Goal: Task Accomplishment & Management: Complete application form

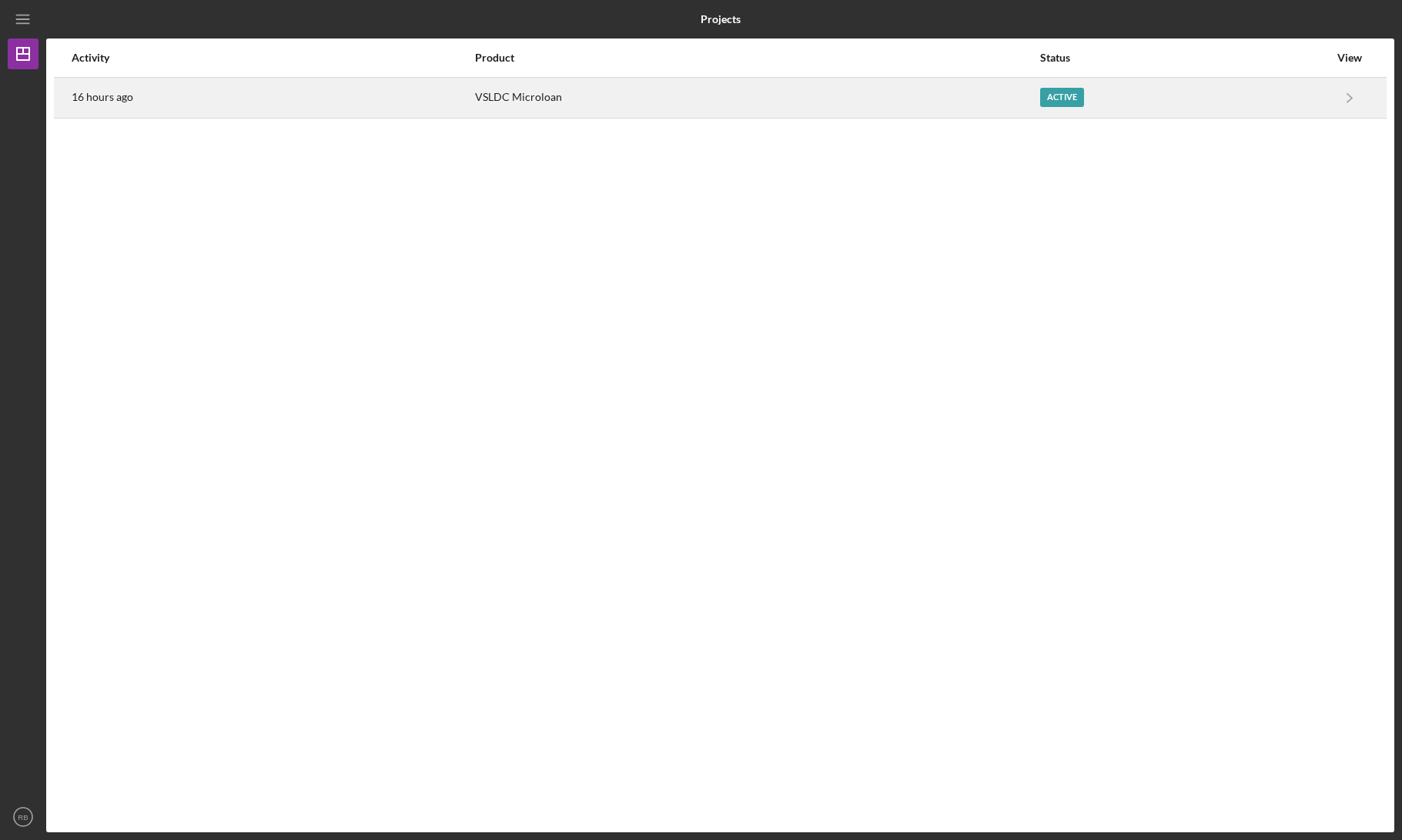
click at [1040, 98] on div "Active" at bounding box center [1062, 98] width 44 height 19
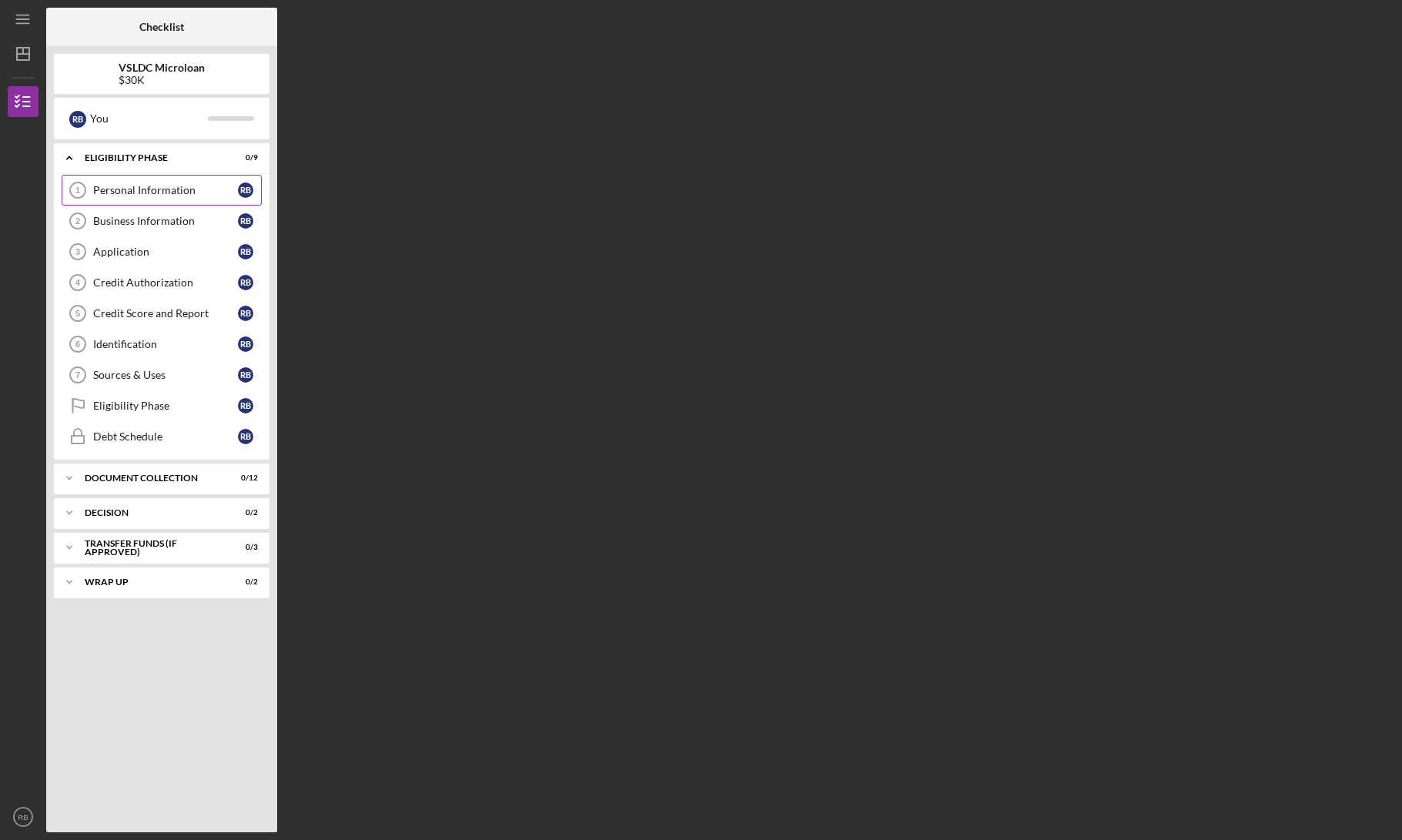
click at [181, 182] on link "Personal Information 1 Personal Information R B" at bounding box center [161, 189] width 200 height 31
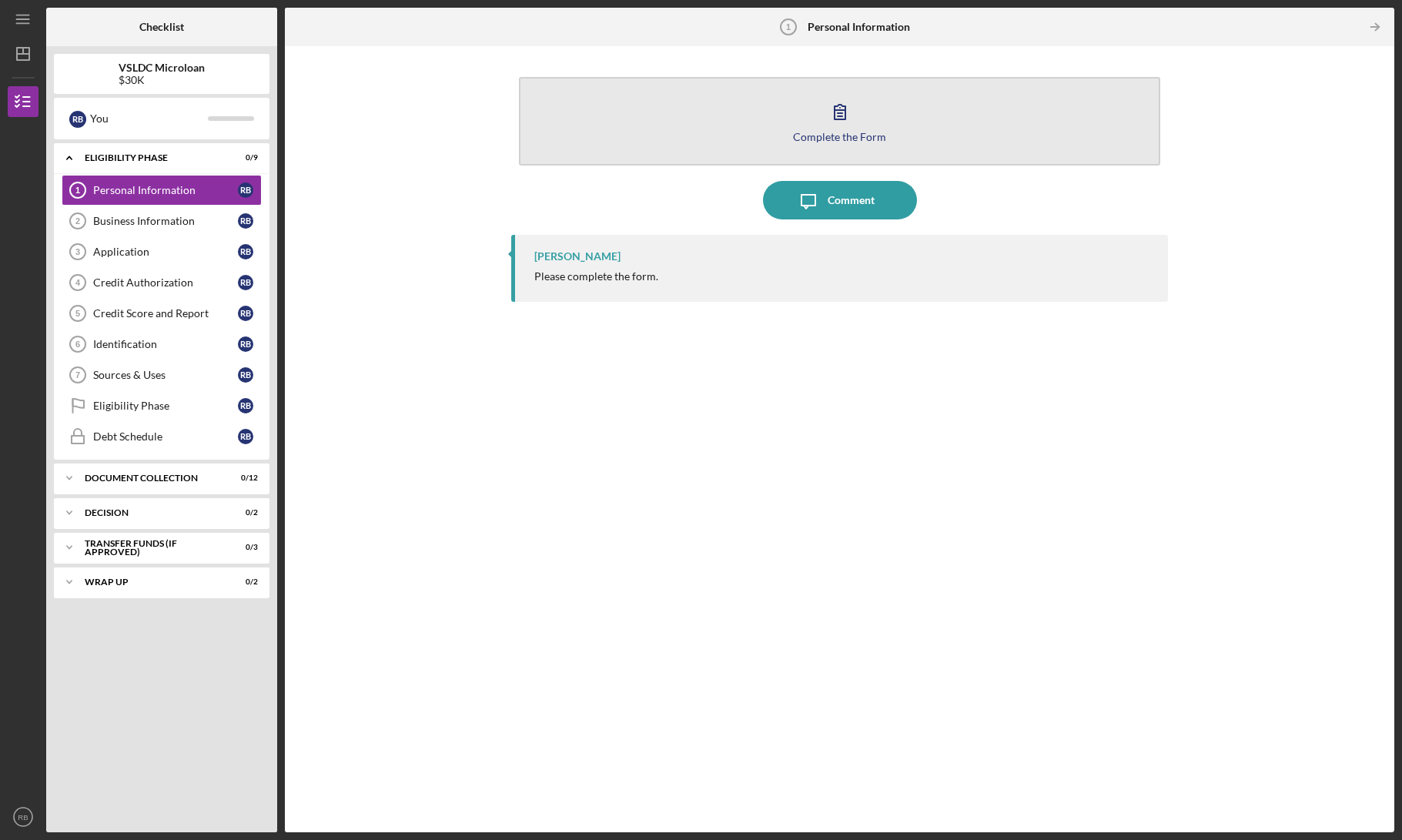
click at [827, 92] on button "Complete the Form Form" at bounding box center [839, 121] width 641 height 89
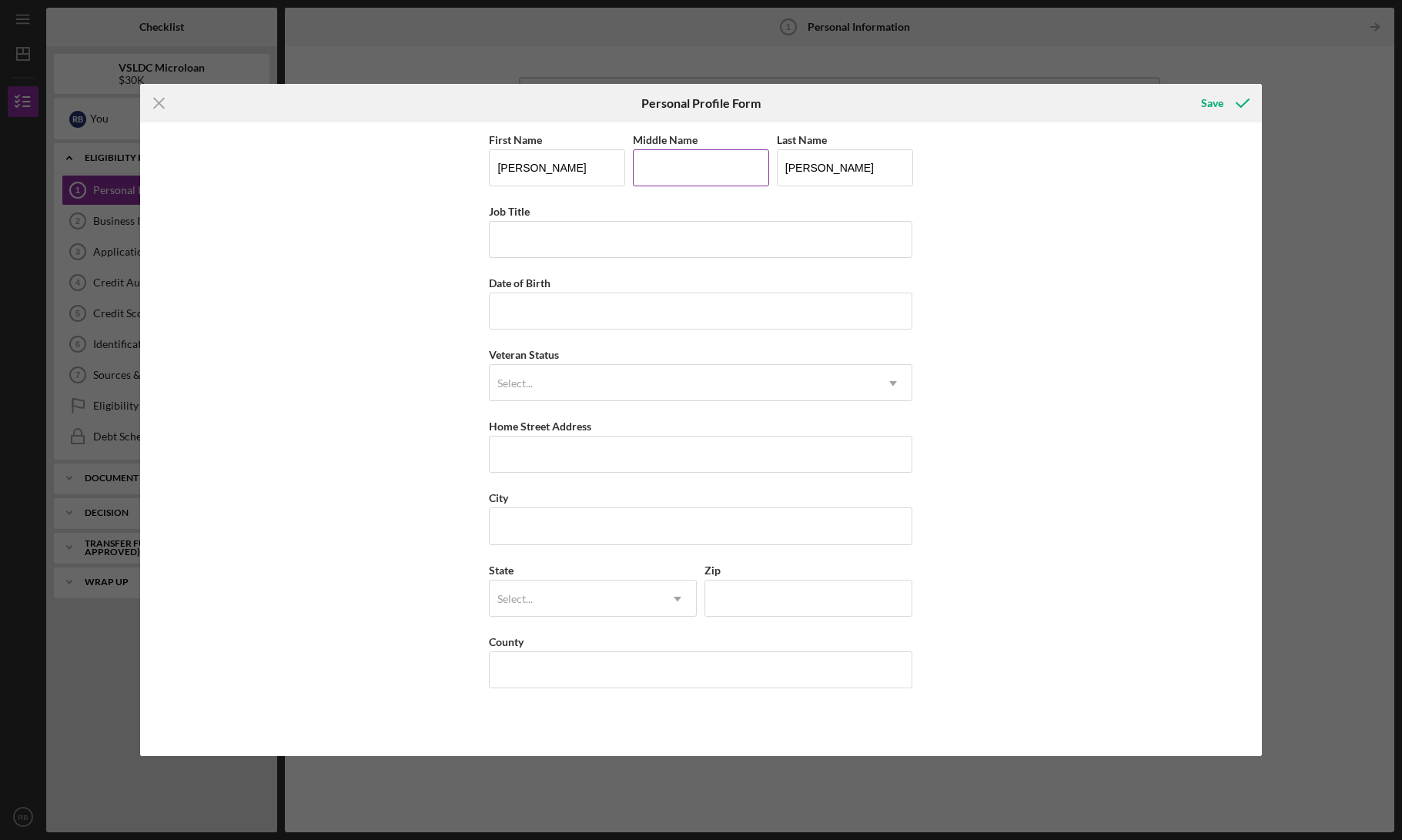
click at [672, 176] on input "Middle Name" at bounding box center [700, 168] width 137 height 37
type input "[PERSON_NAME]"
type input "Owner"
type input "[DATE]"
click at [706, 378] on div "Select..." at bounding box center [682, 383] width 385 height 35
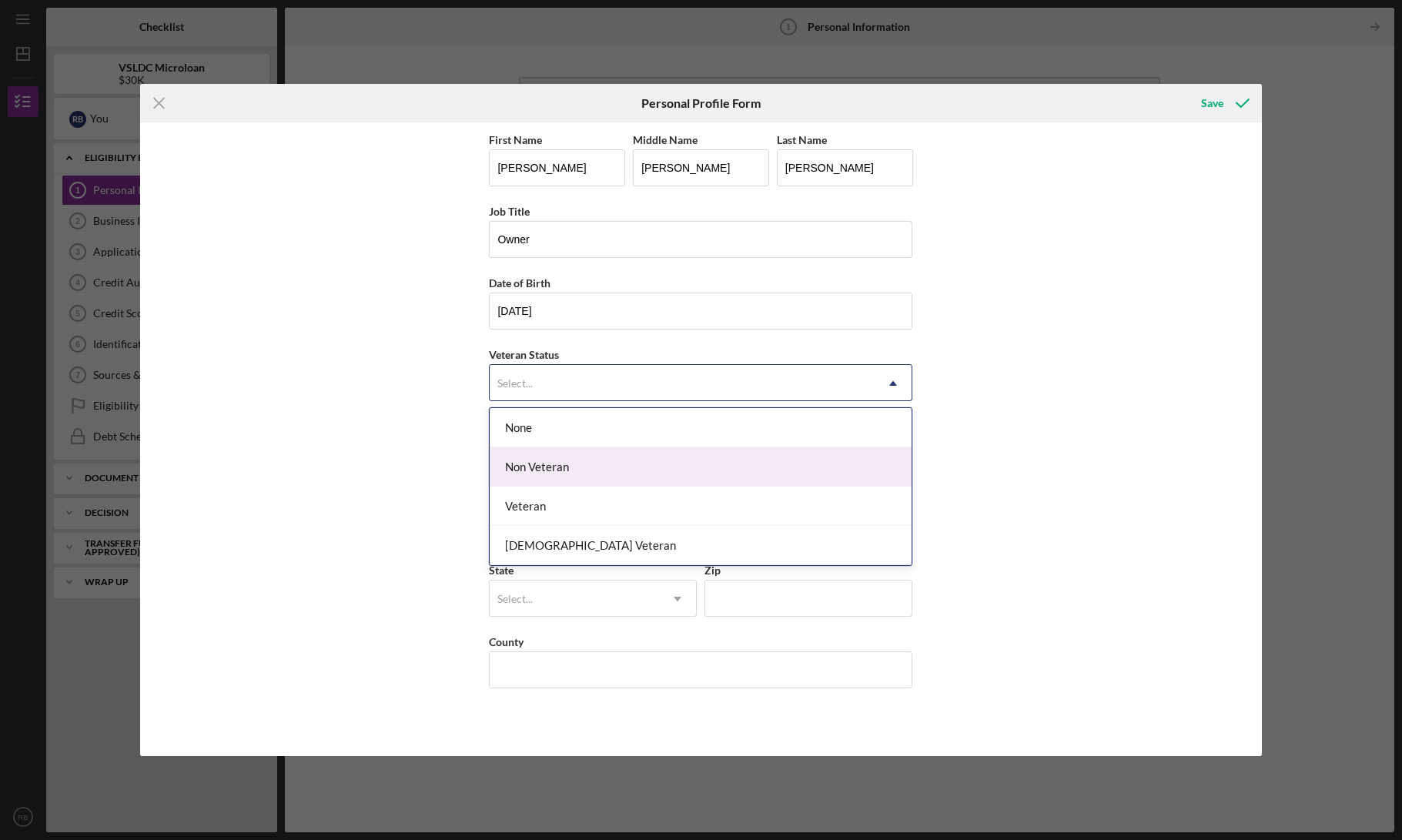
click at [604, 459] on div "Non Veteran" at bounding box center [700, 467] width 422 height 40
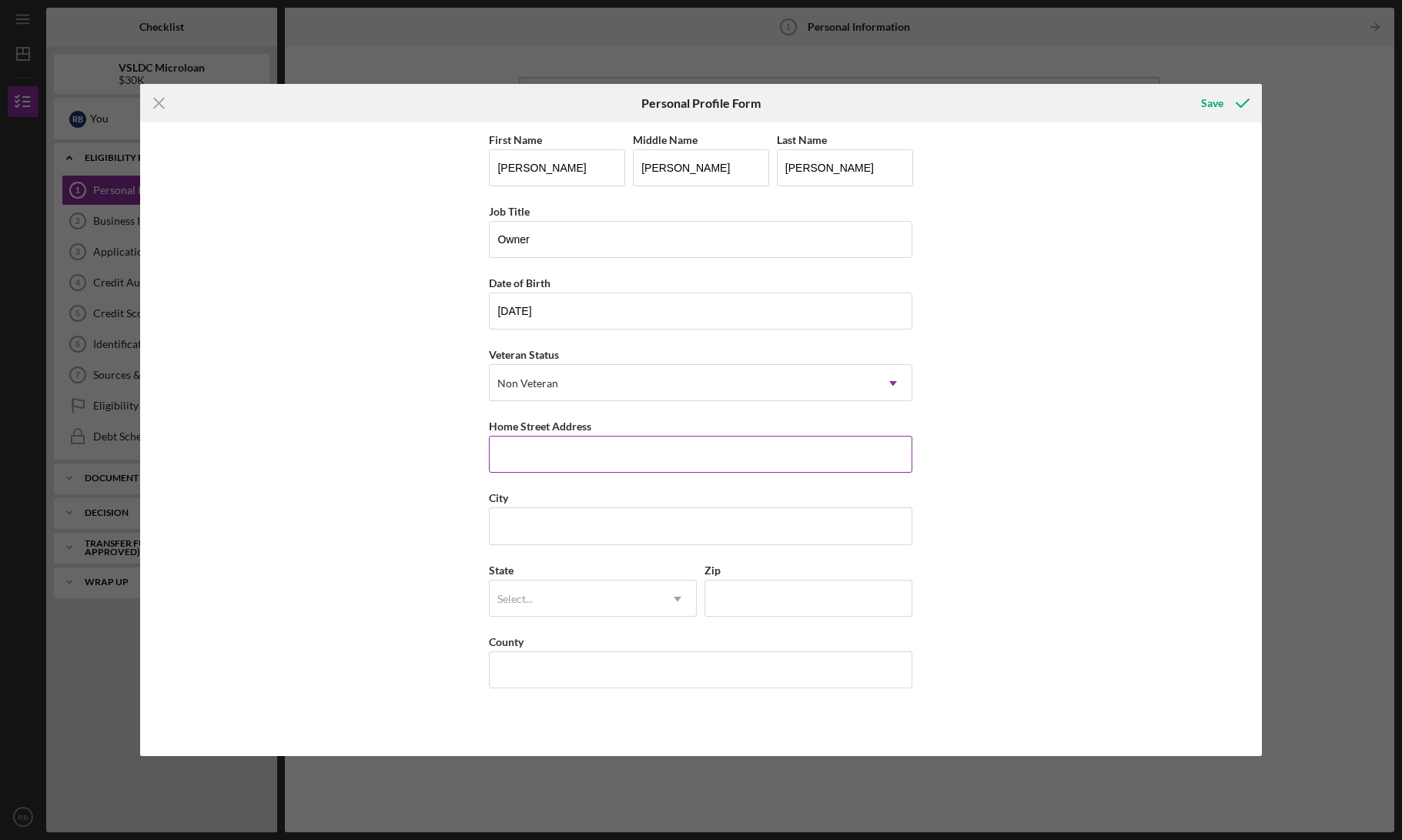
click at [539, 472] on input "Home Street Address" at bounding box center [700, 454] width 424 height 37
type input "[STREET_ADDRESS][PERSON_NAME]"
type input "YUCCA VALLEY"
type input "CA"
type input "92284"
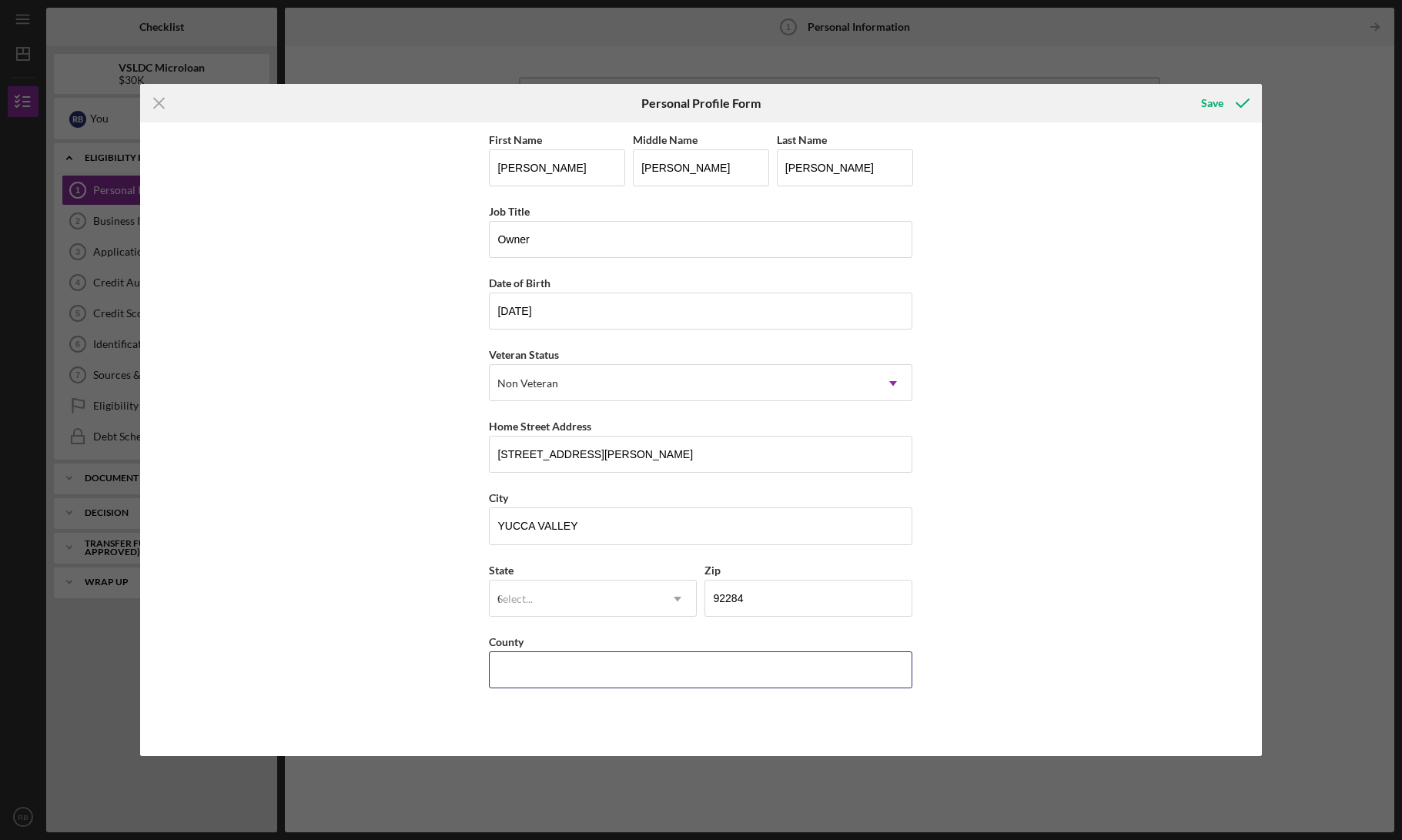
type input "[GEOGRAPHIC_DATA]"
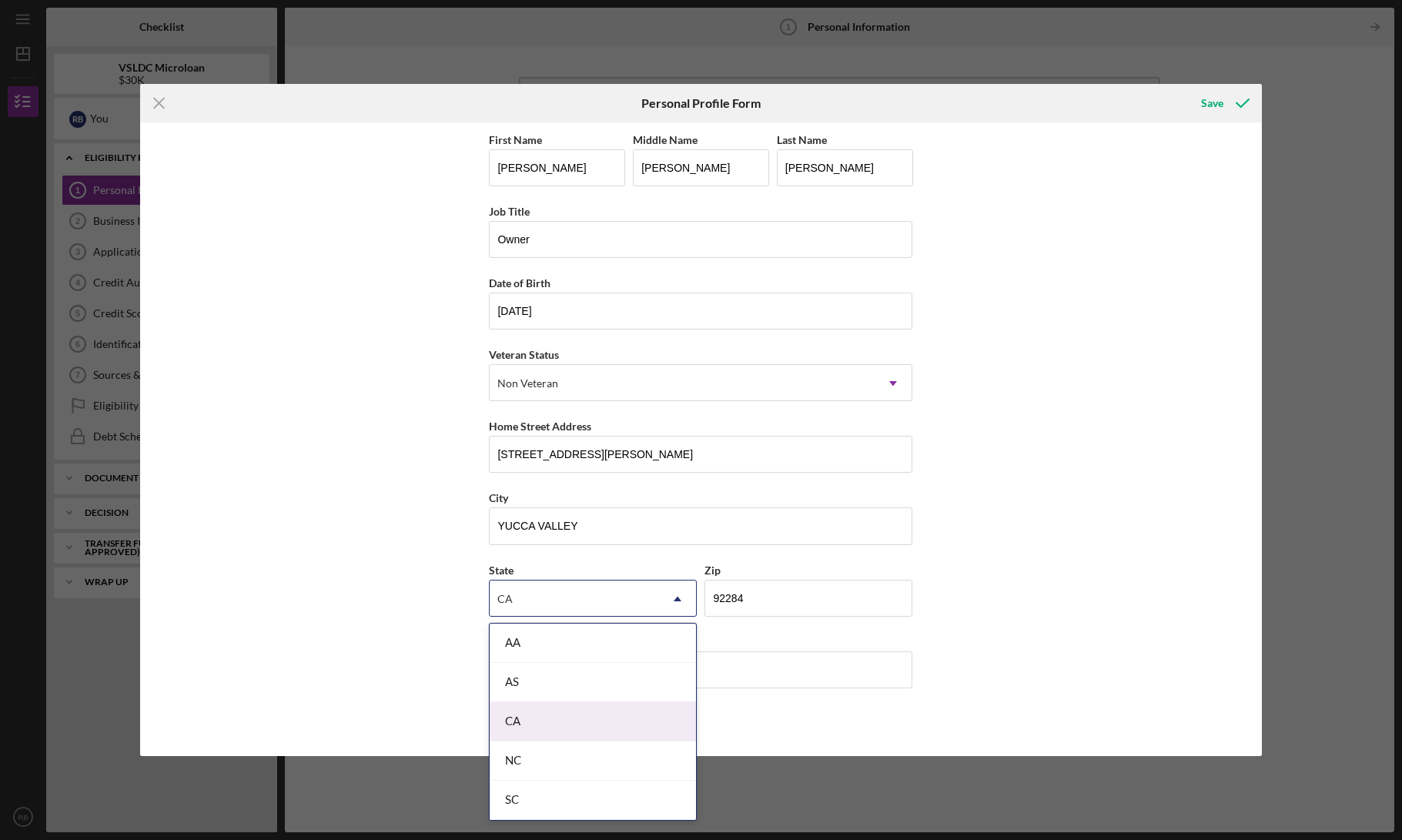
click at [526, 723] on div "CA" at bounding box center [593, 721] width 206 height 40
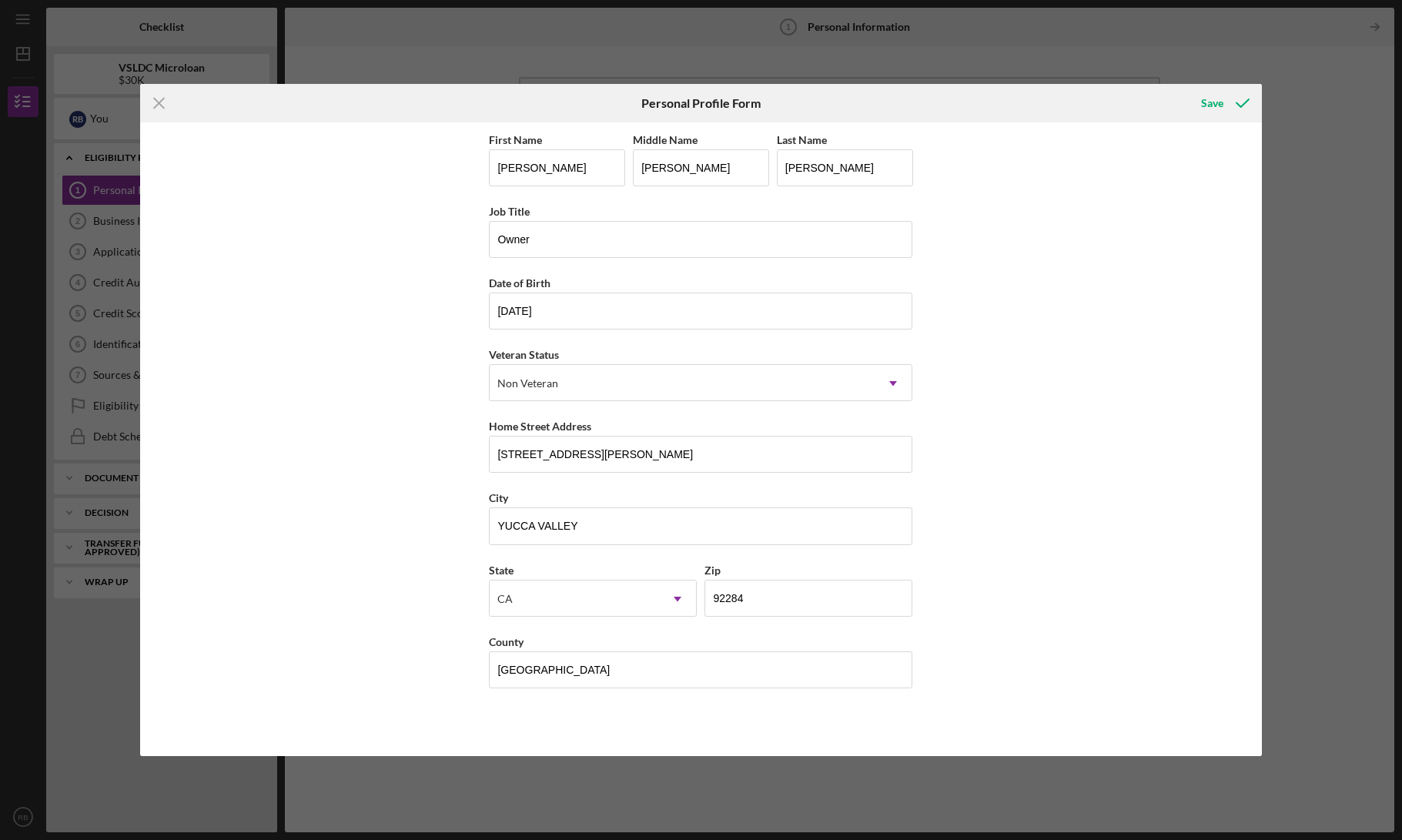
click at [415, 523] on div "First Name [PERSON_NAME] Middle Name [PERSON_NAME] Last Name [PERSON_NAME] Job …" at bounding box center [700, 438] width 1121 height 633
click at [1203, 98] on div "Save" at bounding box center [1211, 103] width 22 height 31
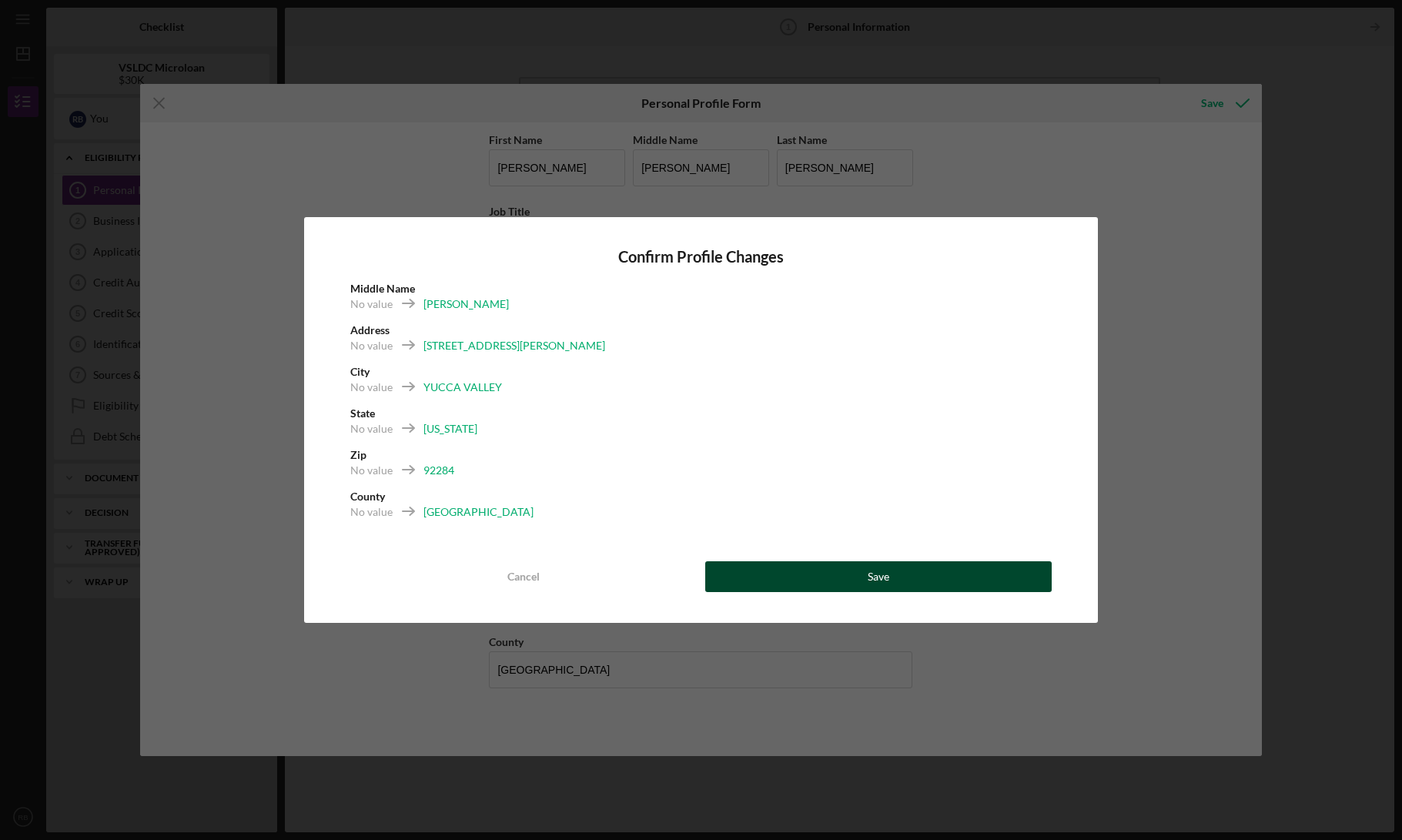
click at [815, 571] on button "Save" at bounding box center [878, 576] width 346 height 31
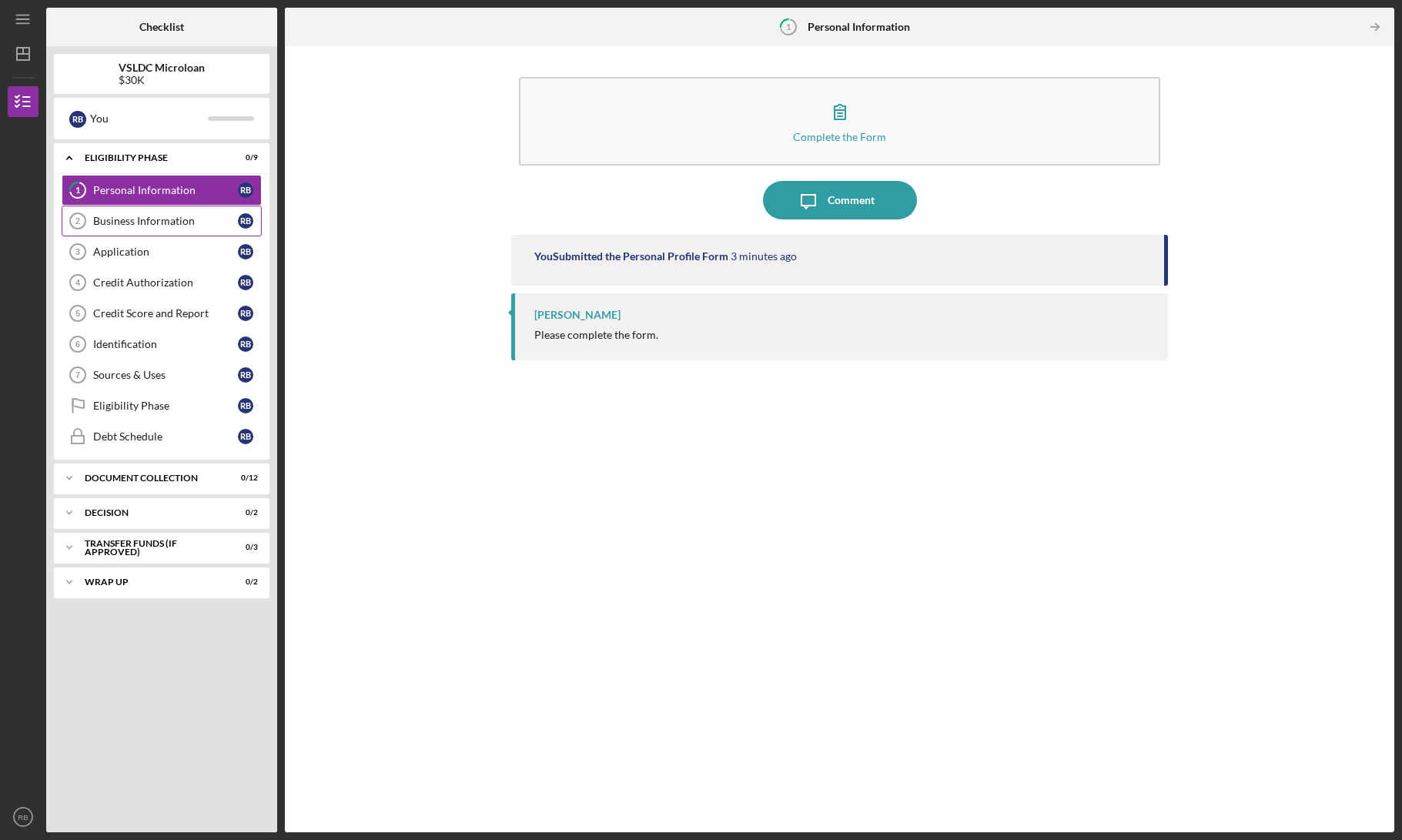
click at [132, 217] on div "Business Information" at bounding box center [166, 221] width 144 height 12
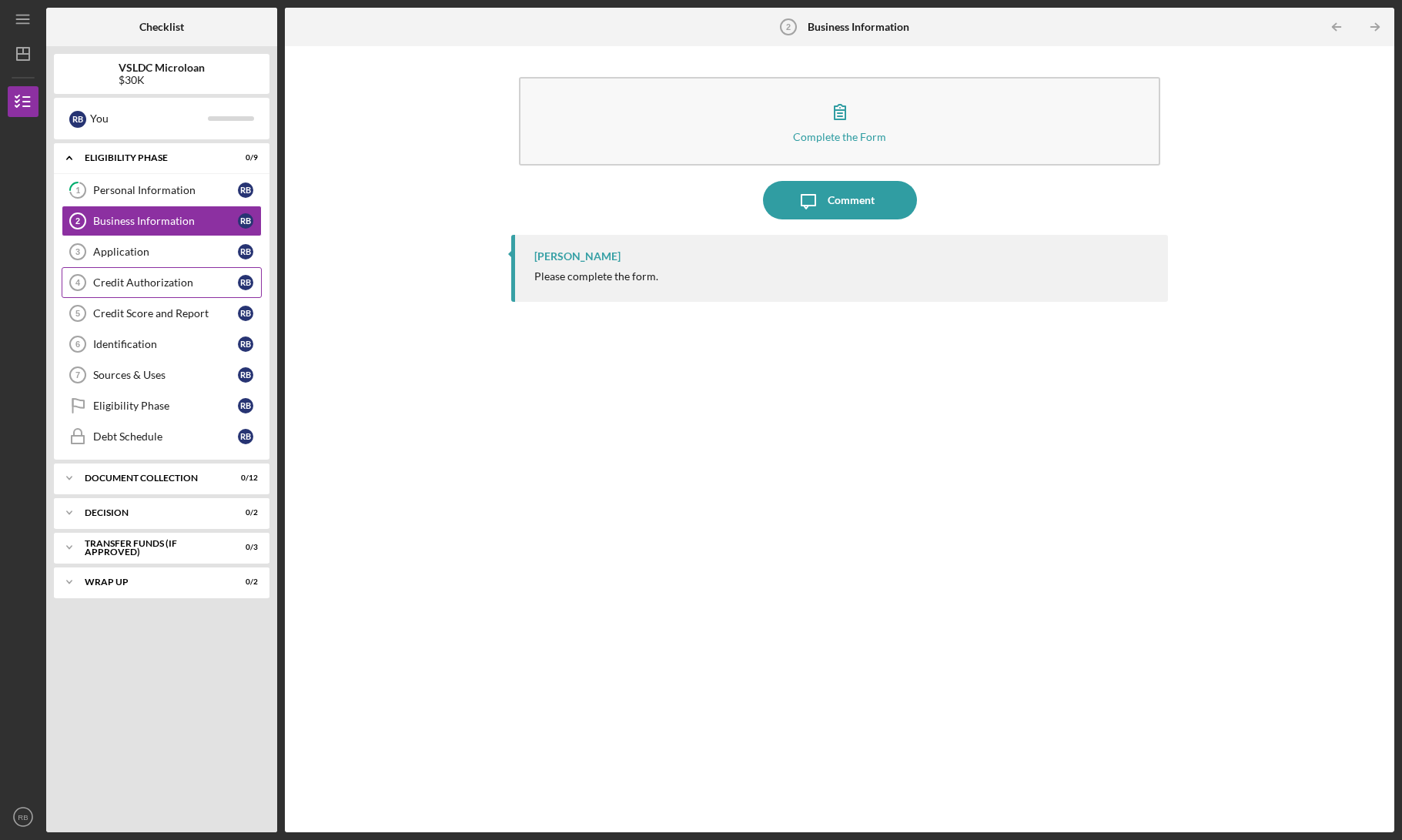
click at [171, 267] on link "Credit Authorization 4 Credit Authorization R B" at bounding box center [161, 282] width 200 height 31
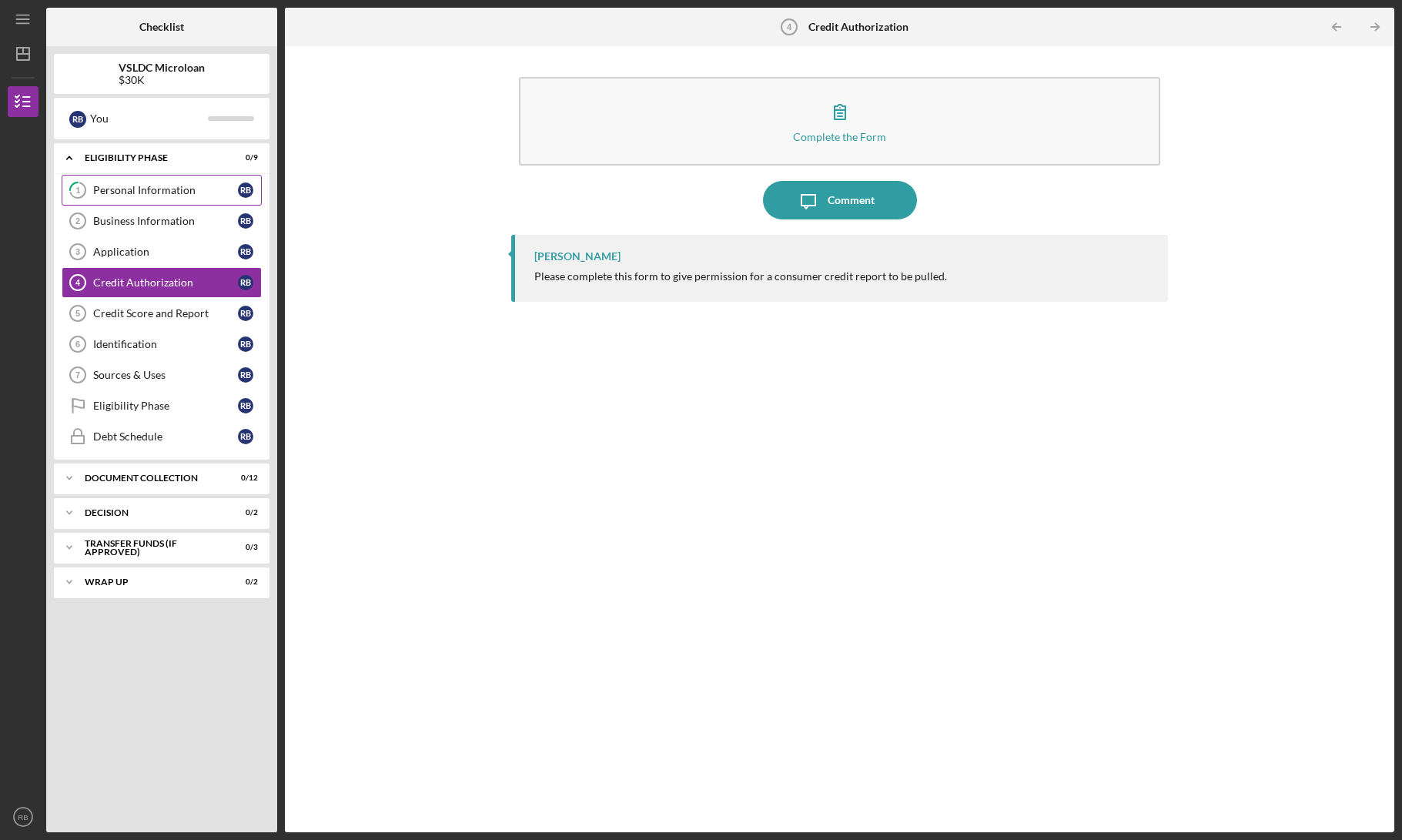
click at [173, 186] on div "Personal Information" at bounding box center [166, 190] width 144 height 12
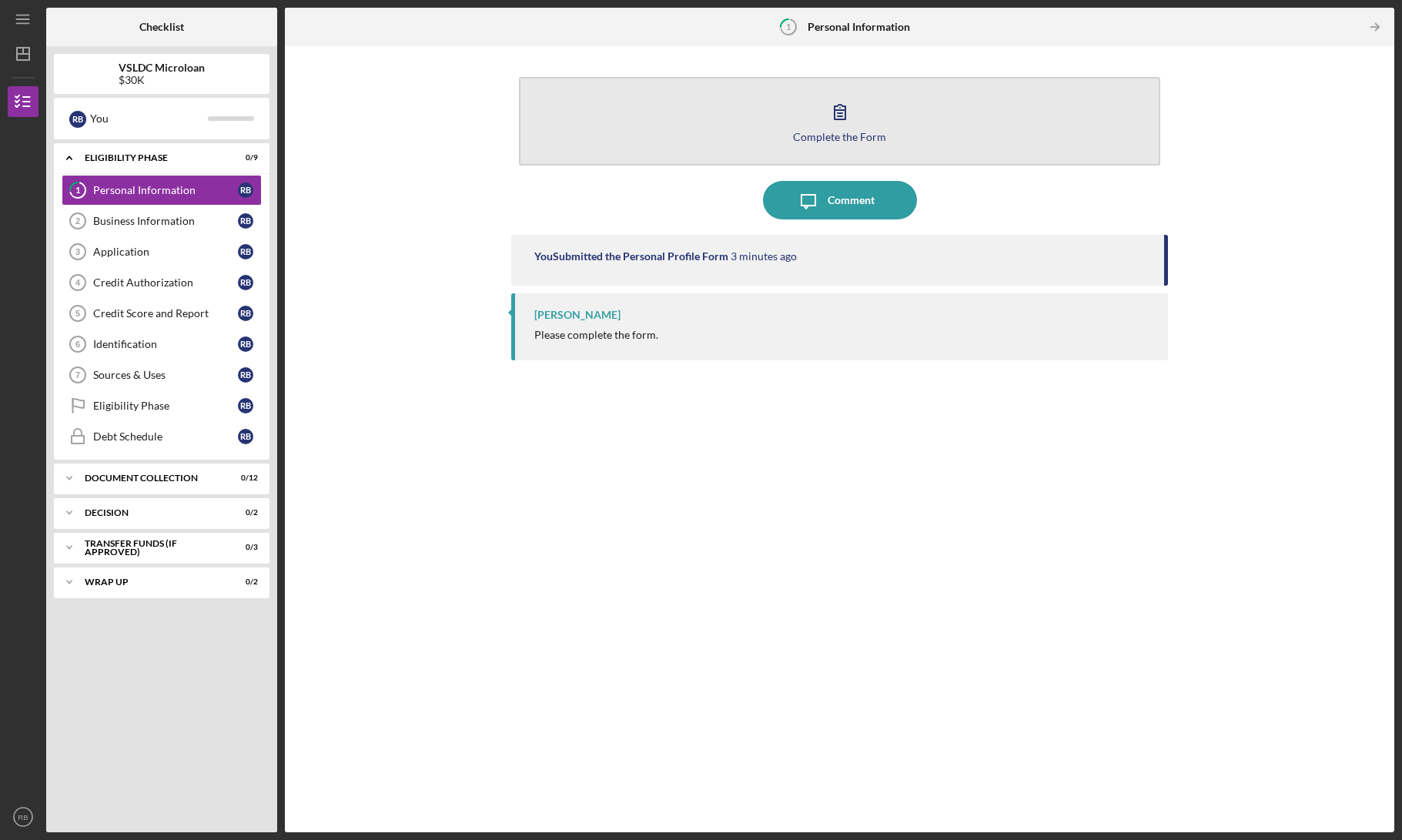
click at [846, 144] on button "Complete the Form Form" at bounding box center [839, 121] width 641 height 89
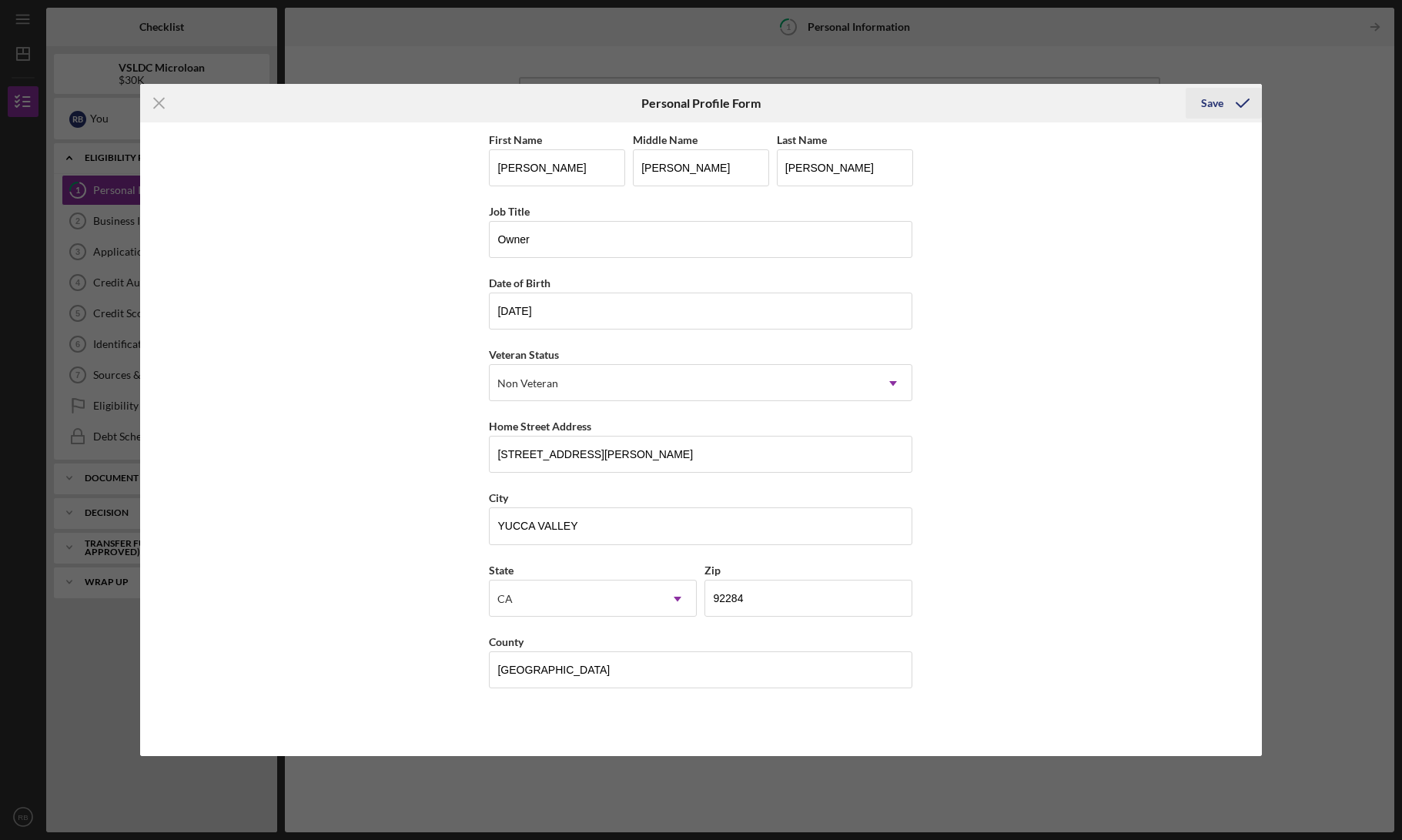
click at [1237, 105] on polyline "submit" at bounding box center [1243, 103] width 12 height 8
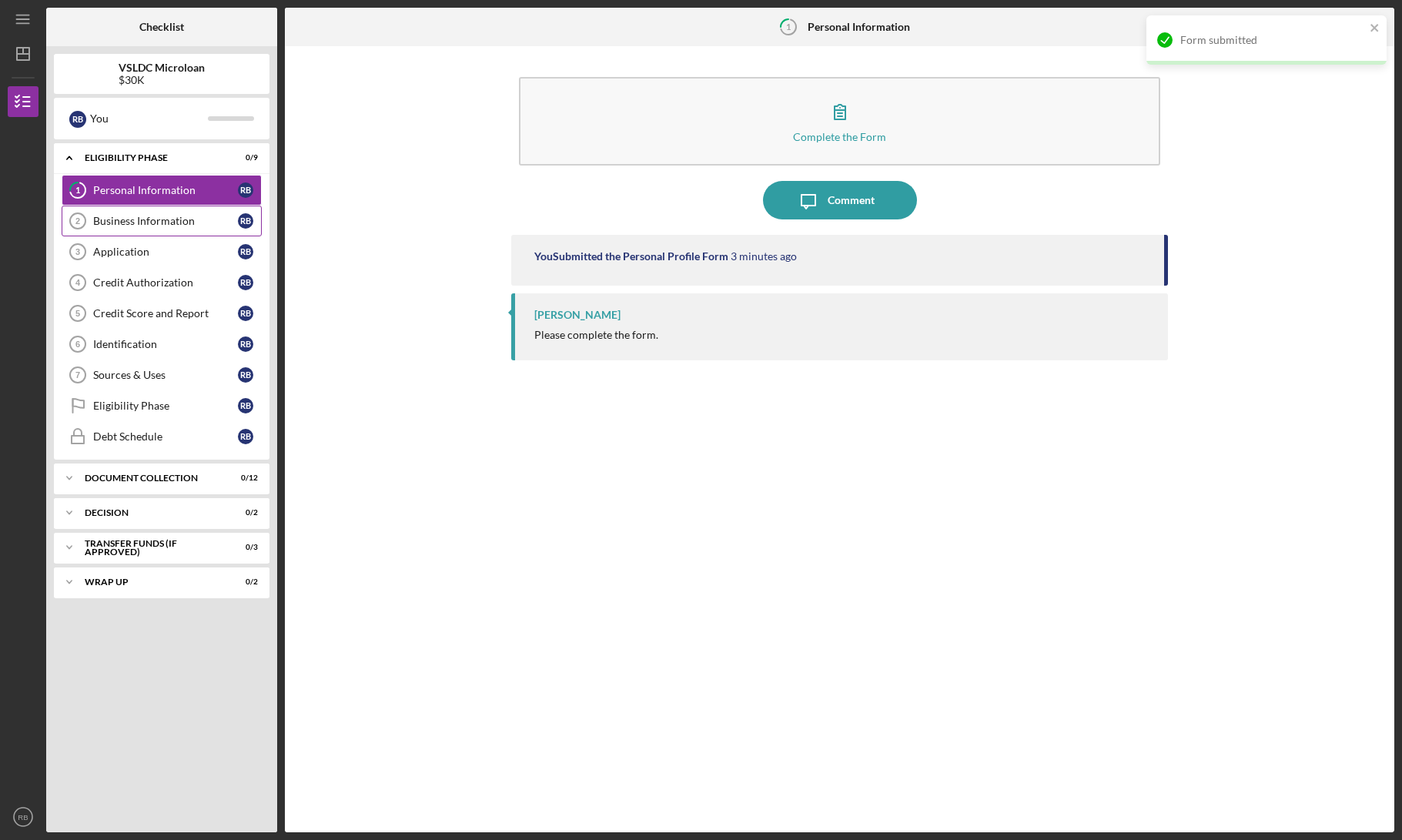
click at [143, 217] on div "Business Information" at bounding box center [166, 221] width 144 height 12
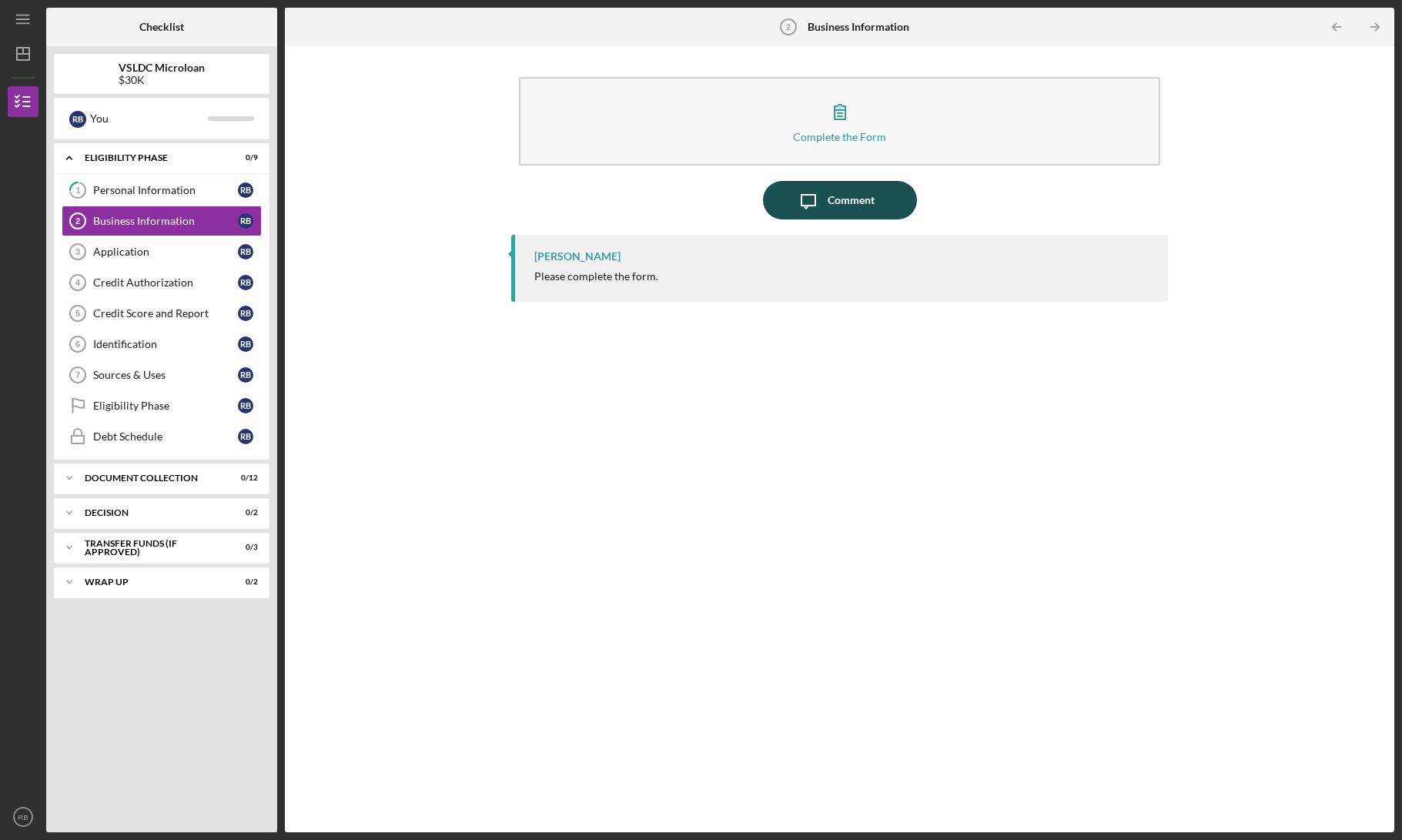
click at [830, 204] on div "Comment" at bounding box center [851, 200] width 47 height 39
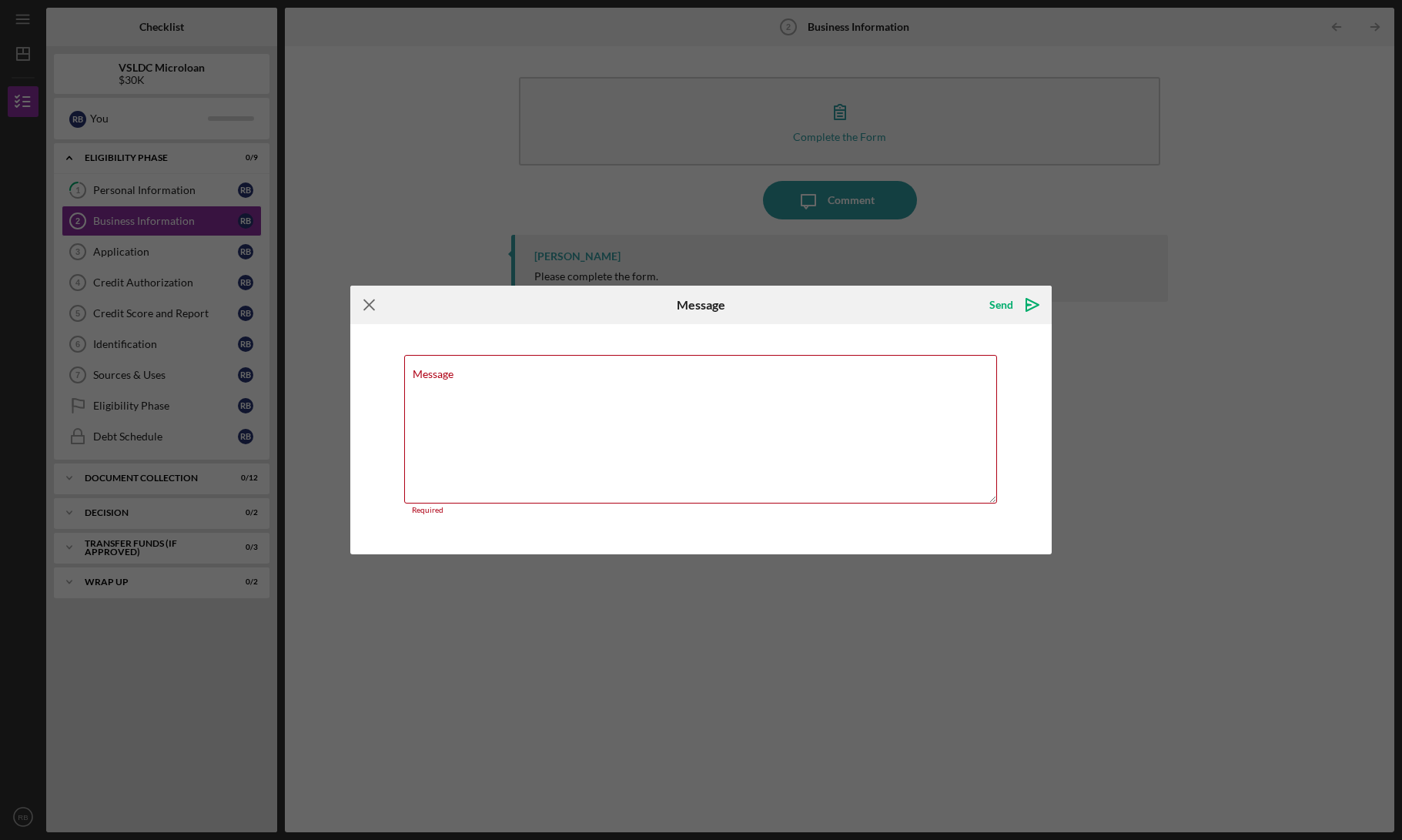
click at [364, 311] on icon "Icon/Menu Close" at bounding box center [370, 305] width 39 height 39
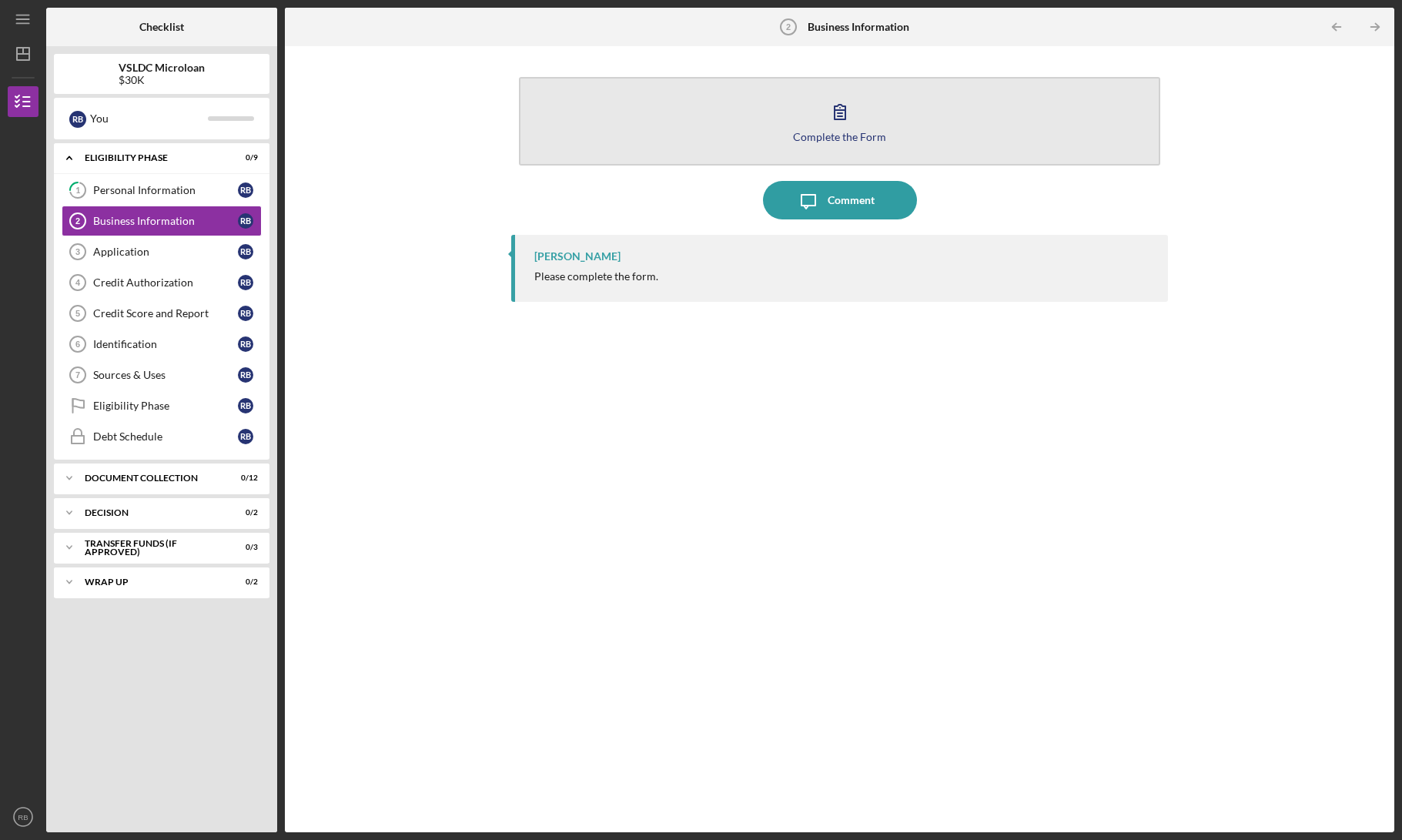
click at [791, 116] on button "Complete the Form Form" at bounding box center [839, 121] width 641 height 89
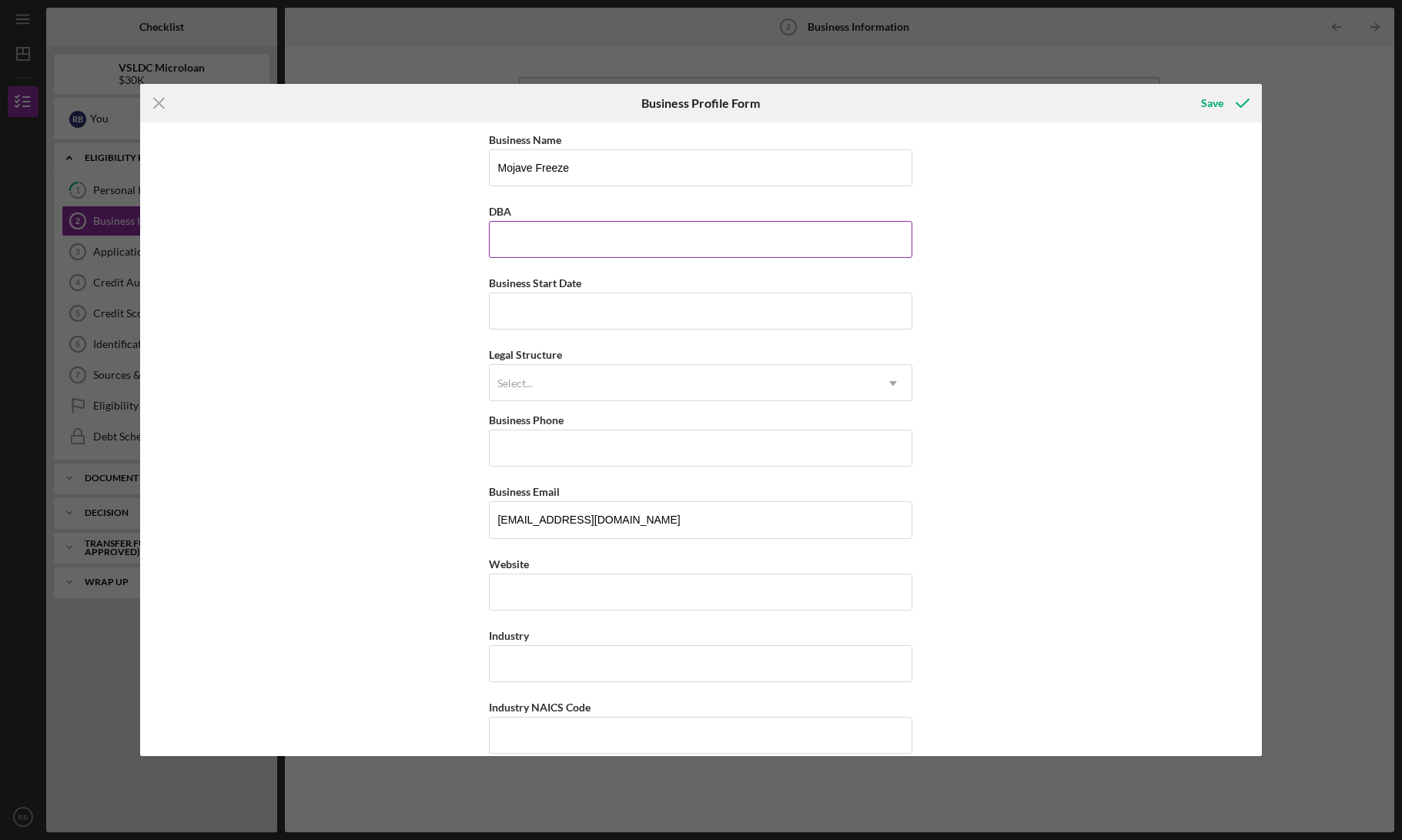
click at [575, 241] on input "DBA" at bounding box center [700, 239] width 424 height 37
click at [595, 173] on input "Mojave Freeze" at bounding box center [700, 168] width 424 height 37
drag, startPoint x: 595, startPoint y: 170, endPoint x: 439, endPoint y: 141, distance: 158.7
click at [455, 144] on div "Business Name Mojave Freeze DBA Business Start Date Legal Structure Select... I…" at bounding box center [700, 438] width 1121 height 633
type input "[PERSON_NAME]"
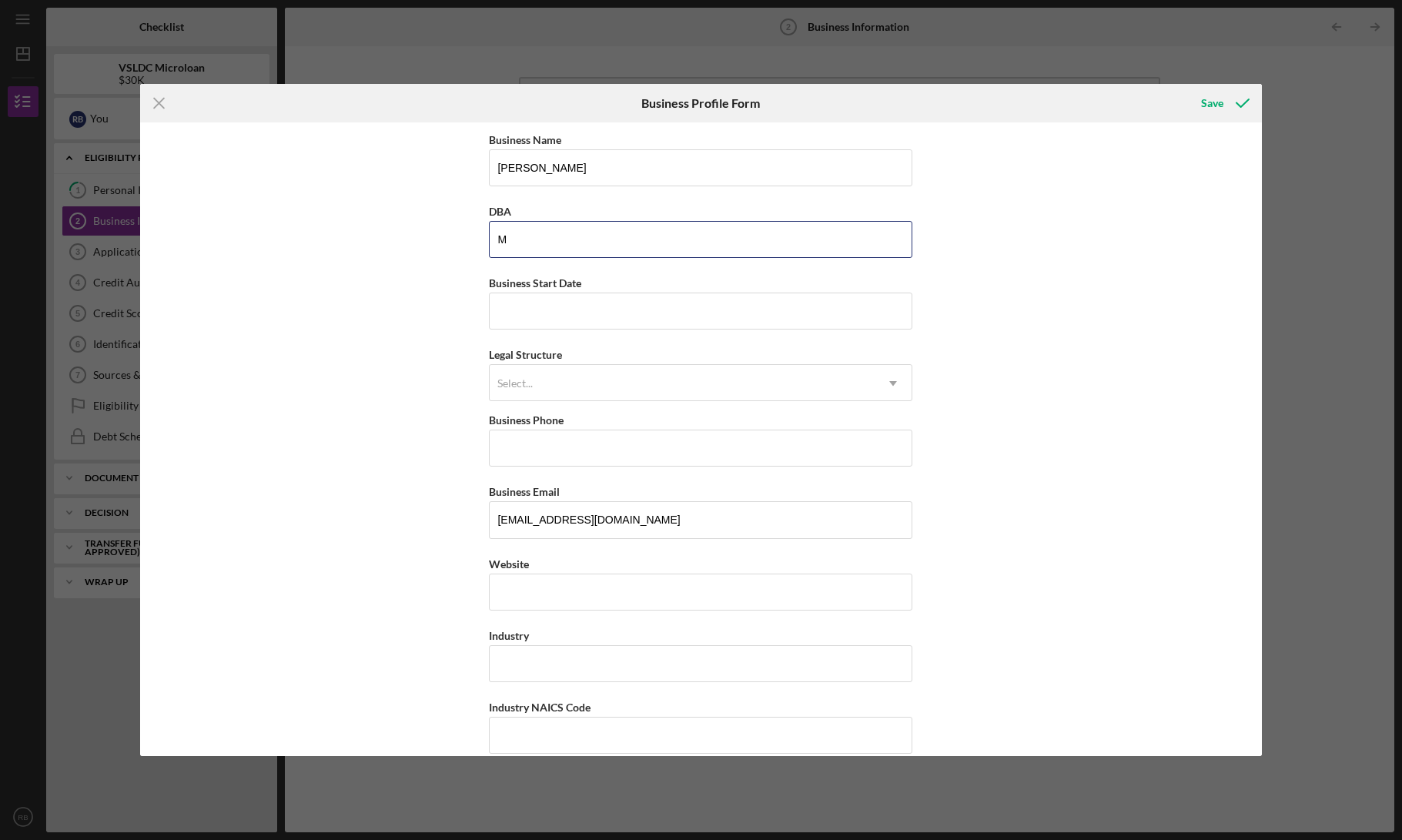
type input "Mojave Freeze"
type input "[PHONE_NUMBER]"
type input "[STREET_ADDRESS]"
type input "[GEOGRAPHIC_DATA]"
type input "CA"
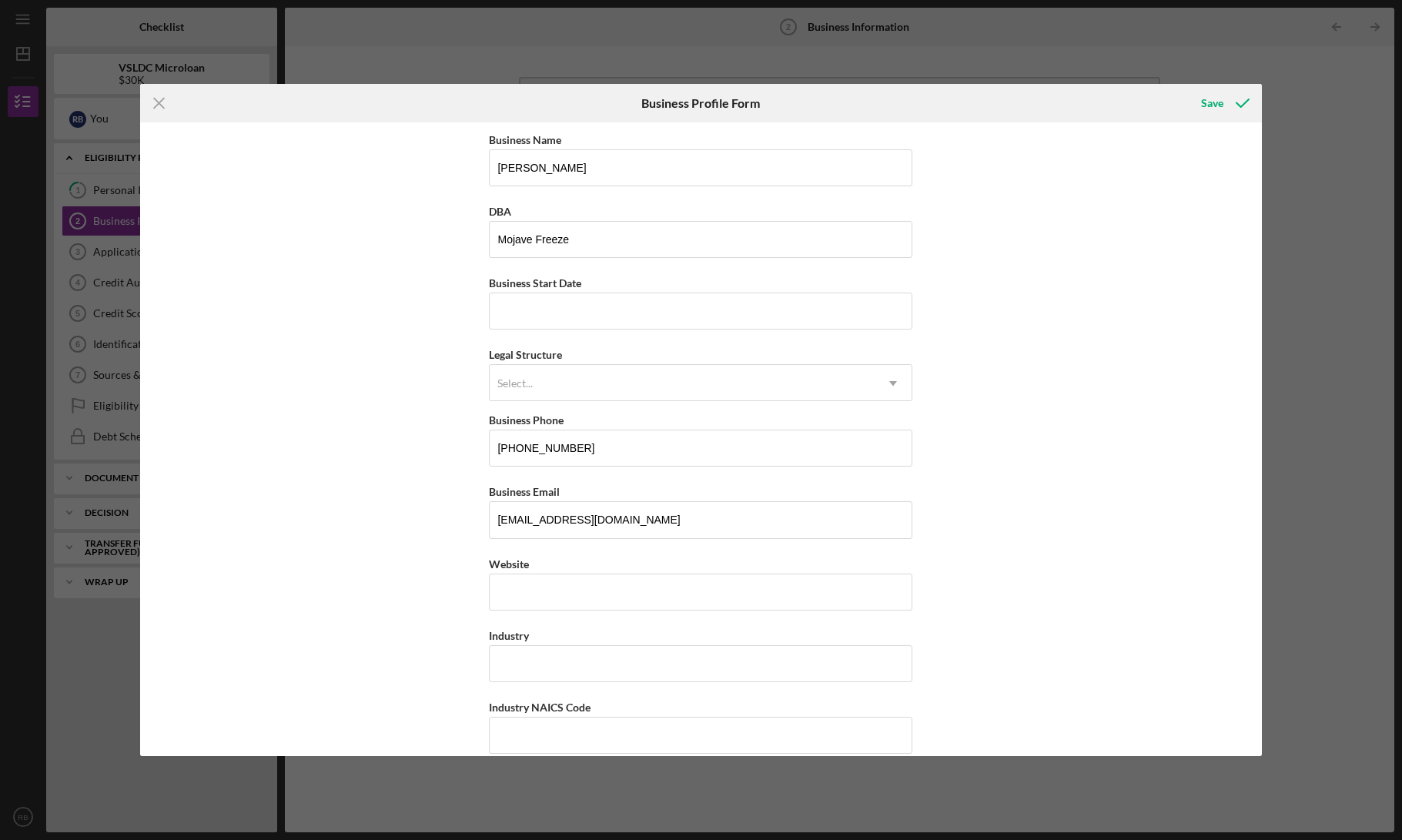
type input "92284"
type input "CA"
click at [532, 311] on input "Business Start Date" at bounding box center [700, 311] width 424 height 37
click at [486, 313] on div "Business Name [PERSON_NAME] DBA Mojave Freeze Business Start Date Legal Structu…" at bounding box center [700, 438] width 1121 height 633
click at [510, 315] on input "Business Start Date" at bounding box center [700, 311] width 424 height 37
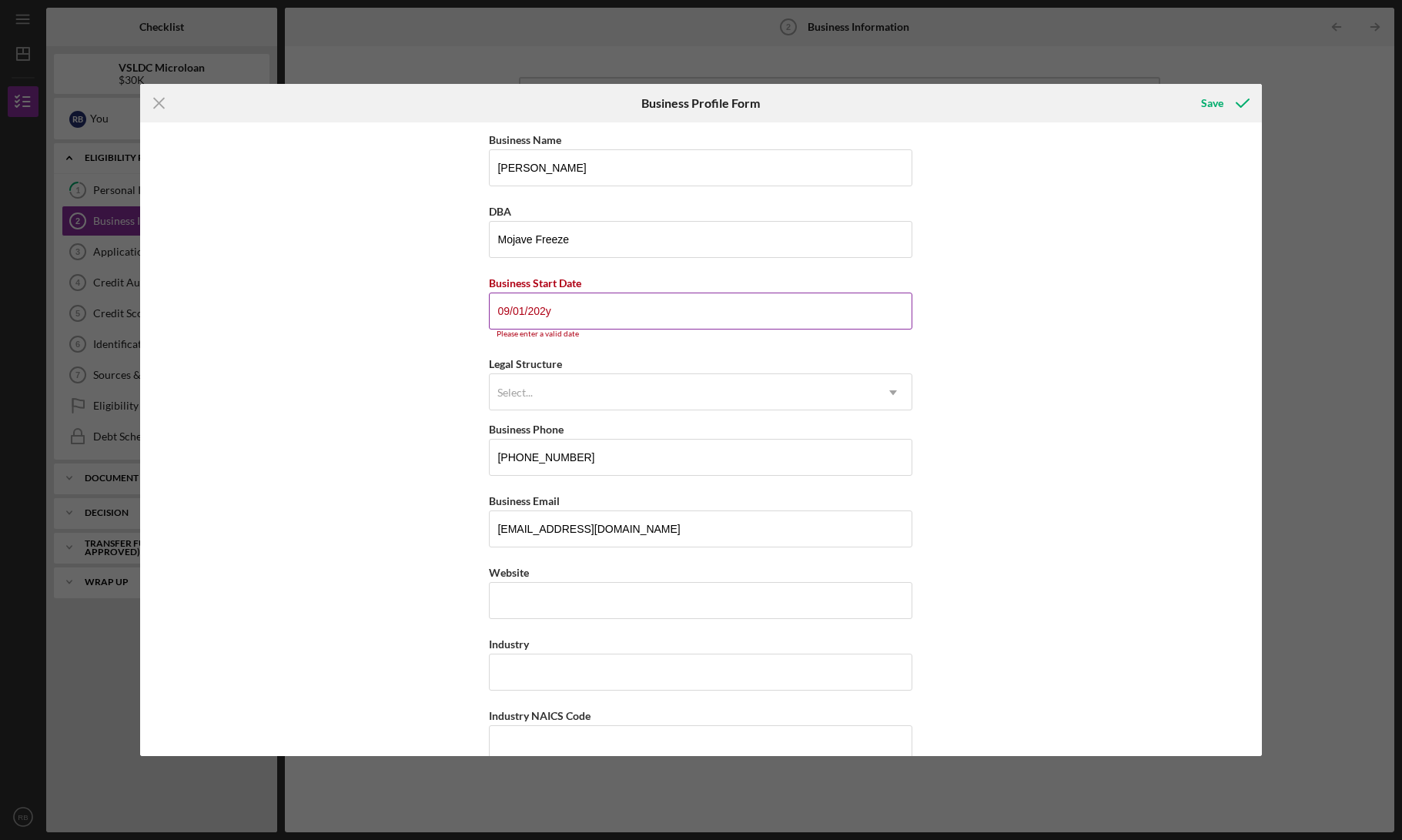
type input "[DATE]"
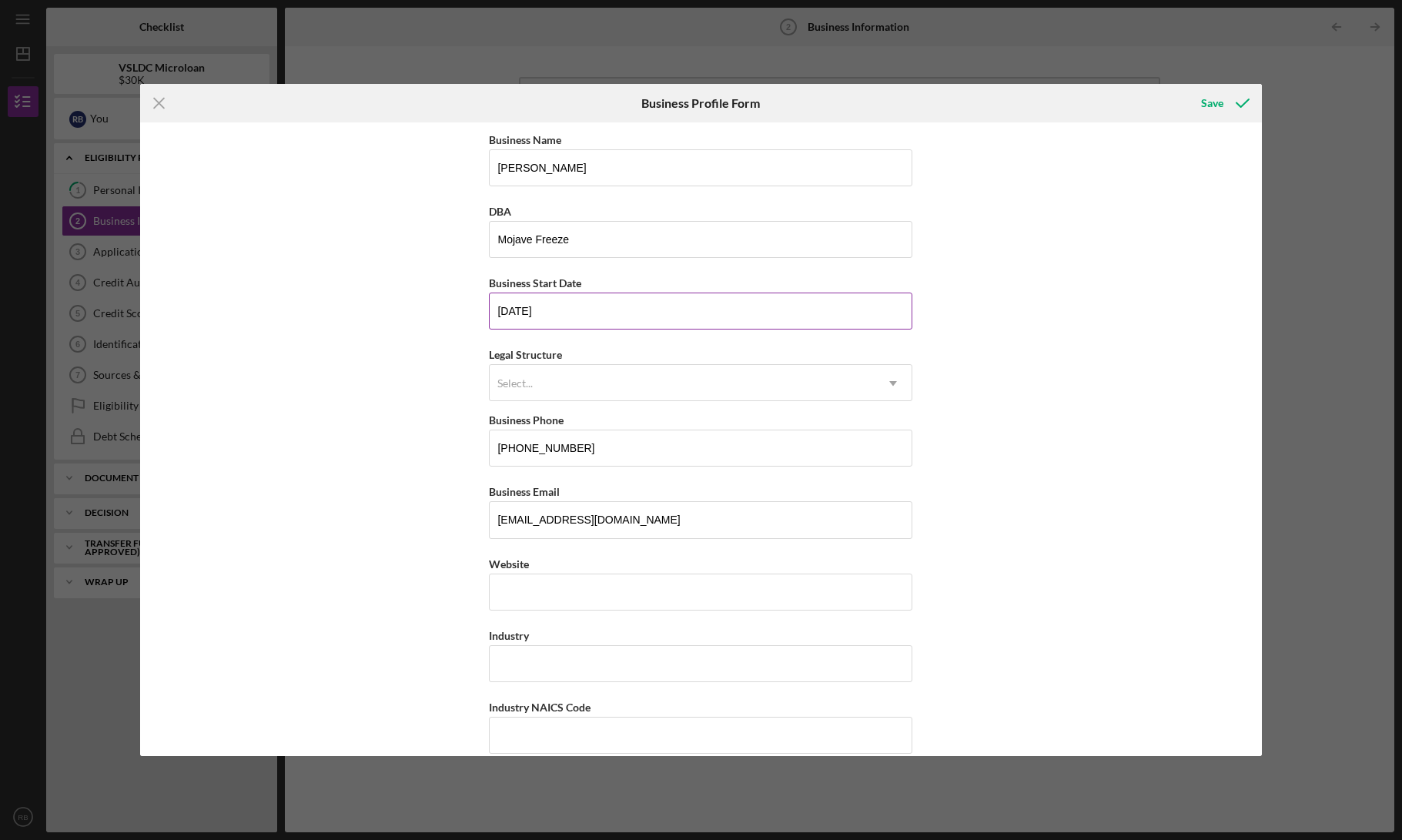
type input "[DATE]"
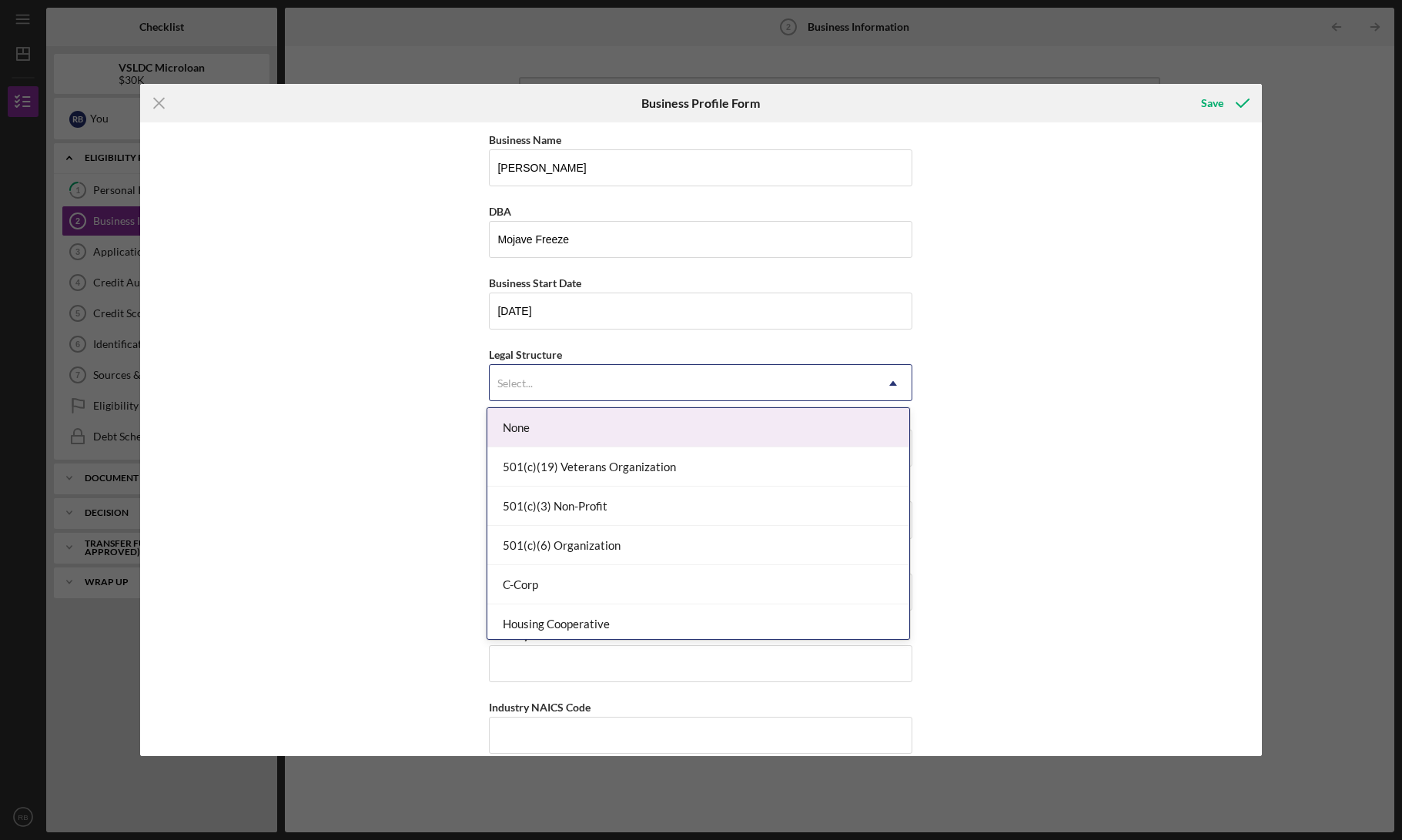
click at [724, 382] on div "Select..." at bounding box center [682, 383] width 385 height 35
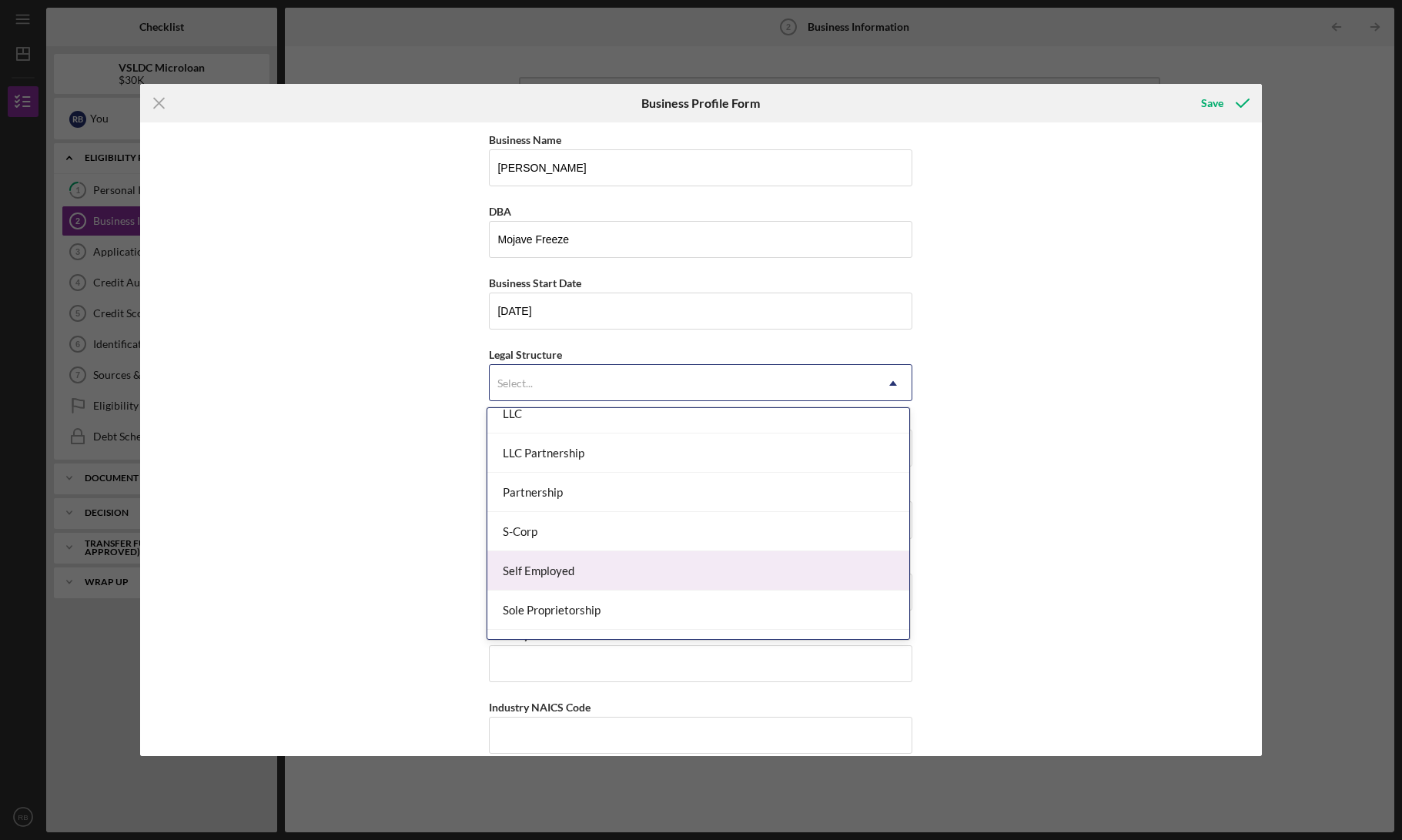
scroll to position [305, 0]
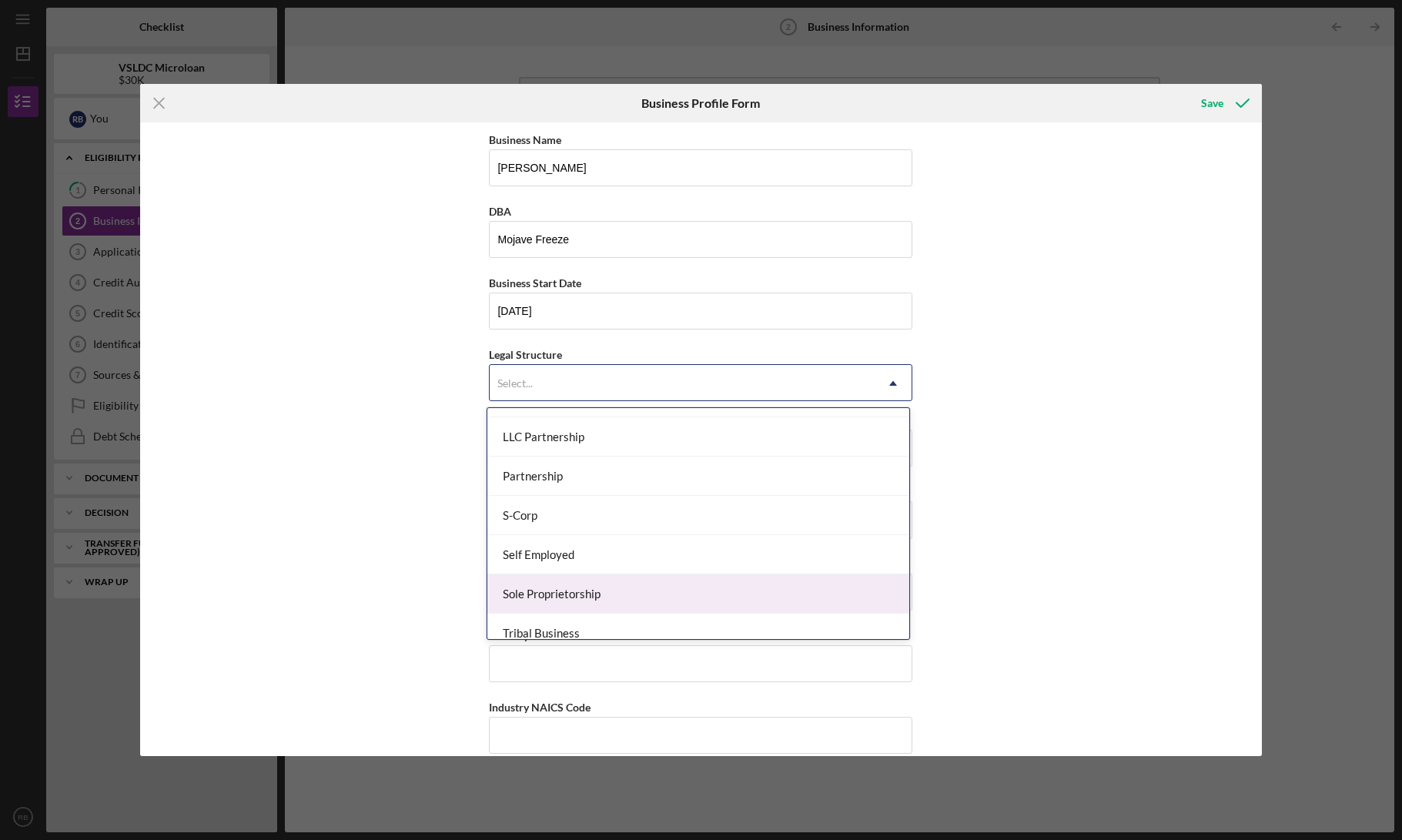
click at [625, 595] on div "Sole Proprietorship" at bounding box center [697, 593] width 422 height 40
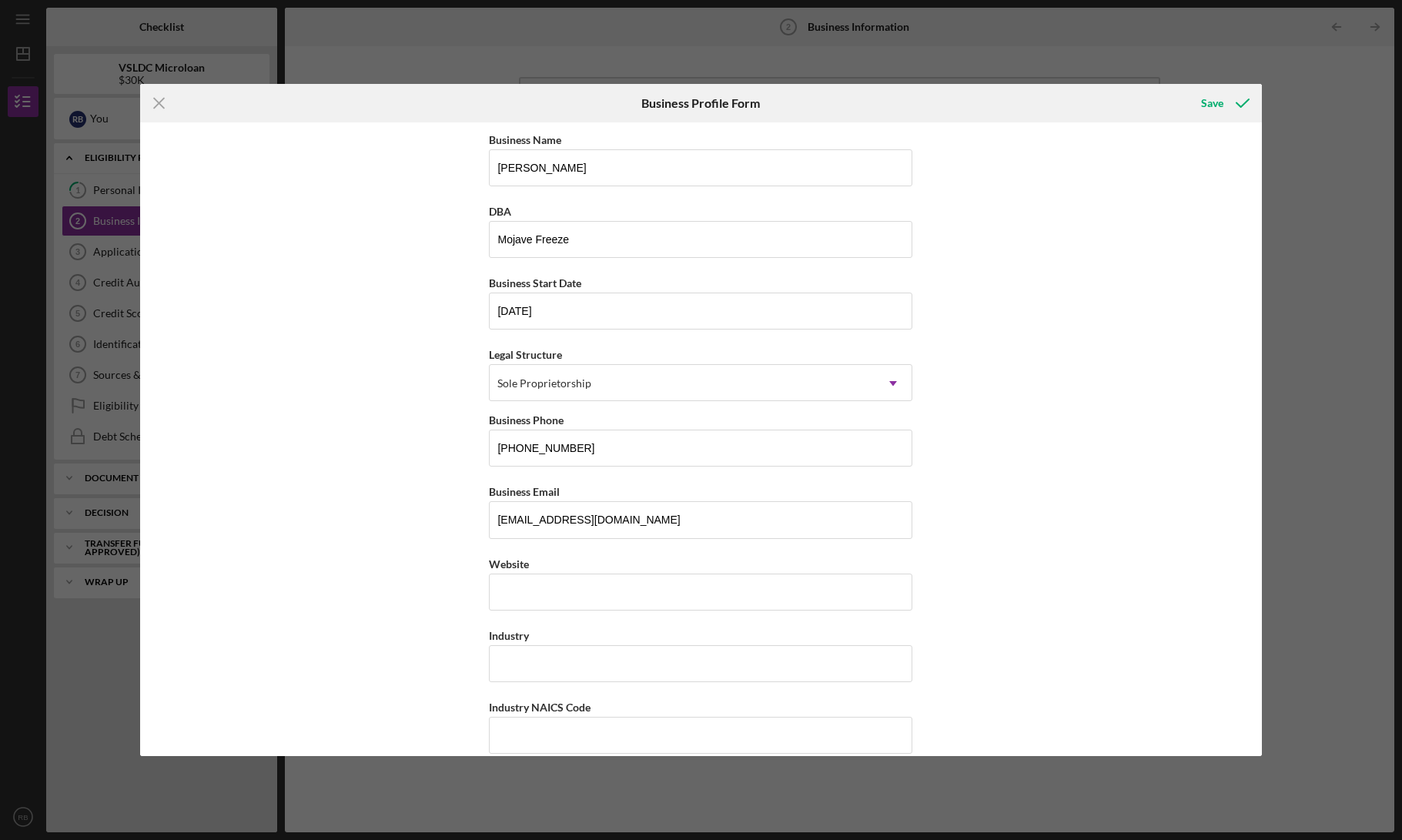
click at [432, 534] on div "Business Name [PERSON_NAME] DBA Mojave Freeze Business Start Date [DATE] Legal …" at bounding box center [700, 438] width 1121 height 633
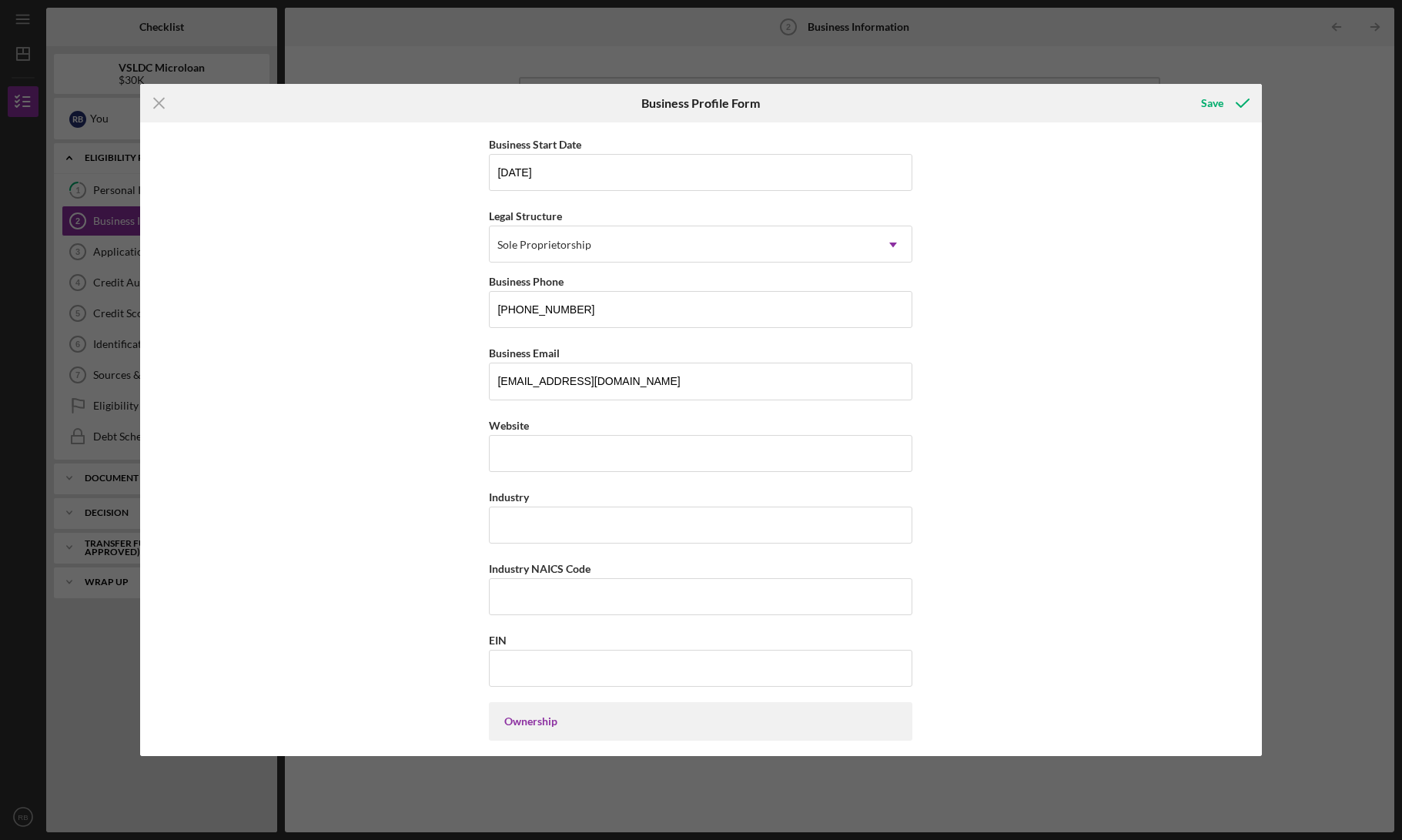
scroll to position [158, 0]
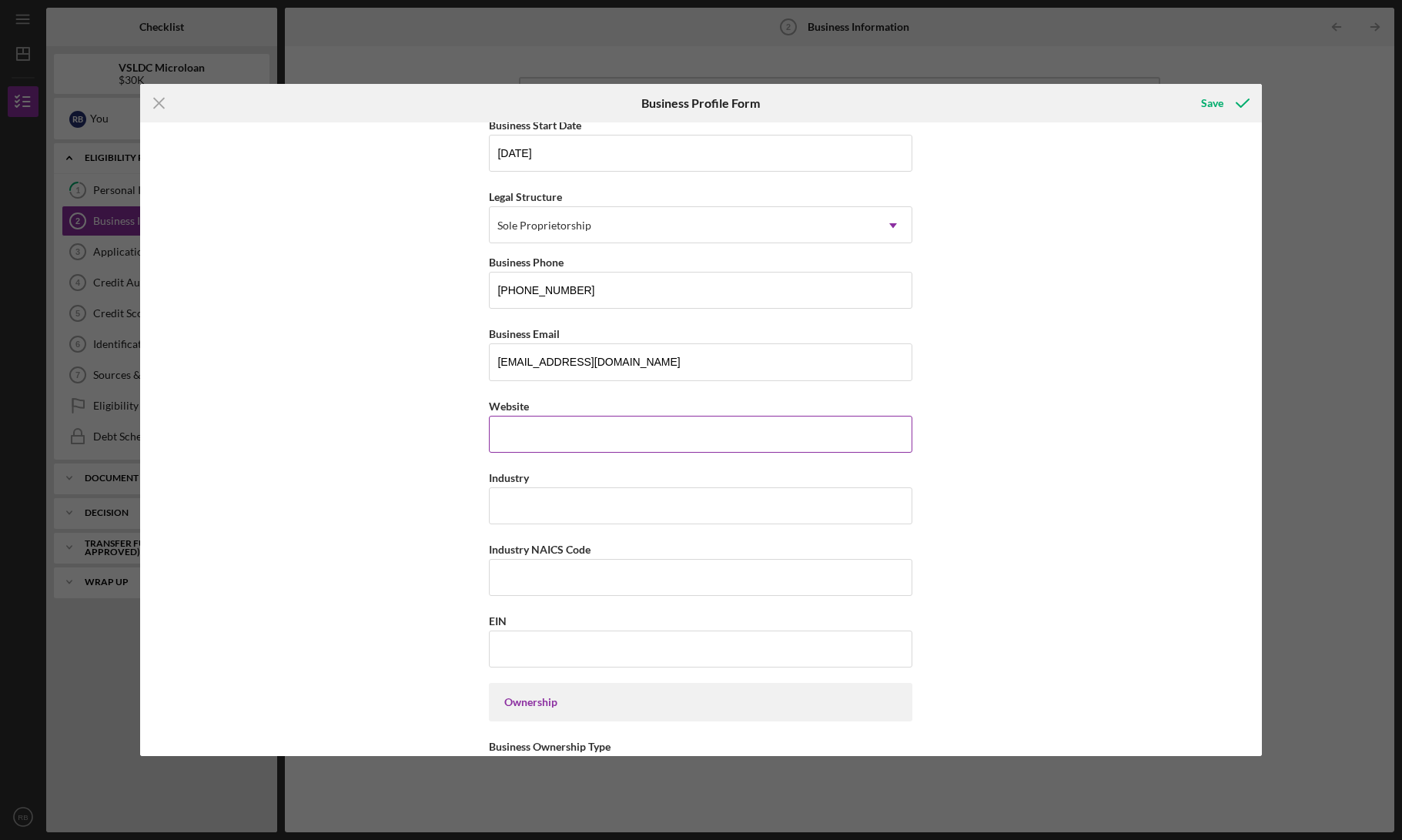
click at [520, 441] on input "Website" at bounding box center [700, 434] width 424 height 37
click at [536, 435] on input "Website" at bounding box center [700, 434] width 424 height 37
click at [504, 519] on input "Industry" at bounding box center [700, 505] width 424 height 37
type input "Food Service"
drag, startPoint x: 599, startPoint y: 549, endPoint x: 483, endPoint y: 553, distance: 116.1
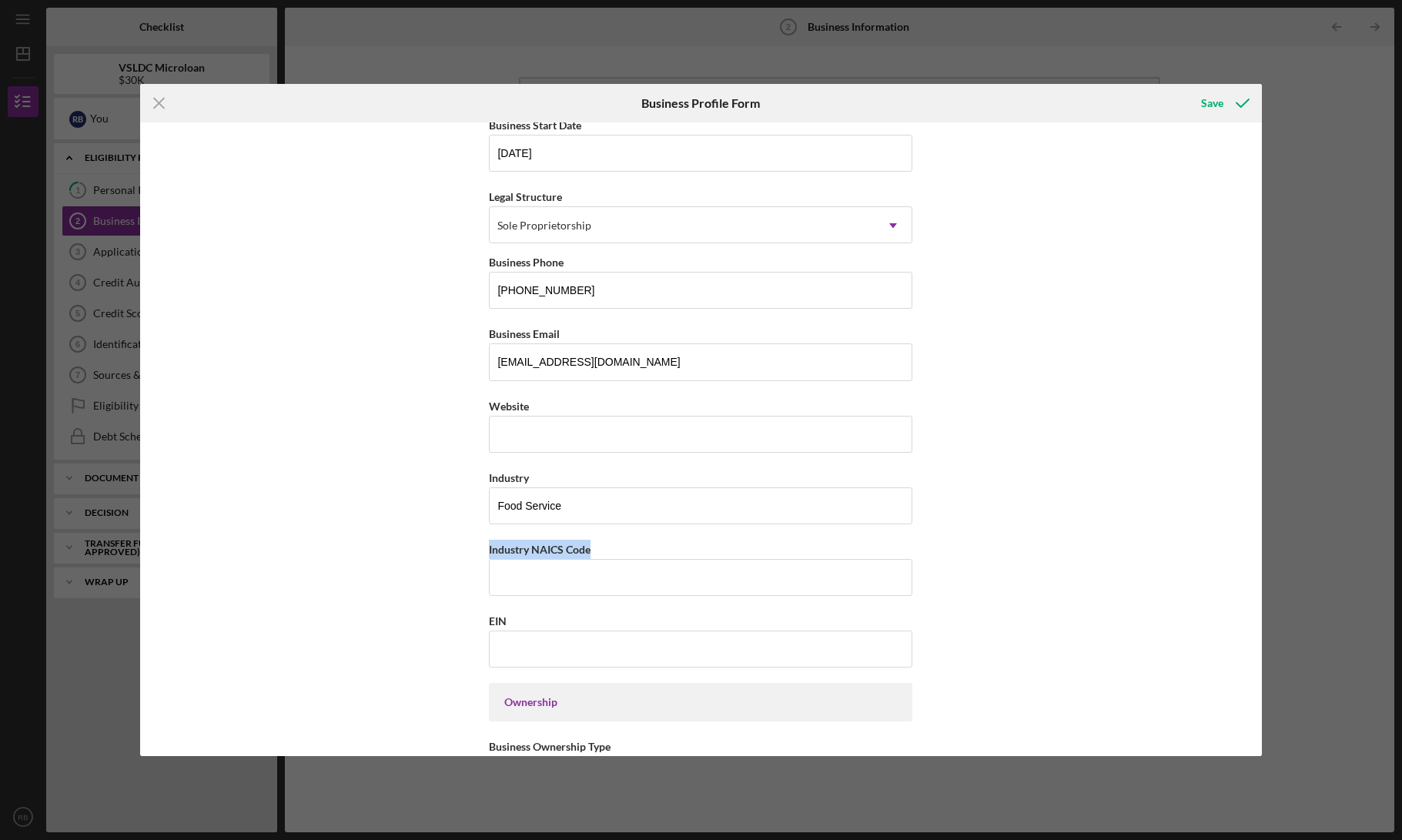
click at [483, 553] on div "Business Name [PERSON_NAME] DBA Mojave Freeze Business Start Date [DATE] Legal …" at bounding box center [700, 438] width 1121 height 633
copy label "Industry NAICS Code"
click at [556, 585] on input "Industry NAICS Code" at bounding box center [700, 578] width 424 height 37
paste input "722515"
type input "722515"
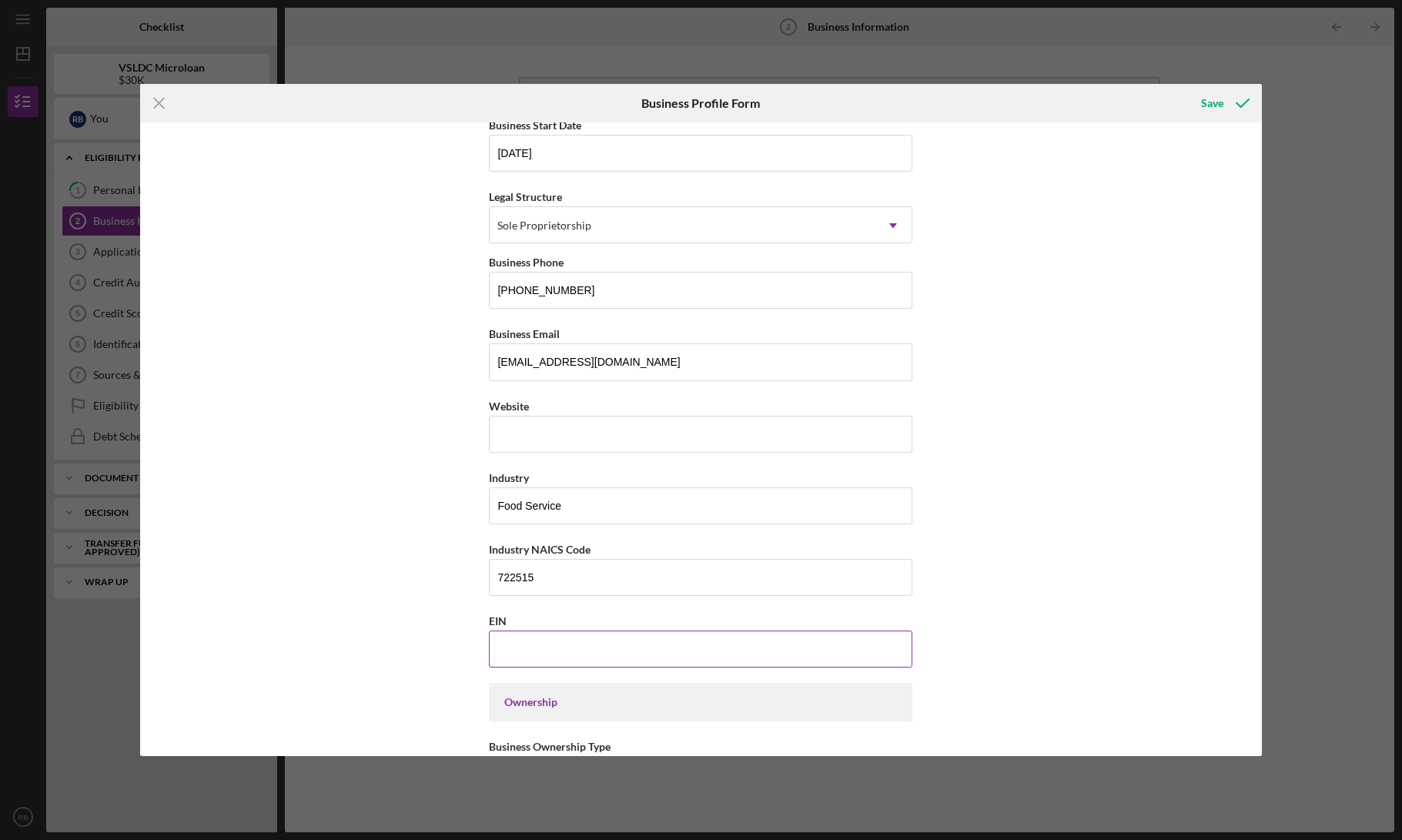
drag, startPoint x: 538, startPoint y: 642, endPoint x: 553, endPoint y: 665, distance: 27.5
click at [543, 651] on input "EIN" at bounding box center [700, 649] width 424 height 37
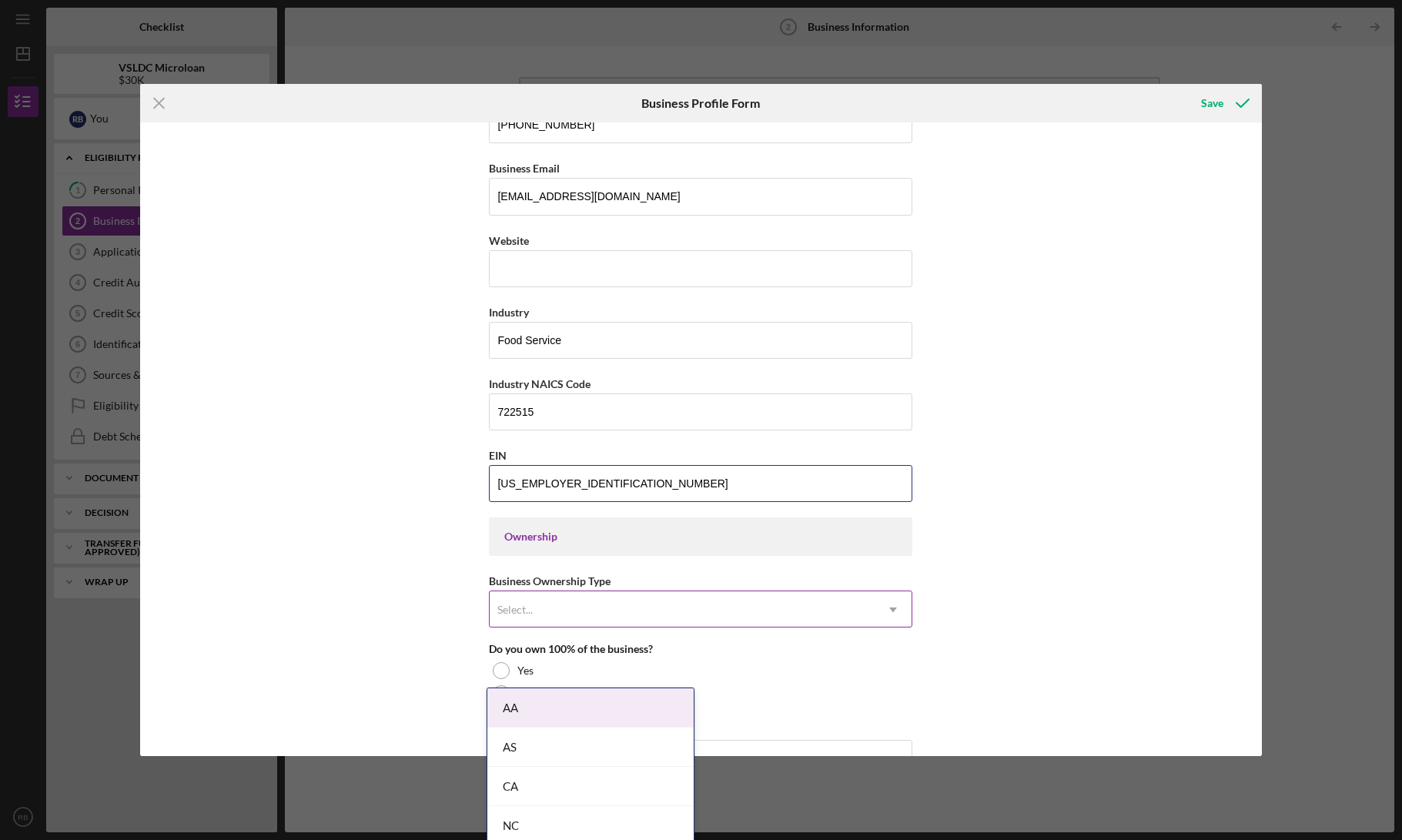
scroll to position [332, 0]
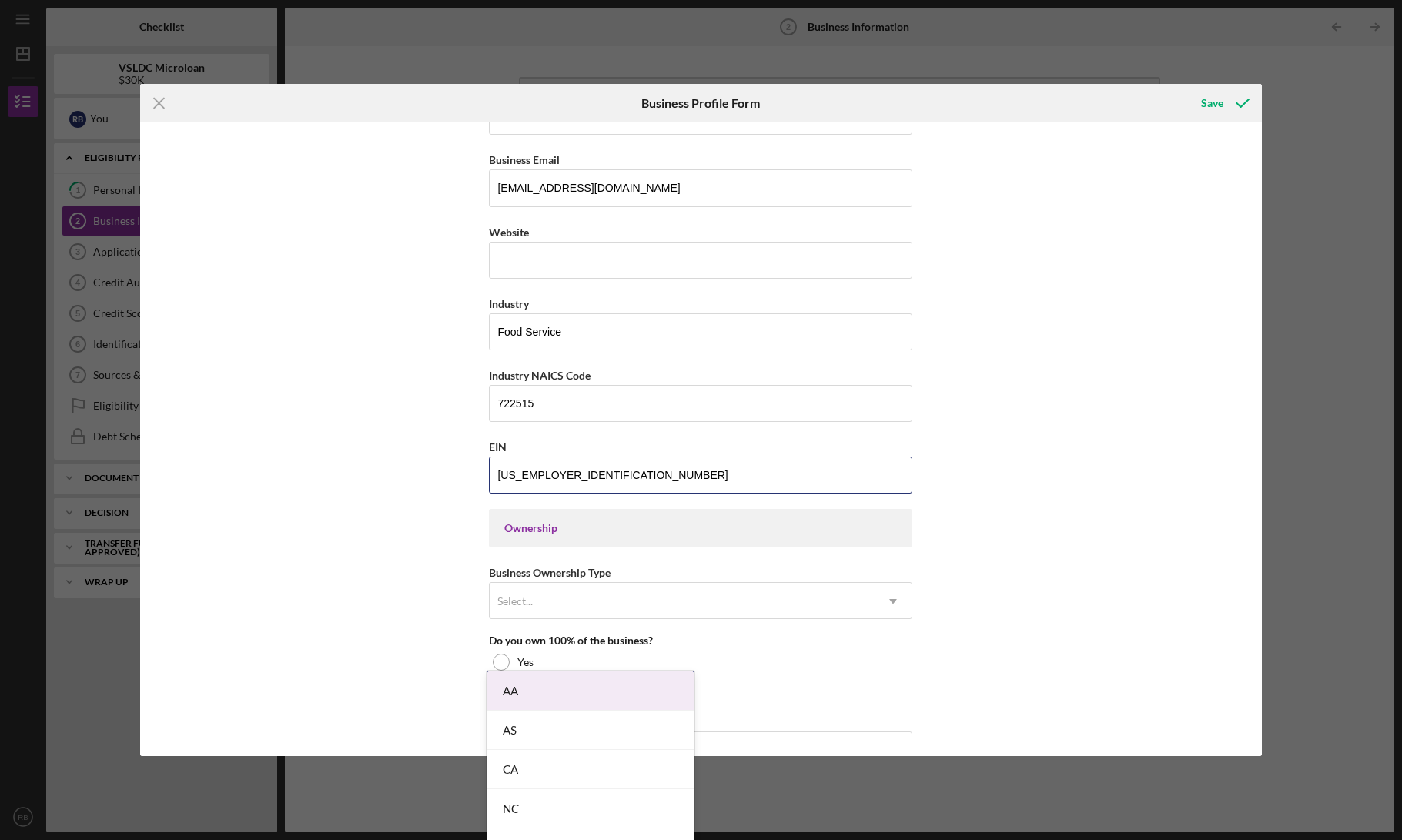
type input "[US_EMPLOYER_IDENTIFICATION_NUMBER]"
click at [387, 601] on div "Business Name [PERSON_NAME] DBA Mojave Freeze Business Start Date [DATE] Legal …" at bounding box center [700, 438] width 1121 height 633
click at [540, 608] on div "Select..." at bounding box center [682, 601] width 385 height 35
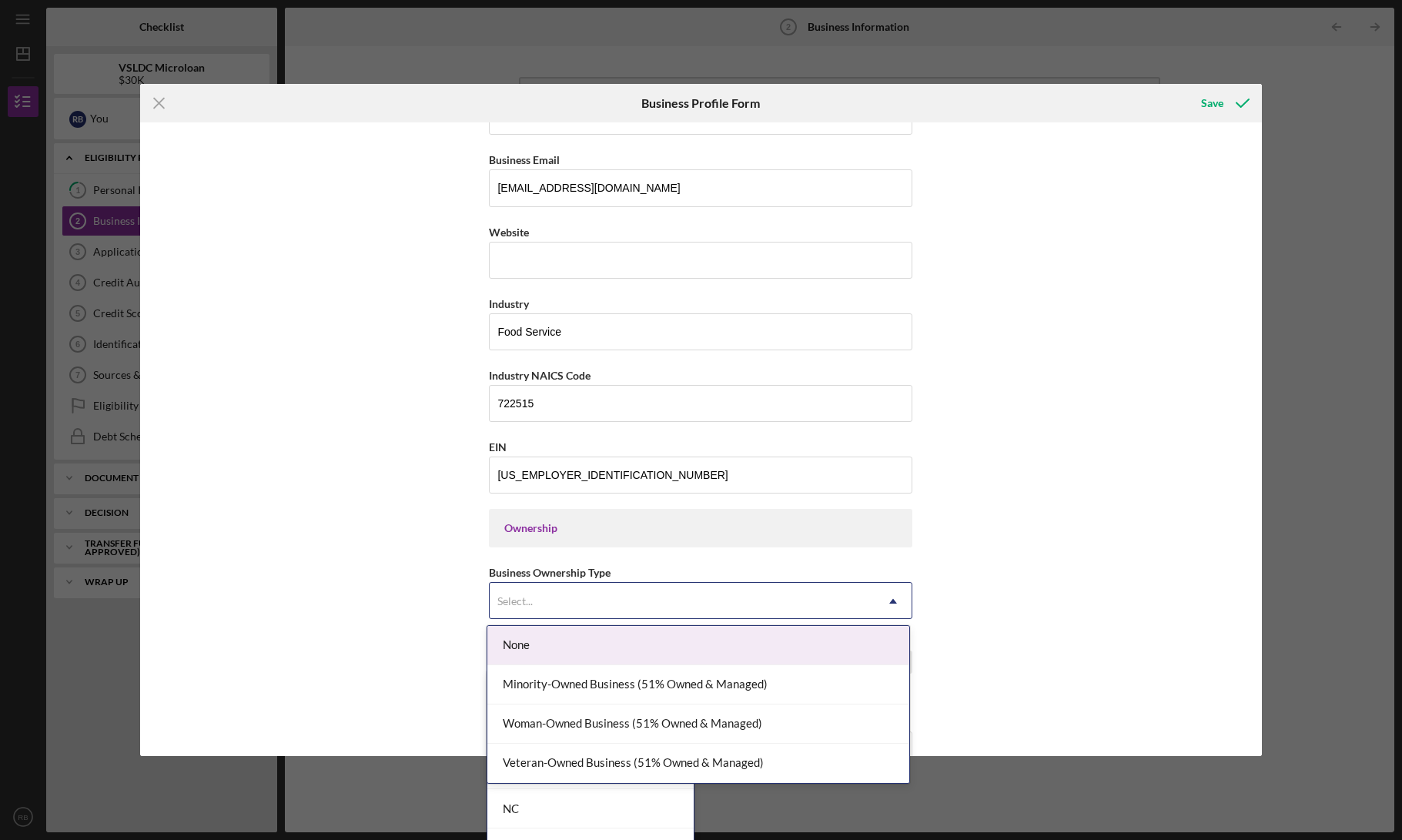
drag, startPoint x: 559, startPoint y: 653, endPoint x: 540, endPoint y: 652, distance: 19.0
click at [559, 653] on div "None" at bounding box center [697, 645] width 422 height 40
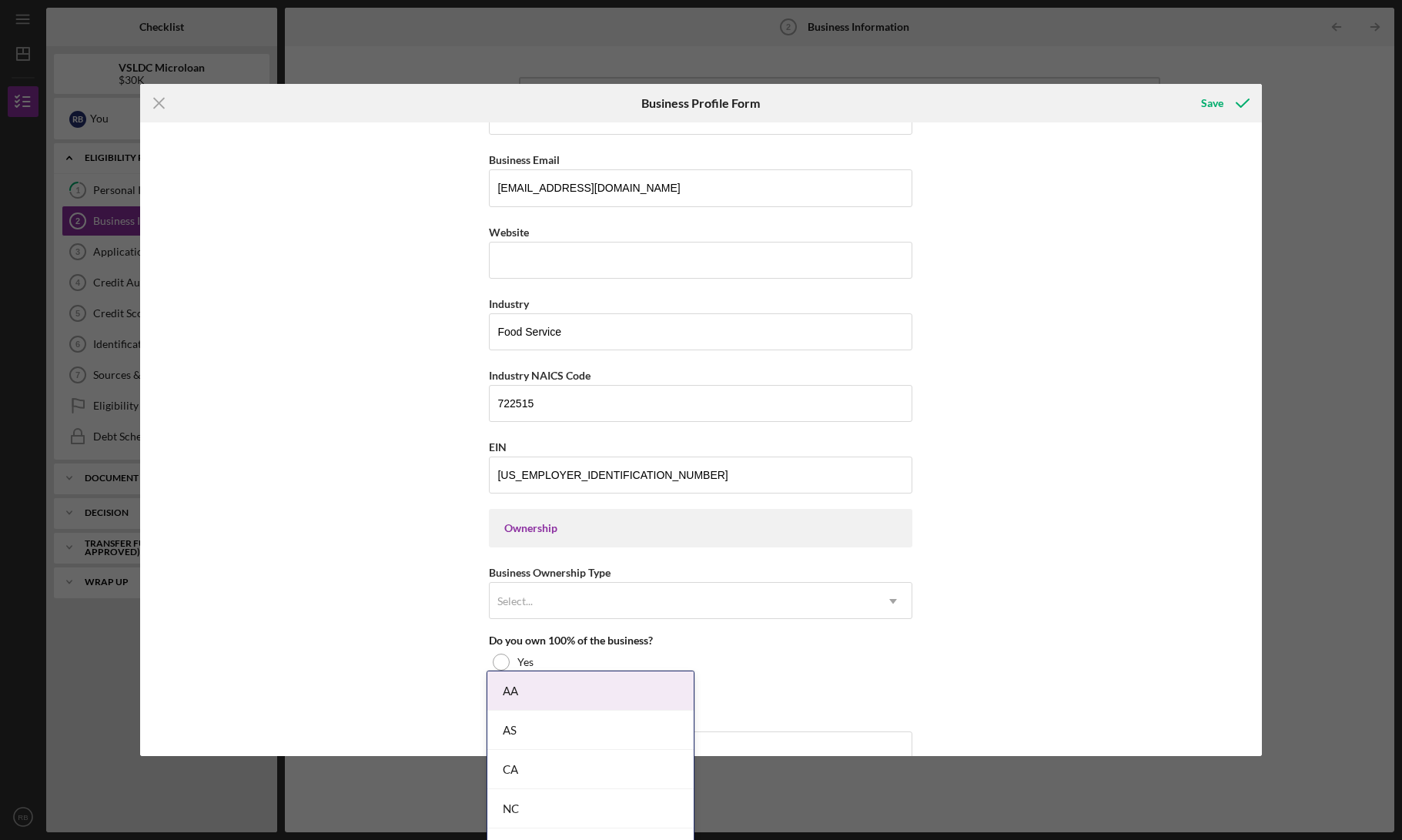
click at [454, 632] on div "Business Name [PERSON_NAME] DBA Mojave Freeze Business Start Date [DATE] Legal …" at bounding box center [700, 438] width 1121 height 633
click at [378, 626] on div "Business Name [PERSON_NAME] DBA Mojave Freeze Business Start Date [DATE] Legal …" at bounding box center [700, 438] width 1121 height 633
click at [502, 656] on div at bounding box center [500, 661] width 17 height 17
click at [370, 630] on div "Business Name [PERSON_NAME] DBA Mojave Freeze Business Start Date [DATE] Legal …" at bounding box center [700, 438] width 1121 height 633
click at [1147, 510] on div "Business Name [PERSON_NAME] DBA Mojave Freeze Business Start Date [DATE] Legal …" at bounding box center [700, 438] width 1121 height 633
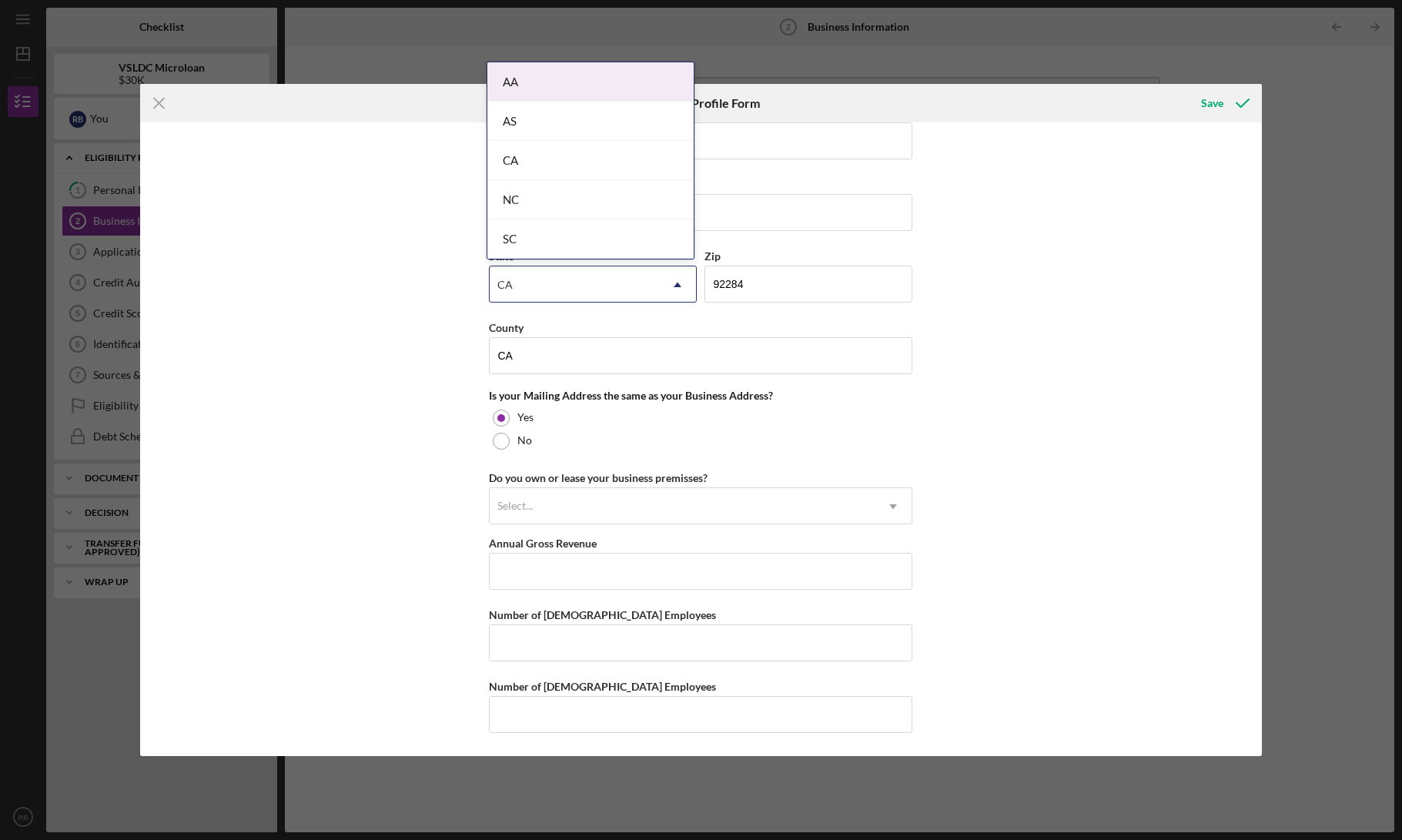
click at [1126, 446] on div "Business Name [PERSON_NAME] DBA Mojave Freeze Business Start Date [DATE] Legal …" at bounding box center [700, 438] width 1121 height 633
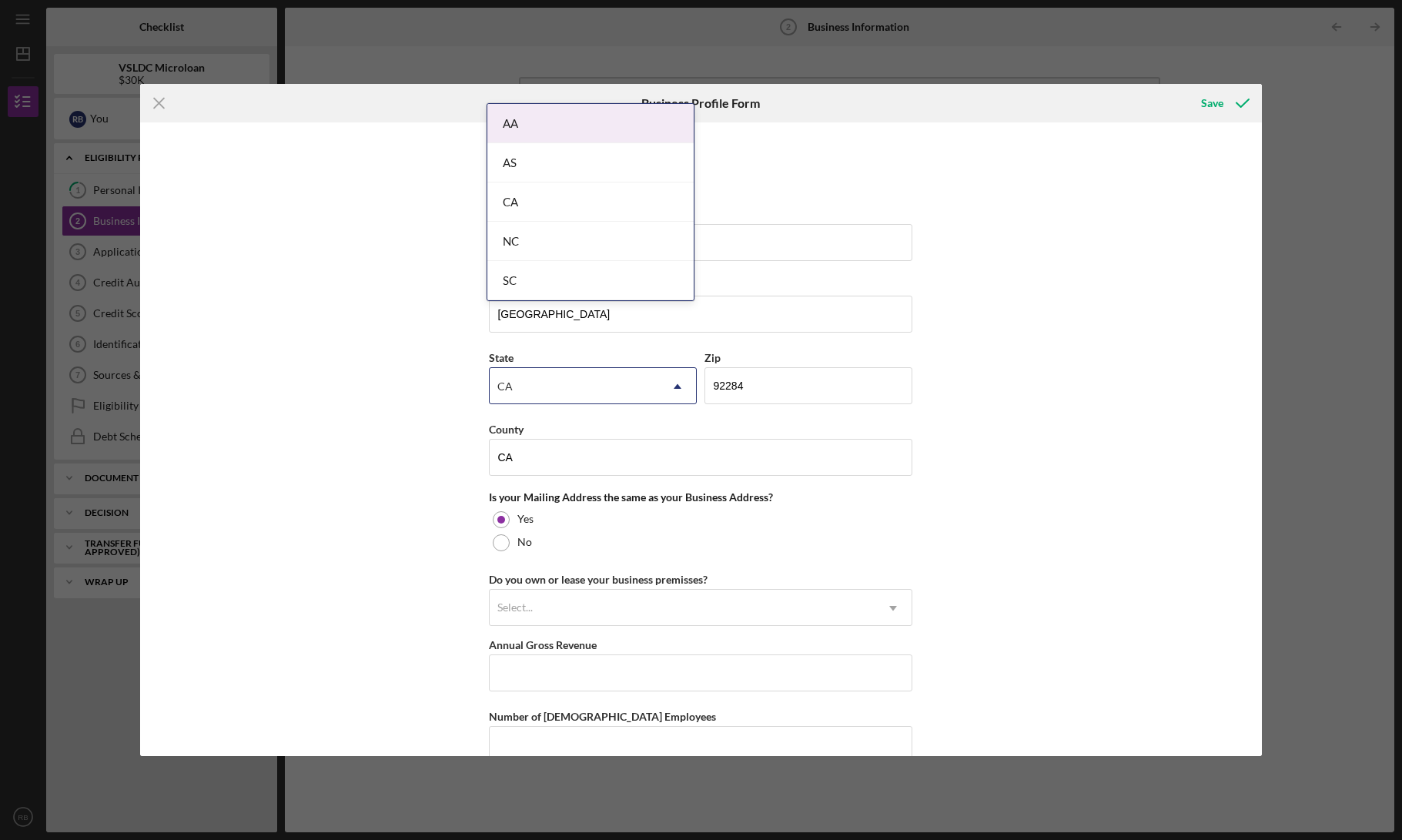
scroll to position [836, 0]
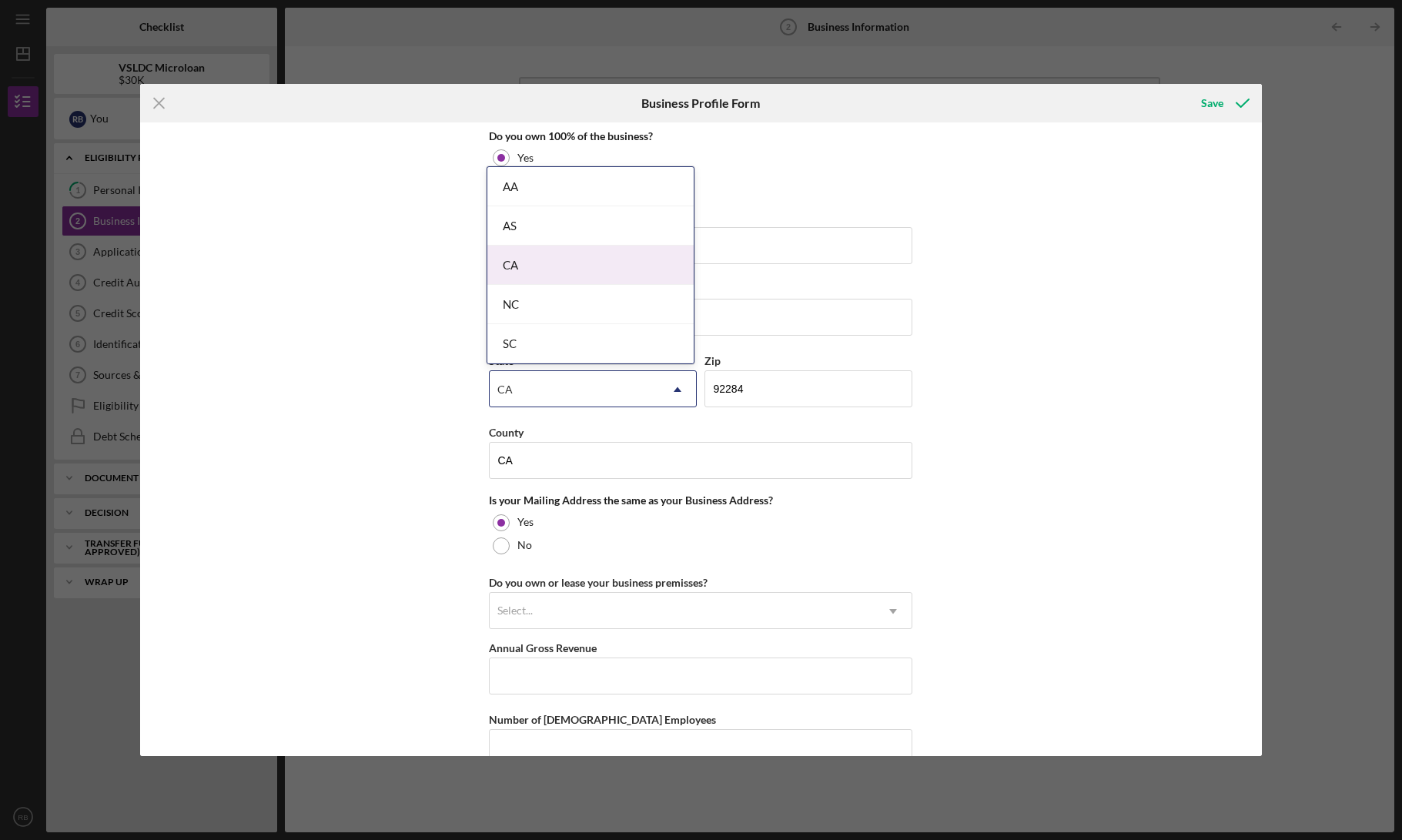
click at [565, 274] on div "CA" at bounding box center [590, 265] width 206 height 40
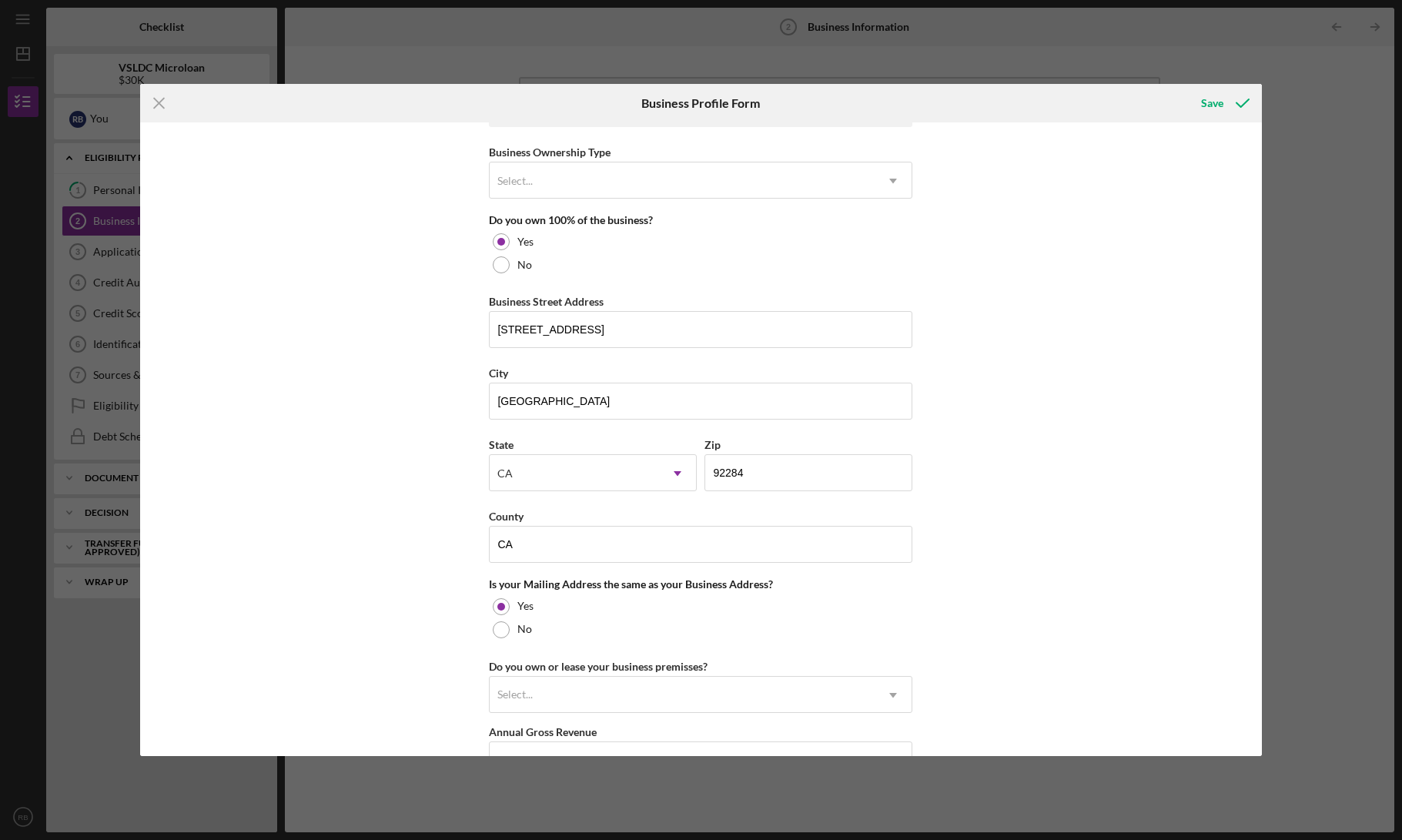
scroll to position [611, 0]
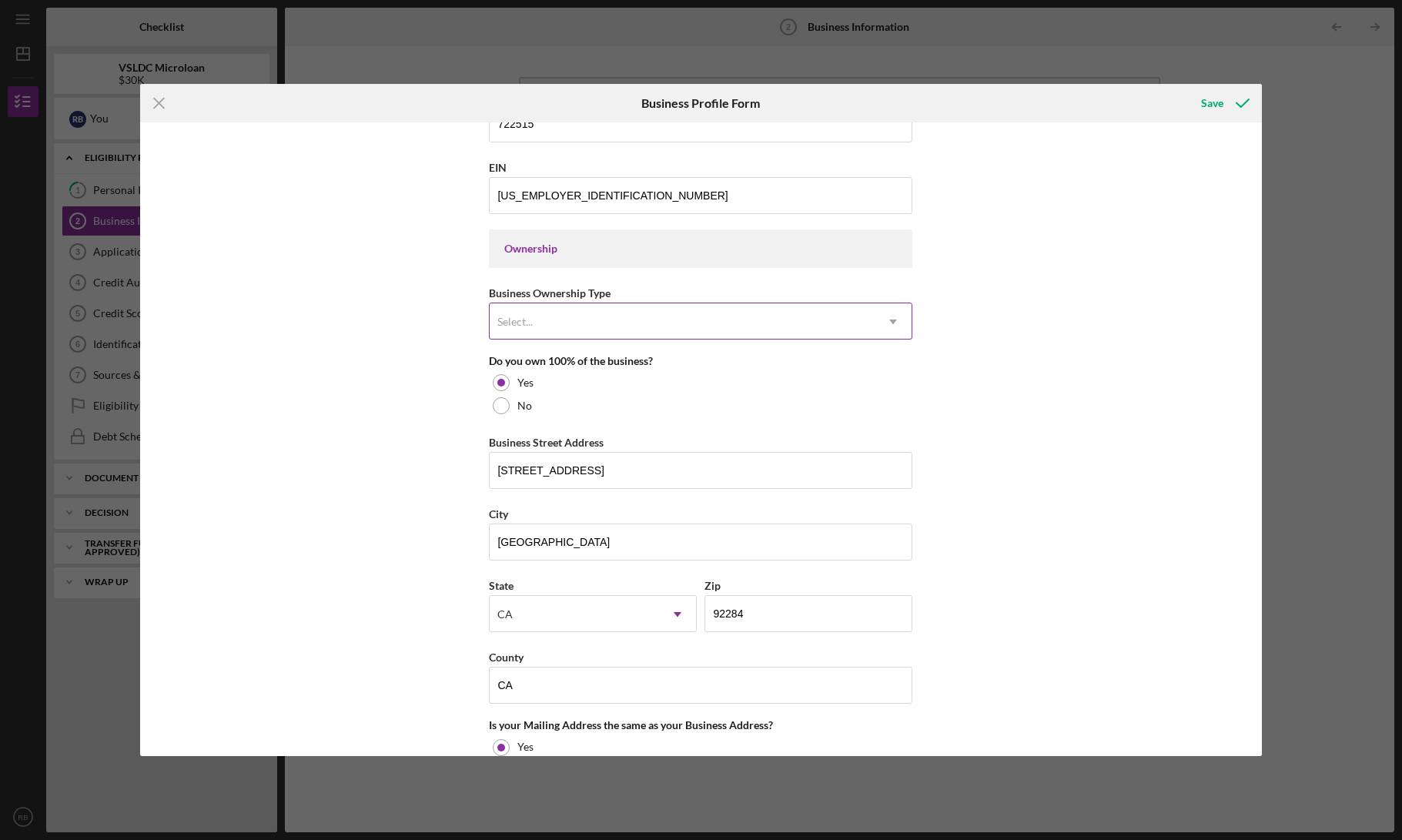
click at [889, 328] on icon "Icon/Dropdown Arrow" at bounding box center [893, 321] width 37 height 37
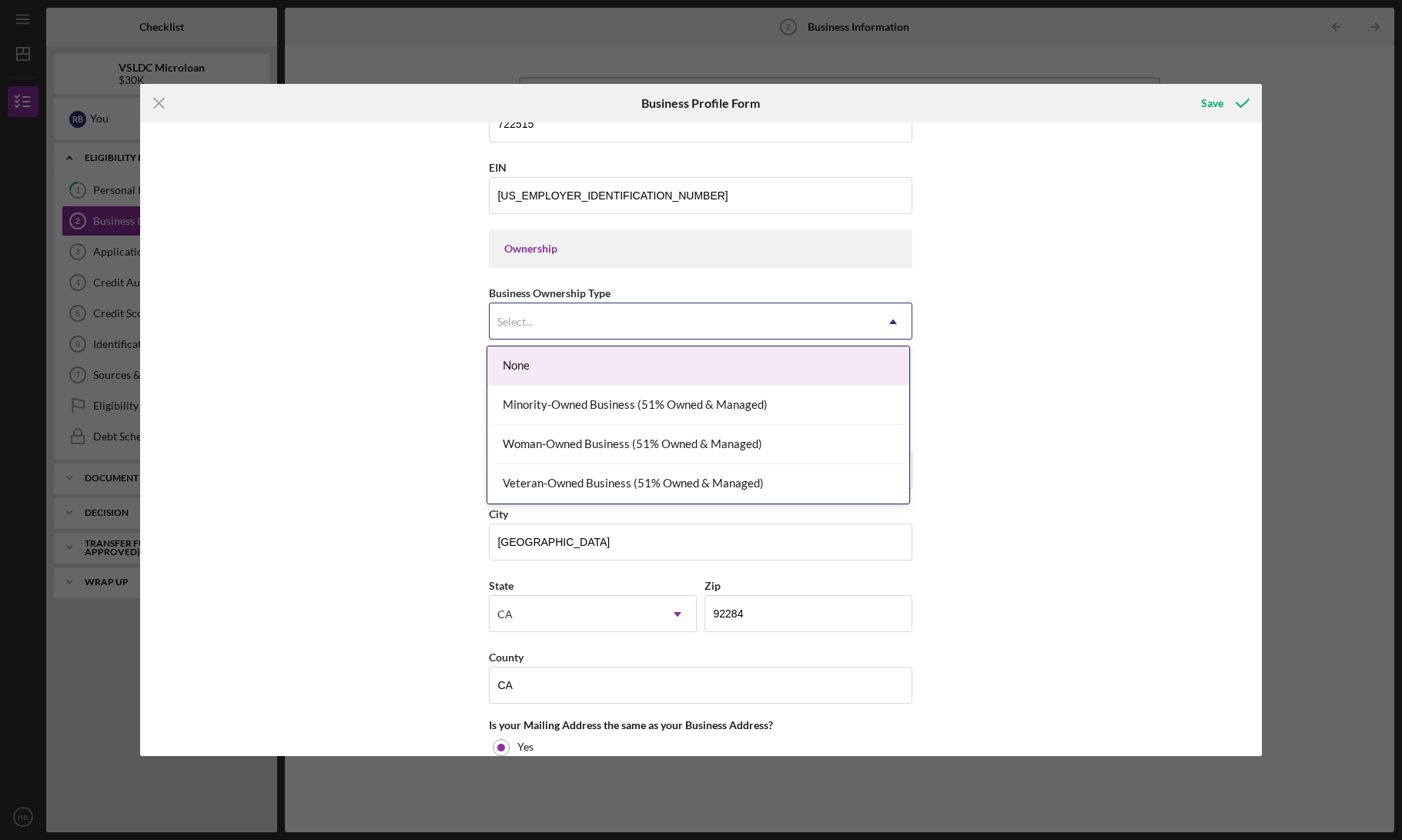
click at [836, 379] on div "None" at bounding box center [697, 365] width 422 height 40
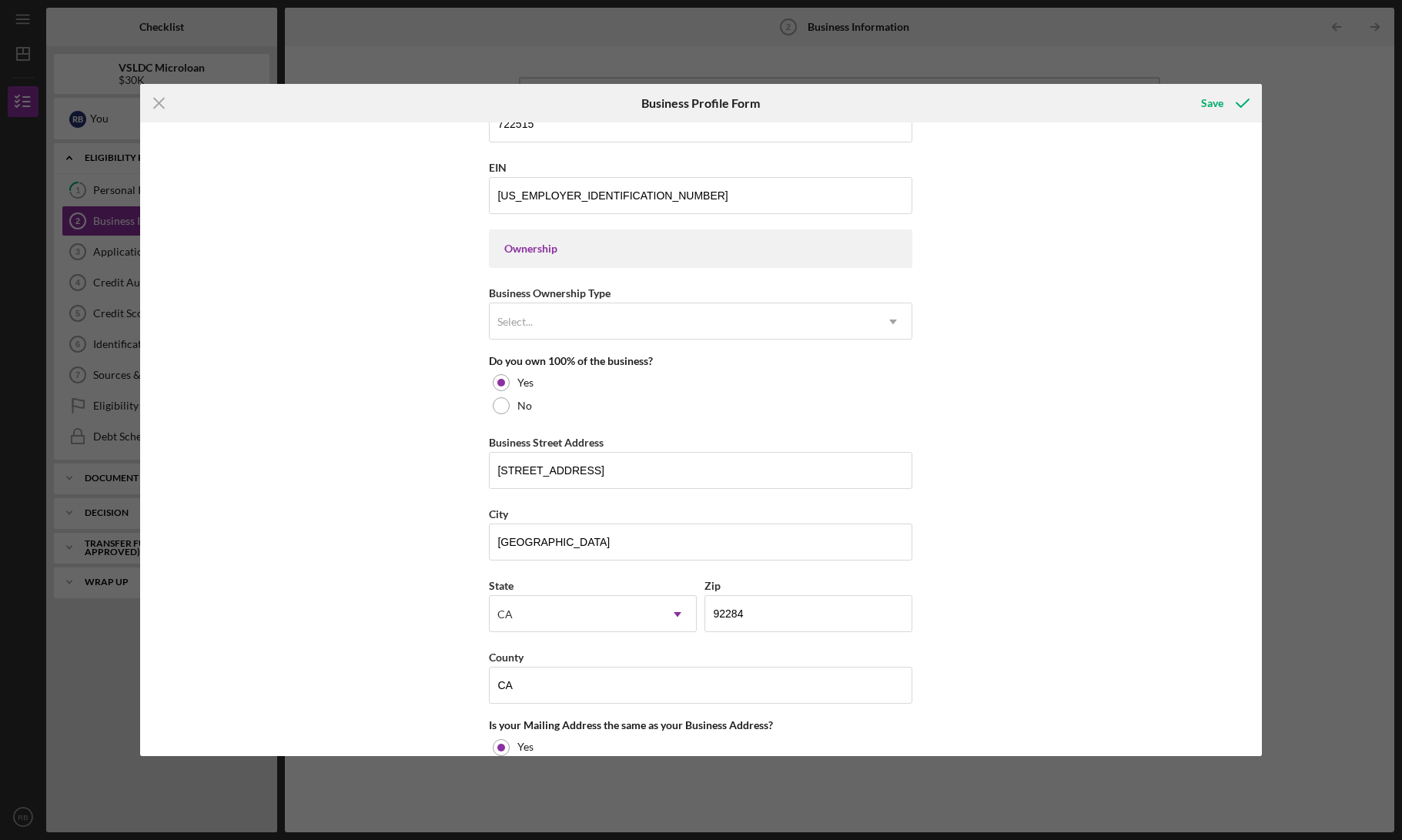
click at [1066, 406] on div "Business Name [PERSON_NAME] DBA Mojave Freeze Business Start Date [DATE] Legal …" at bounding box center [700, 438] width 1121 height 633
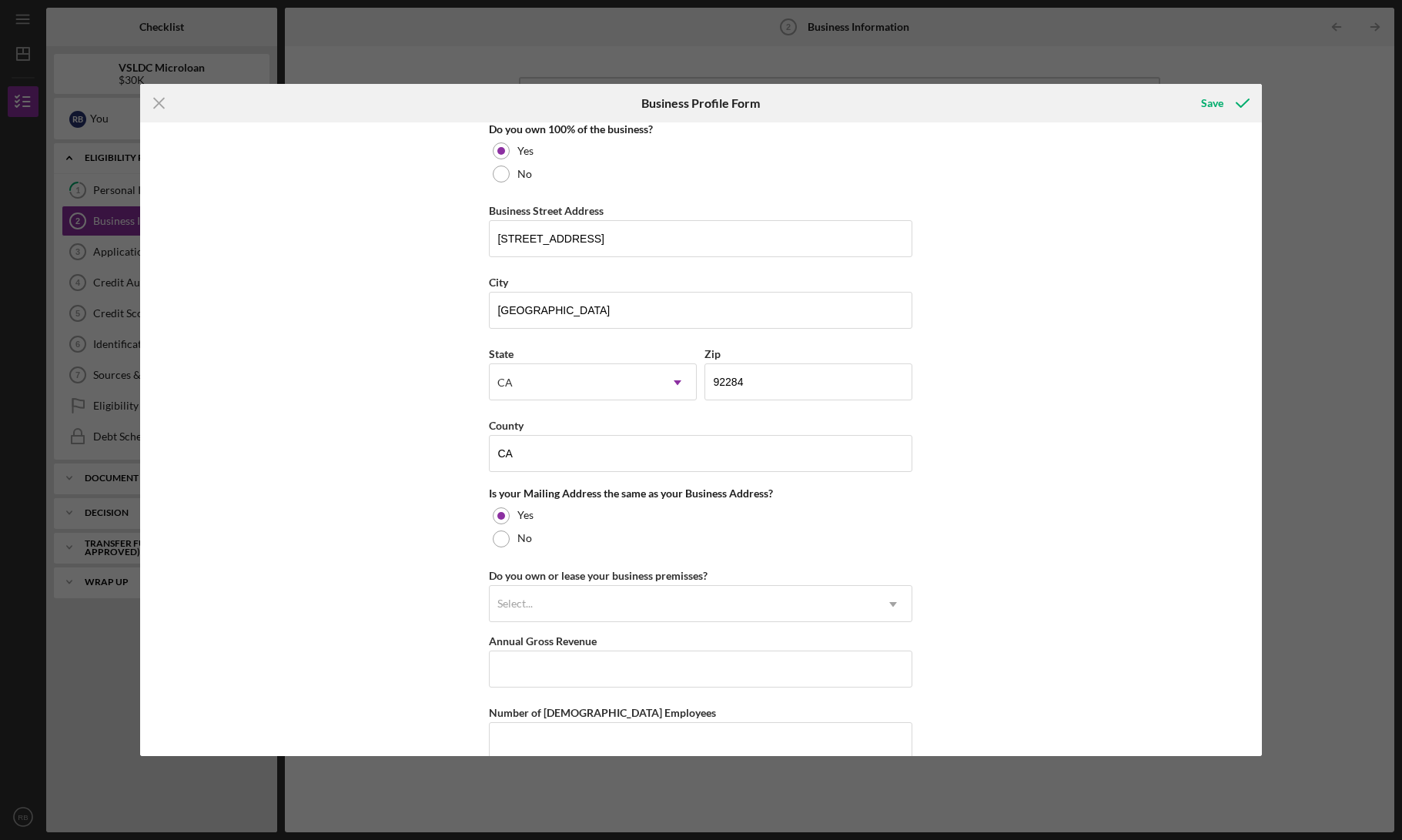
scroll to position [911, 0]
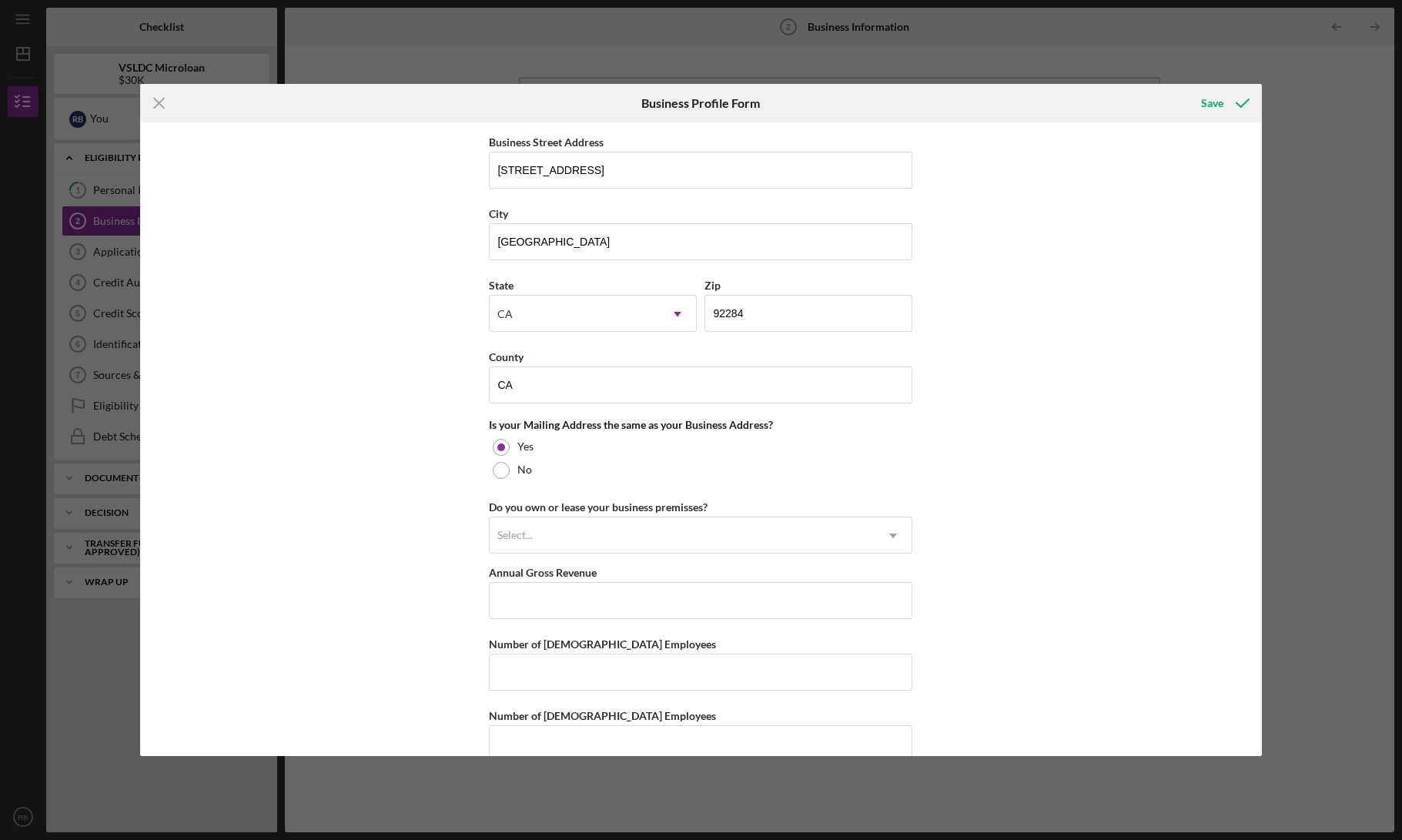
click at [502, 475] on div at bounding box center [500, 469] width 17 height 17
click at [588, 520] on input "Mailing Street Address" at bounding box center [700, 532] width 424 height 37
type input "[STREET_ADDRESS][PERSON_NAME]"
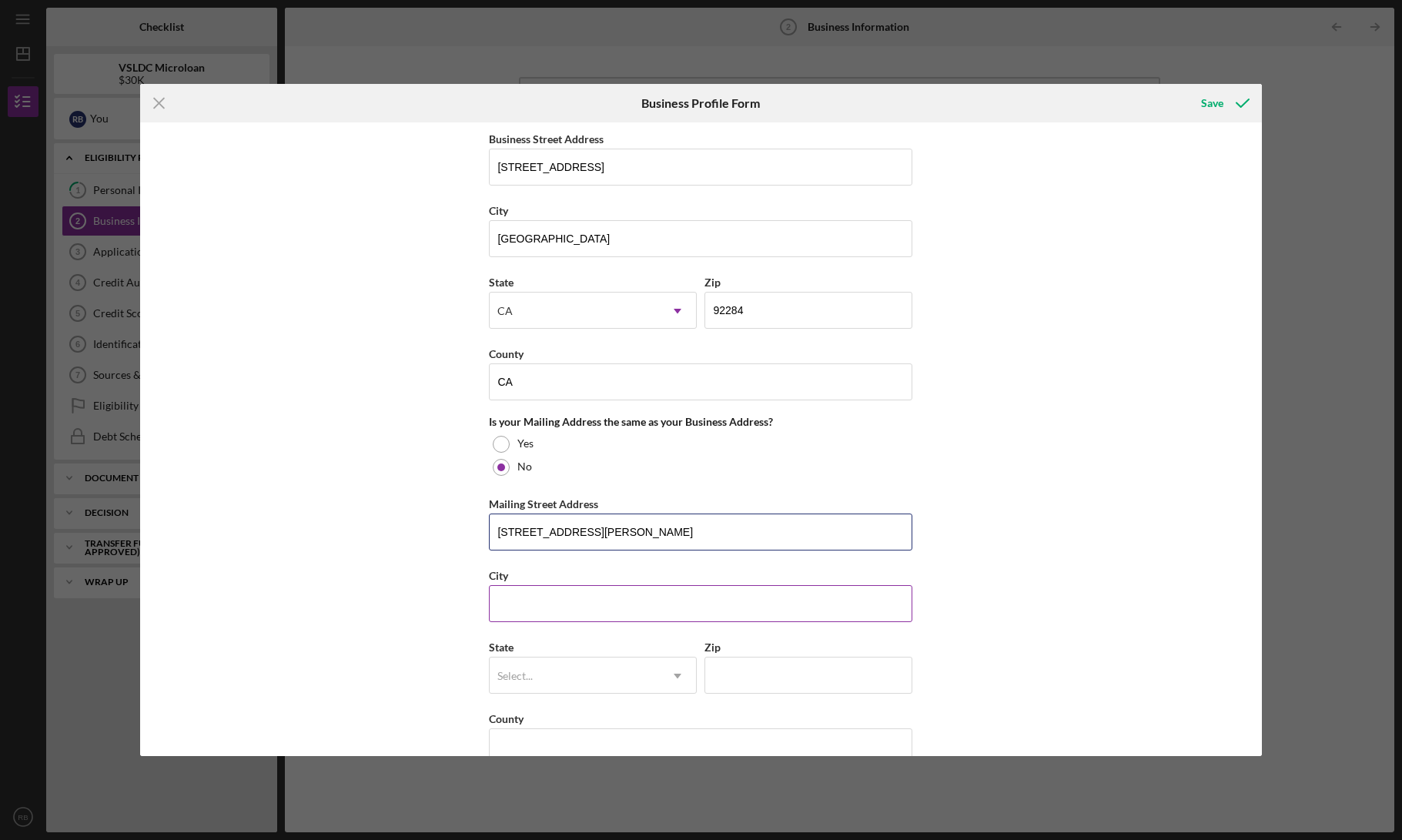
scroll to position [947, 0]
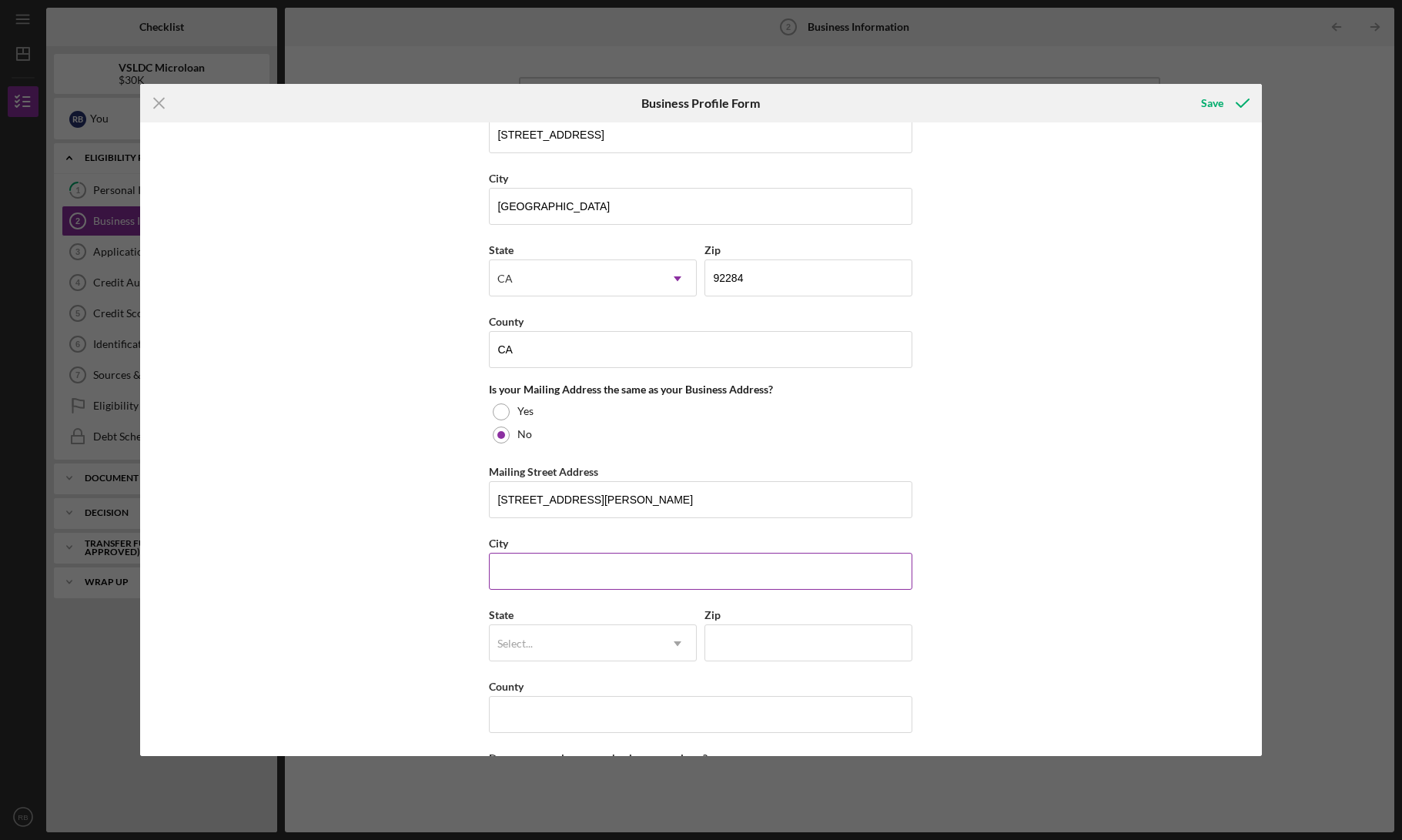
click at [632, 573] on input "City" at bounding box center [700, 571] width 424 height 37
type input "YUCCA VALLEY"
type input "92284"
type input "CA"
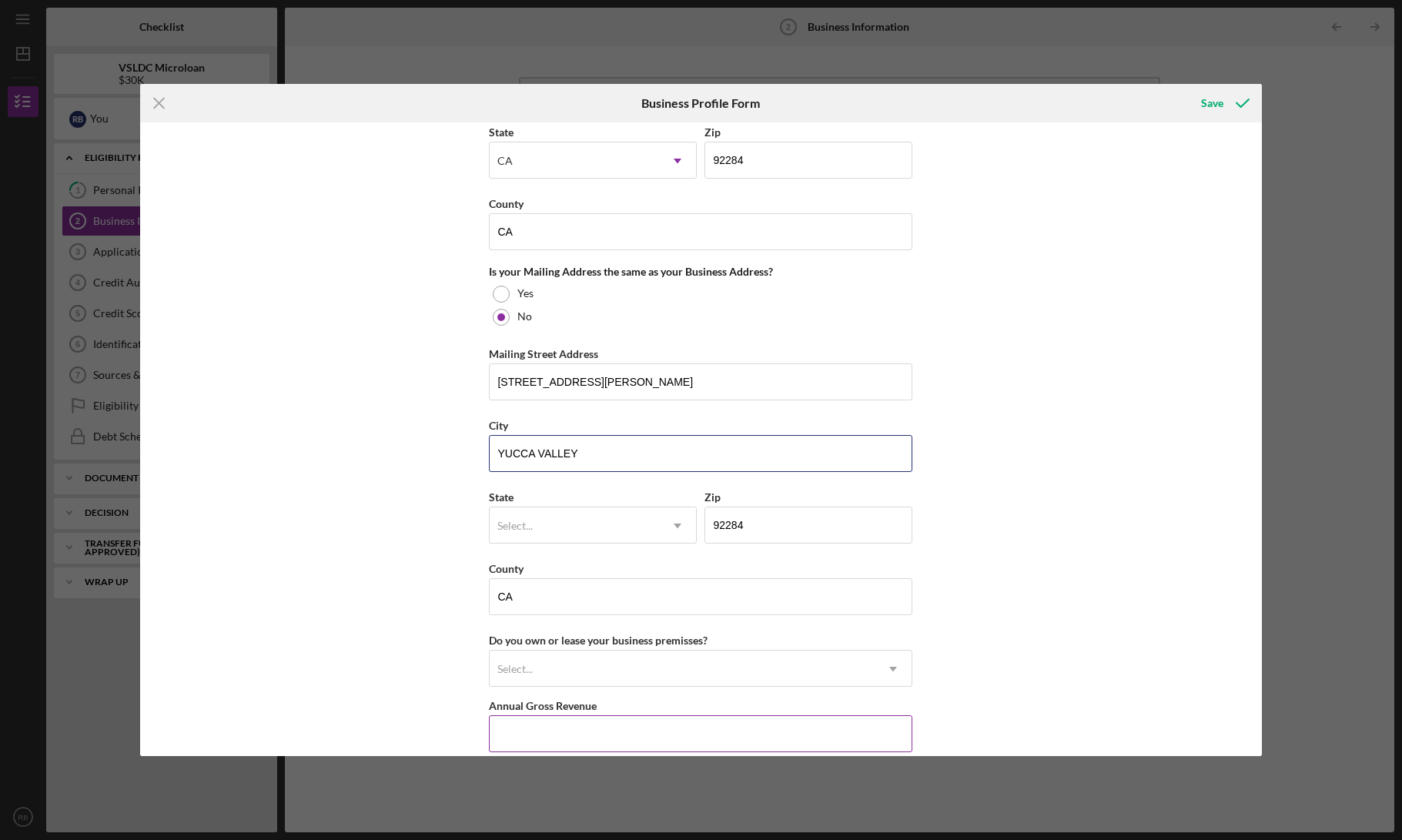
scroll to position [1227, 0]
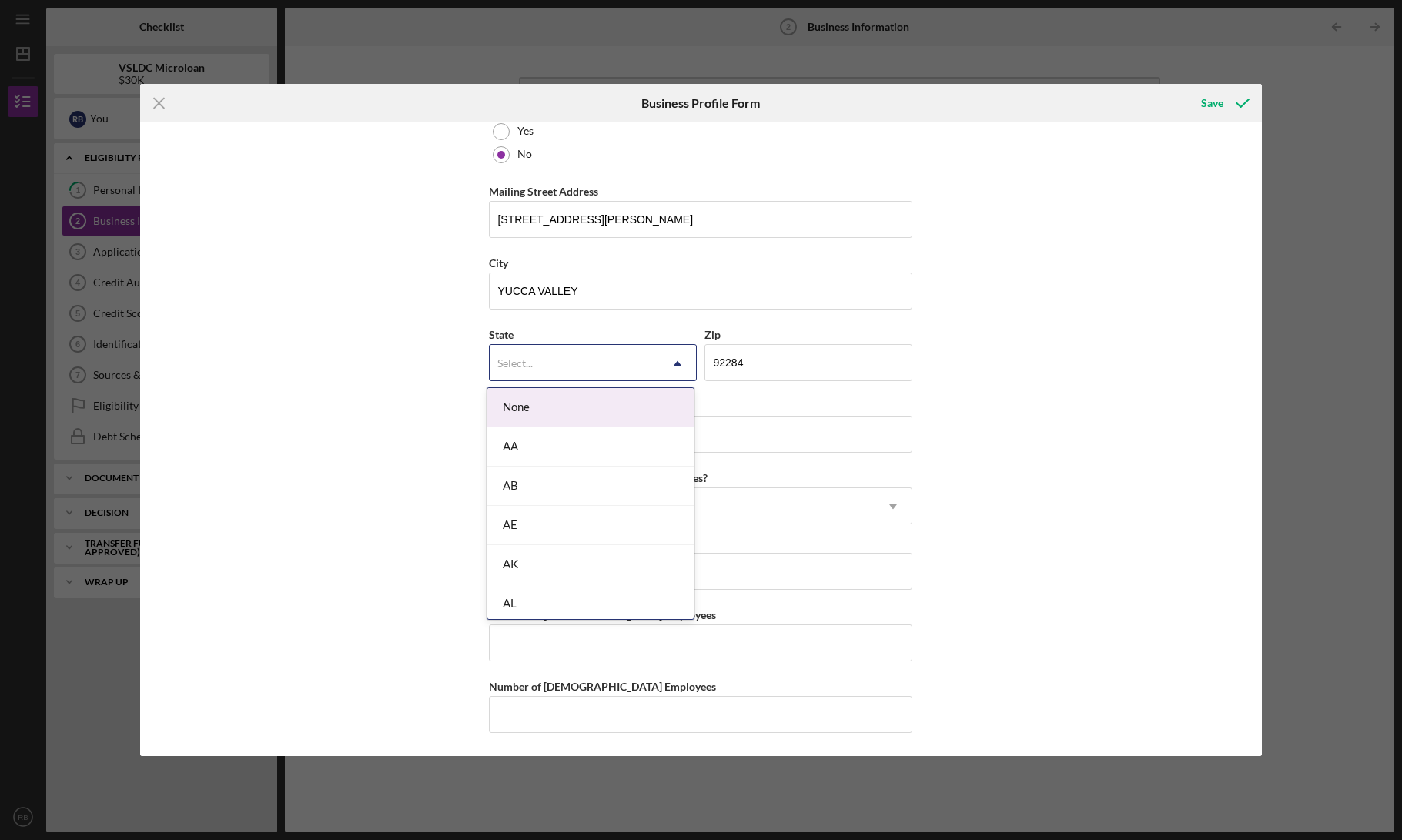
click at [547, 352] on div "Select..." at bounding box center [574, 363] width 169 height 35
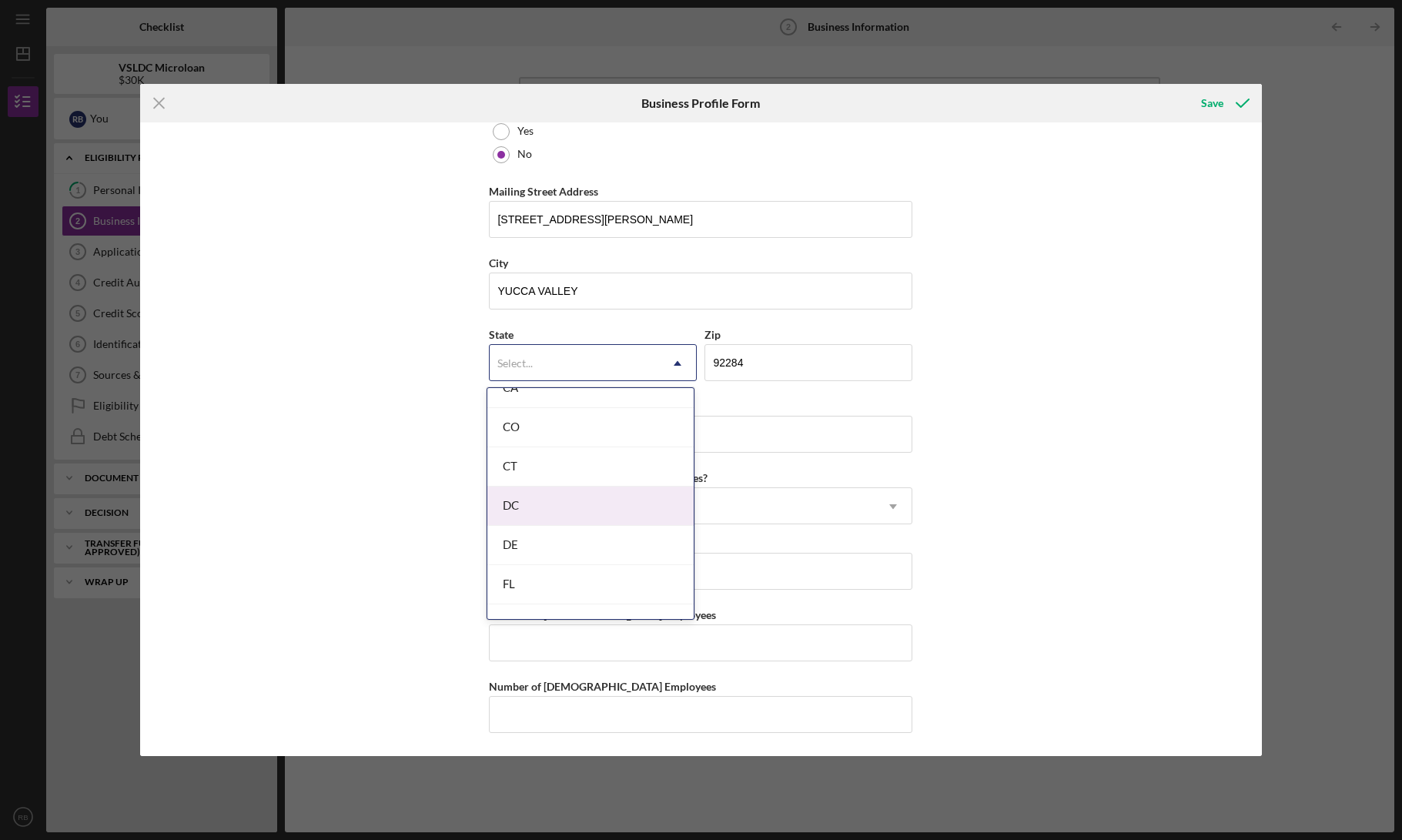
scroll to position [369, 0]
click at [535, 474] on div "CA" at bounding box center [590, 470] width 206 height 40
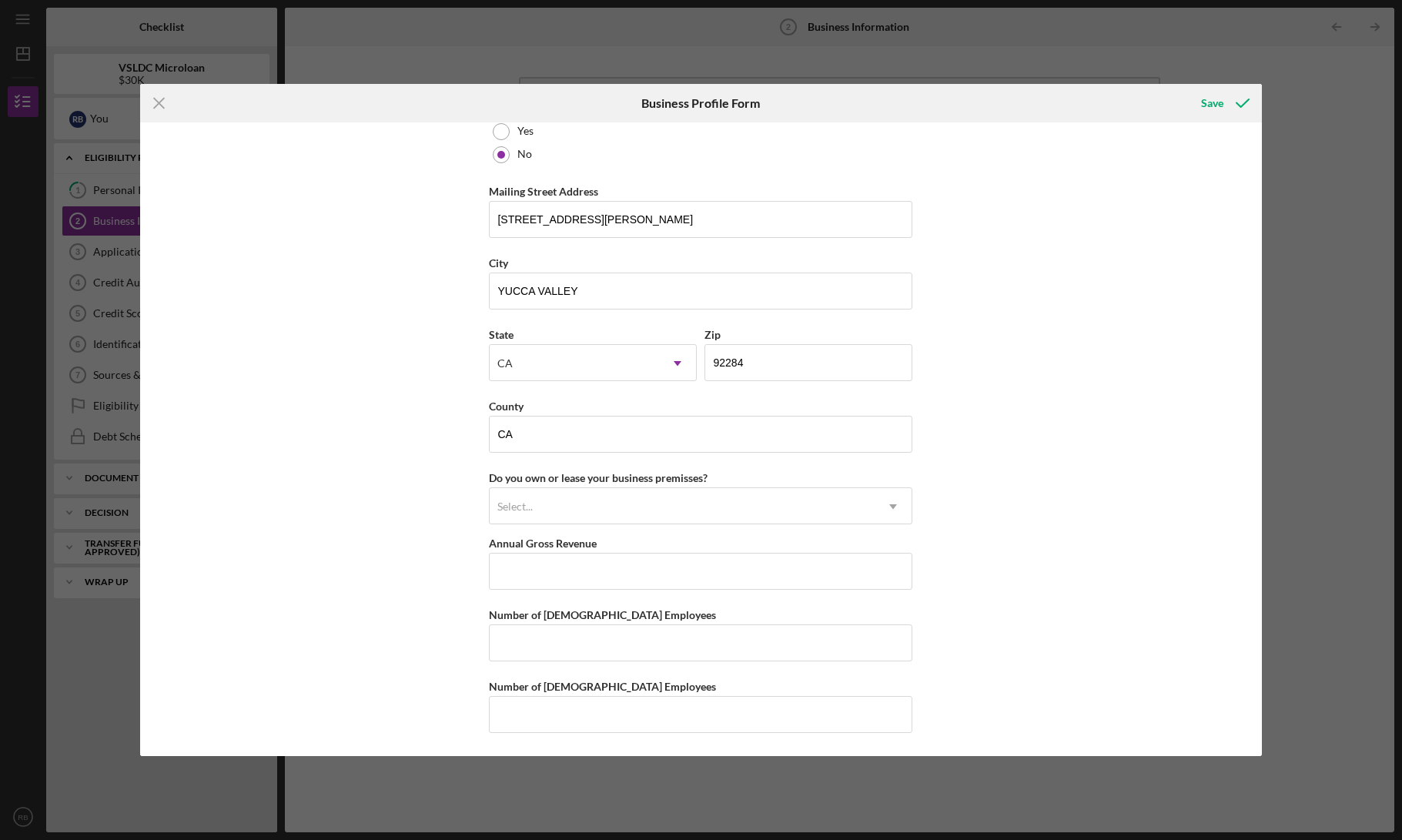
click at [408, 505] on div "Business Name [PERSON_NAME] DBA Mojave Freeze Business Start Date [DATE] Legal …" at bounding box center [700, 438] width 1121 height 633
click at [577, 517] on div "Select..." at bounding box center [682, 506] width 385 height 35
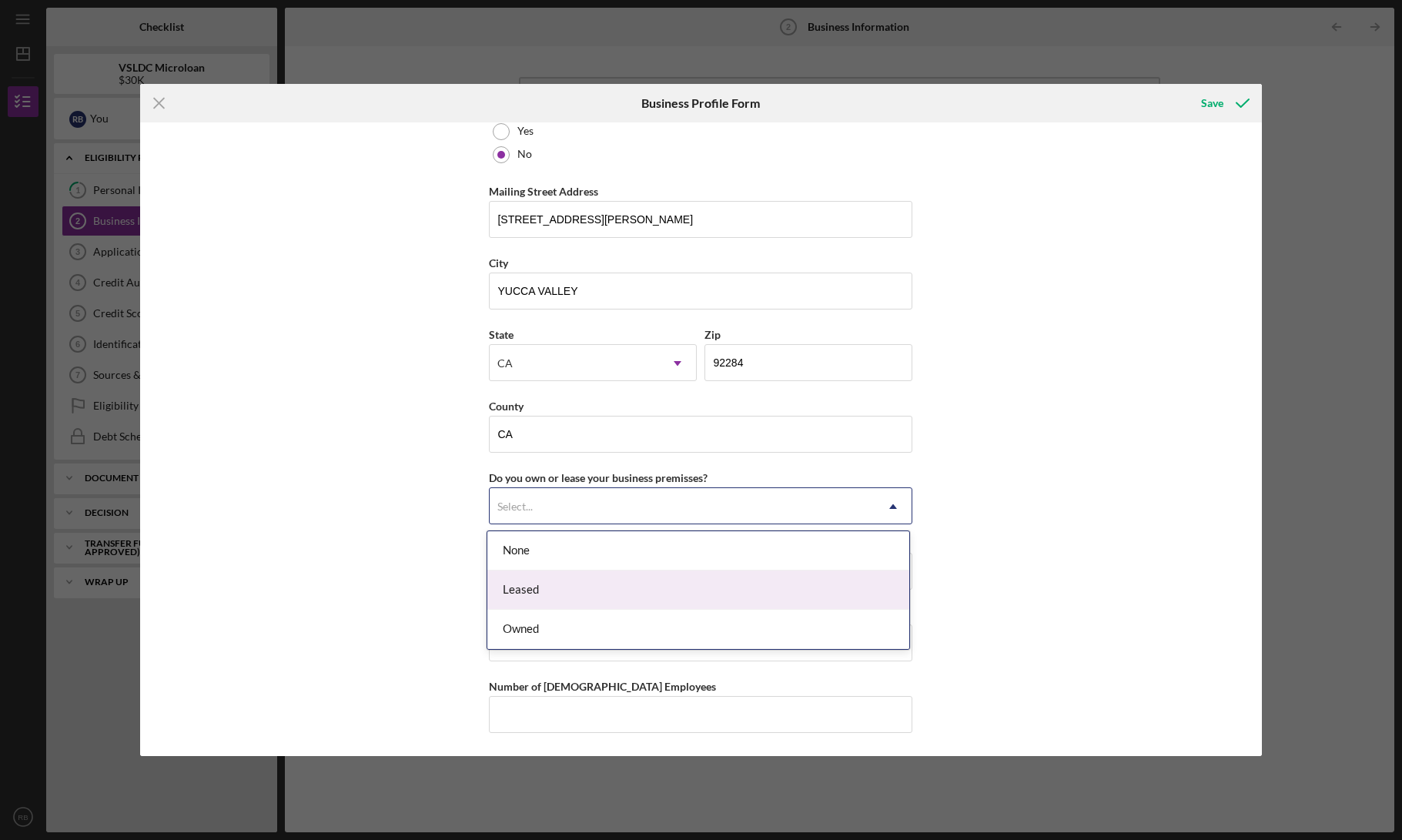
click at [541, 584] on div "Leased" at bounding box center [697, 590] width 422 height 40
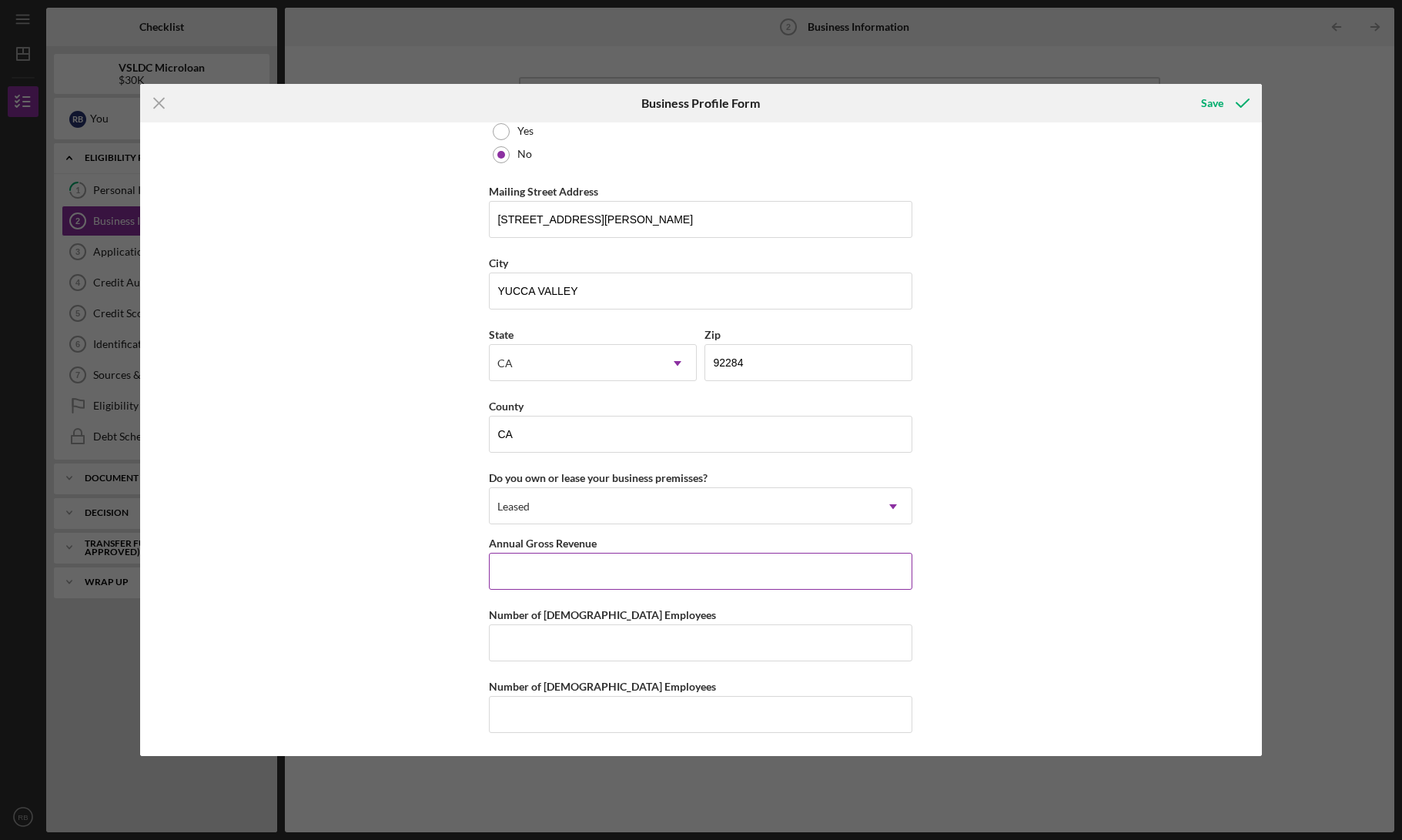
click at [559, 581] on input "Annual Gross Revenue" at bounding box center [700, 571] width 424 height 37
type input "$250,000"
type input "$0"
type input "$250,000"
click at [559, 638] on input "Number of [DEMOGRAPHIC_DATA] Employees" at bounding box center [700, 643] width 424 height 37
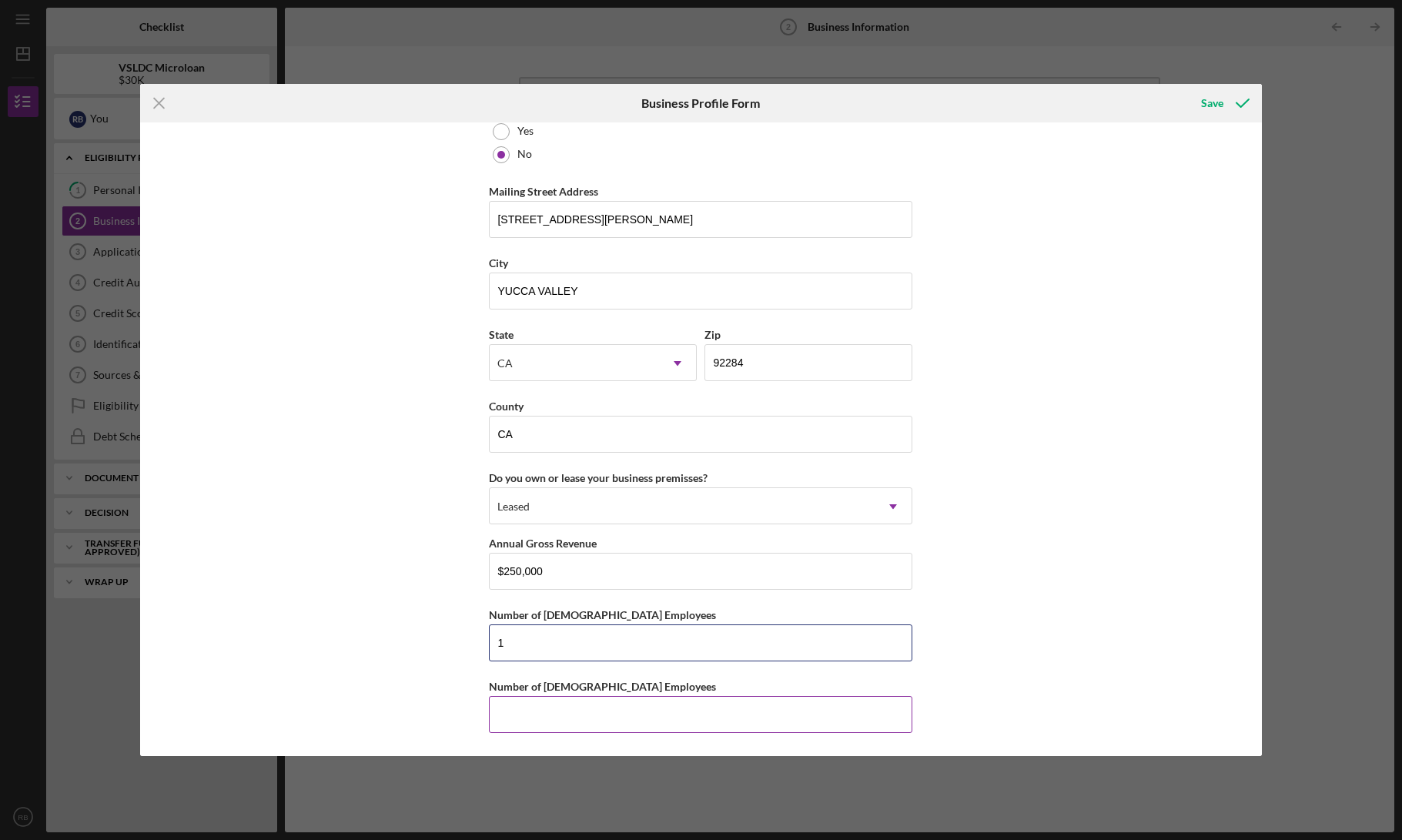
type input "1"
click at [528, 718] on input "Number of [DEMOGRAPHIC_DATA] Employees" at bounding box center [700, 714] width 424 height 37
type input "1"
click at [431, 690] on div "Business Name [PERSON_NAME] DBA Mojave Freeze Business Start Date [DATE] Legal …" at bounding box center [700, 438] width 1121 height 633
click at [975, 637] on div "Business Name [PERSON_NAME] DBA Mojave Freeze Business Start Date [DATE] Legal …" at bounding box center [700, 438] width 1121 height 633
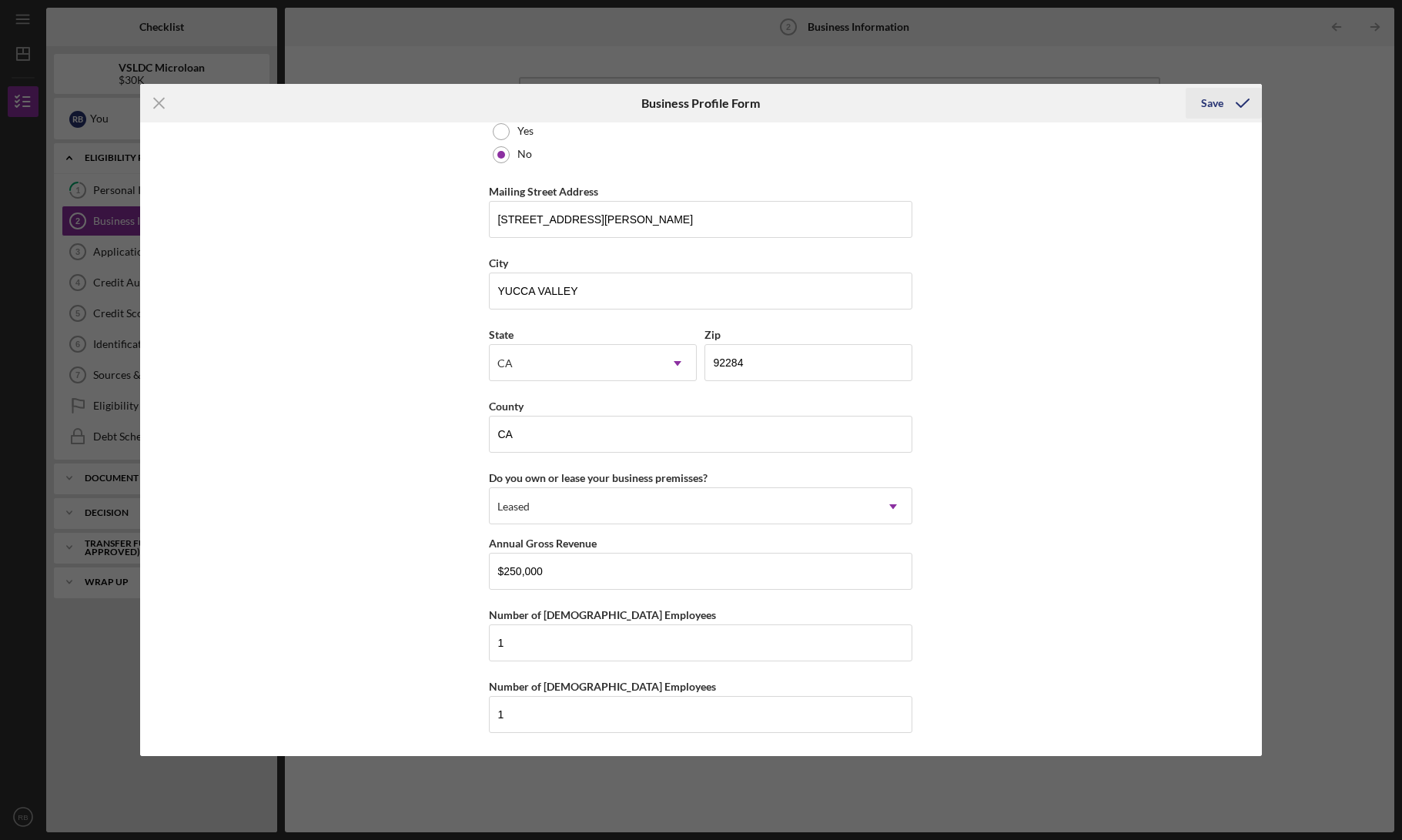
click at [1219, 105] on div "Save" at bounding box center [1211, 103] width 22 height 31
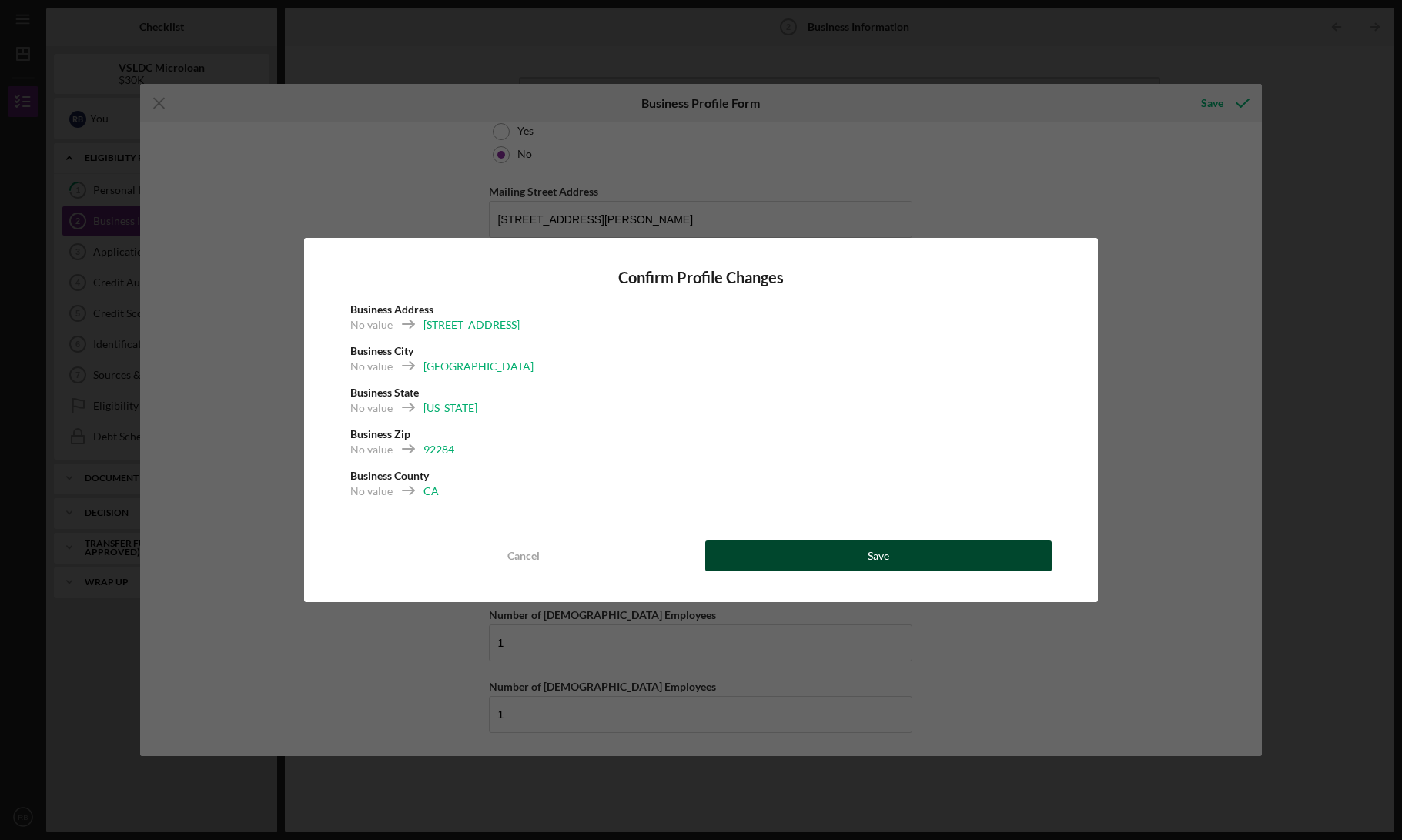
click at [821, 551] on button "Save" at bounding box center [878, 556] width 346 height 31
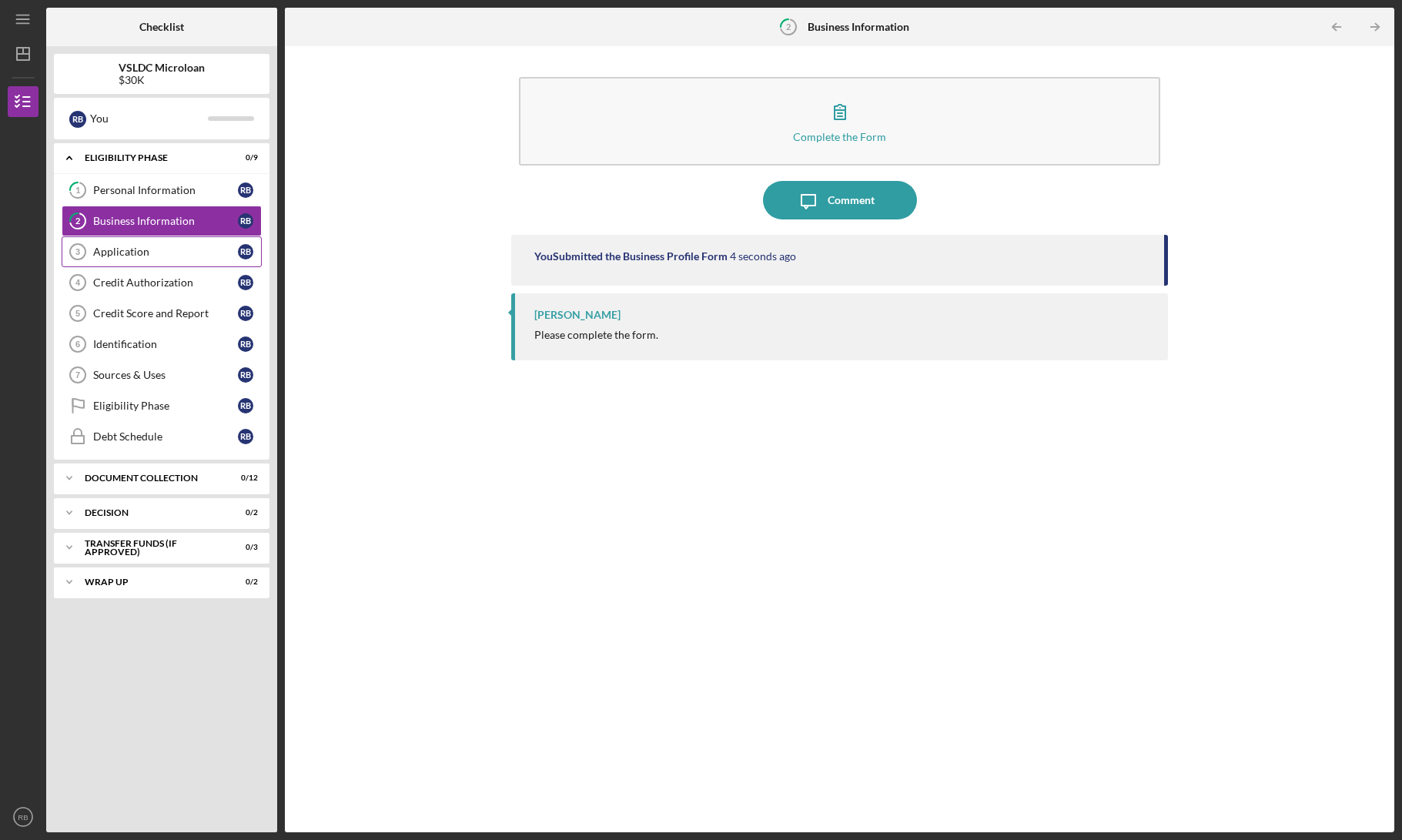
click at [186, 255] on div "Application" at bounding box center [166, 252] width 144 height 12
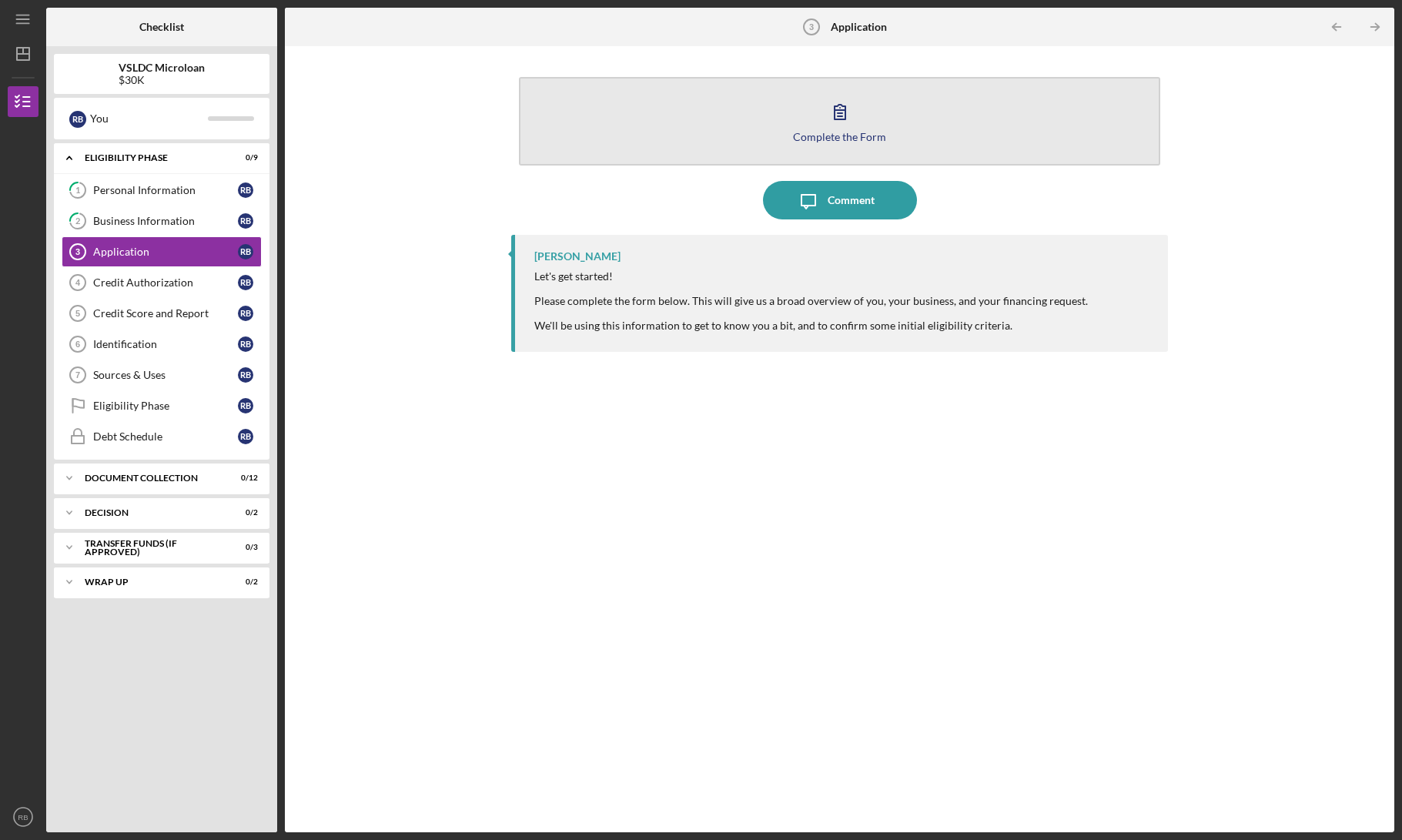
click at [839, 135] on div "Complete the Form" at bounding box center [839, 136] width 93 height 11
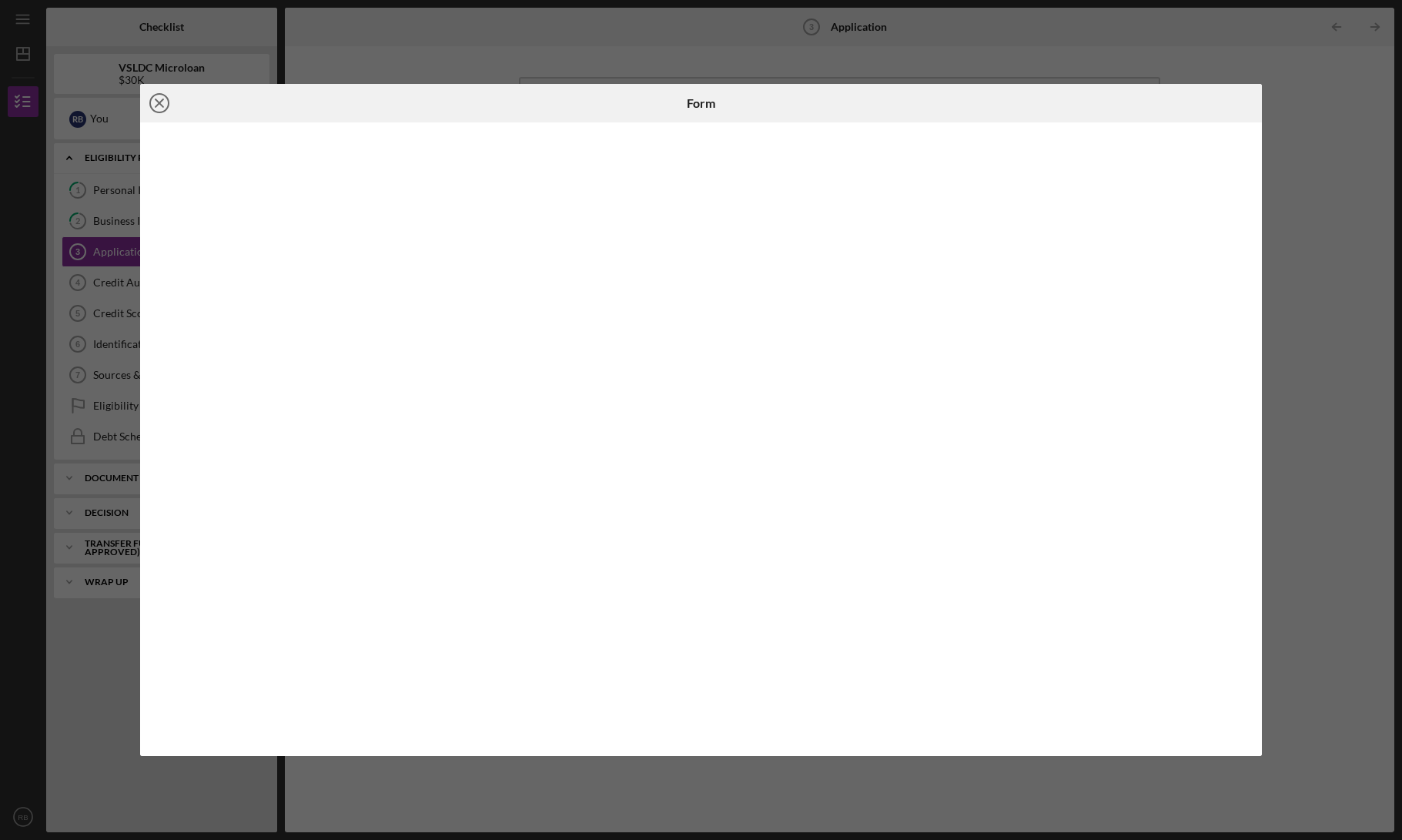
click at [162, 106] on line at bounding box center [159, 103] width 8 height 8
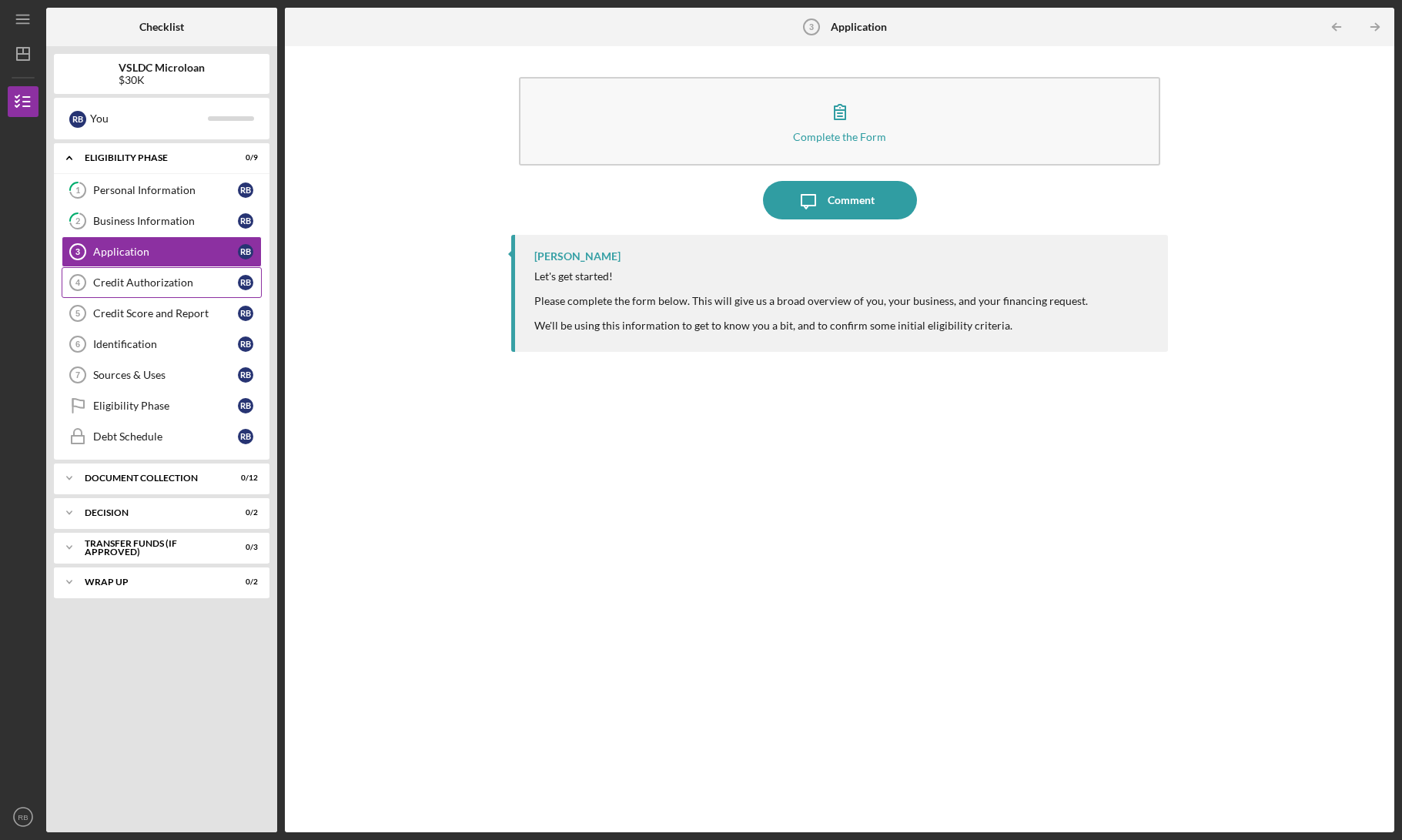
click at [188, 283] on div "Credit Authorization" at bounding box center [166, 283] width 144 height 12
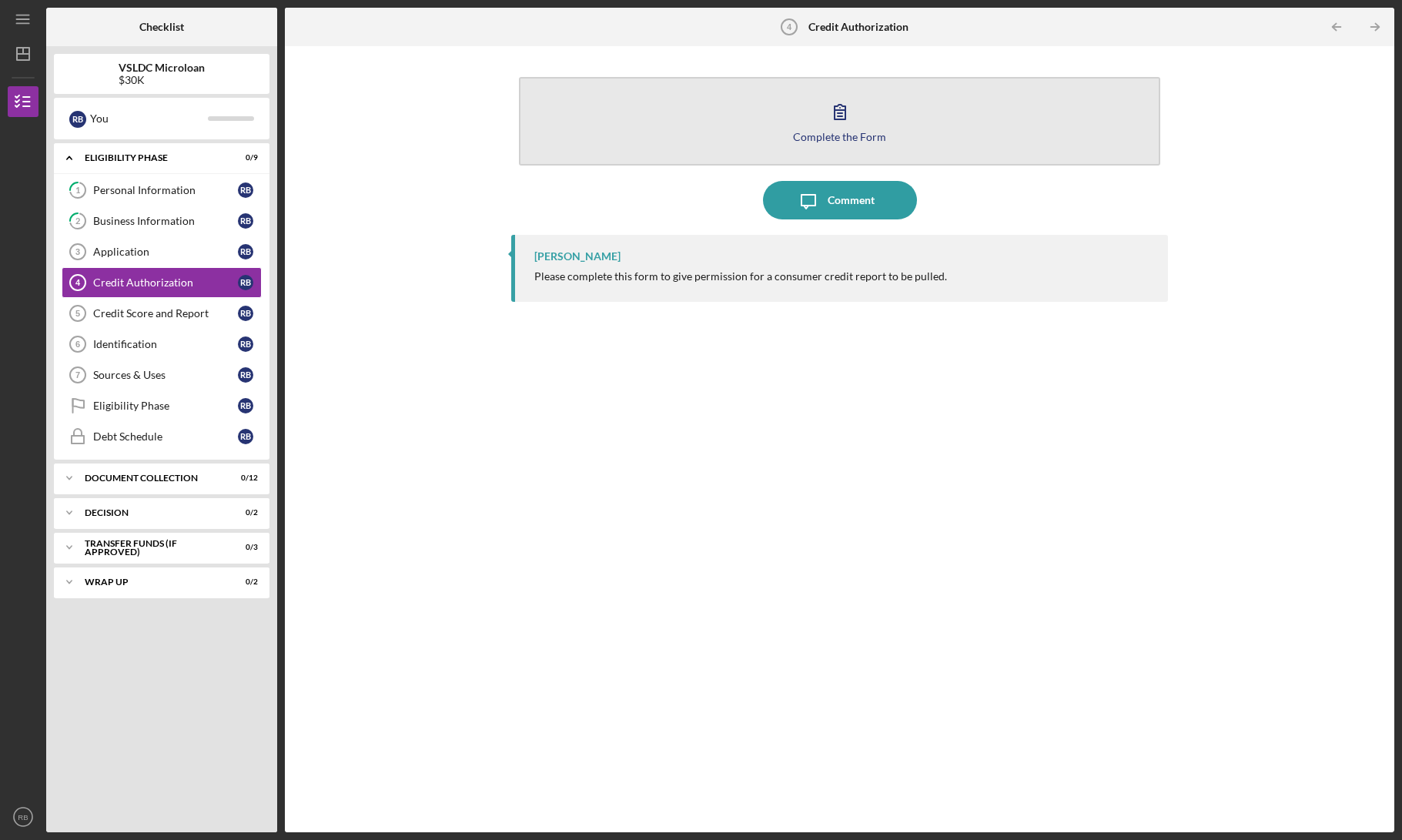
click at [848, 110] on icon "button" at bounding box center [840, 112] width 39 height 39
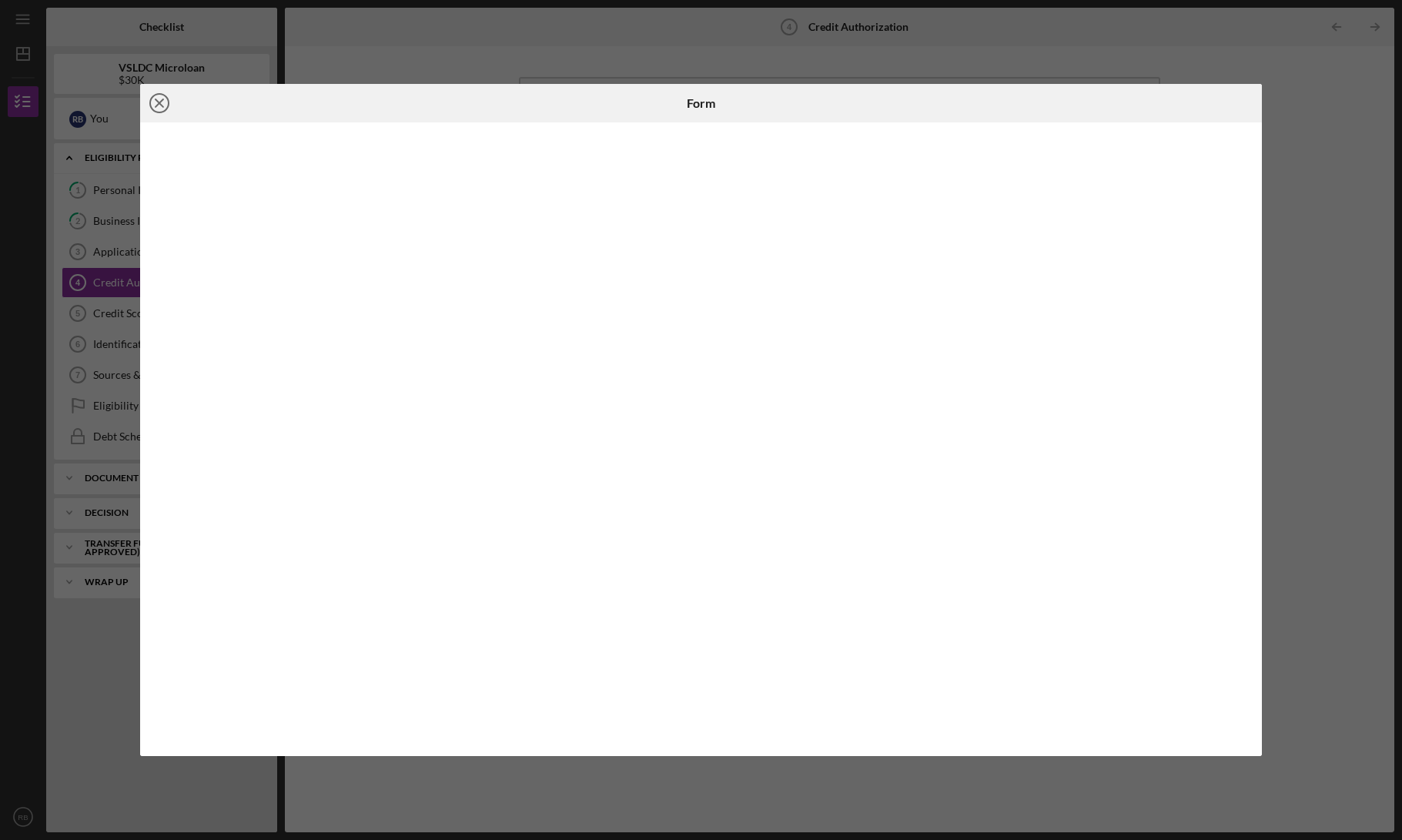
click at [158, 100] on line at bounding box center [159, 103] width 8 height 8
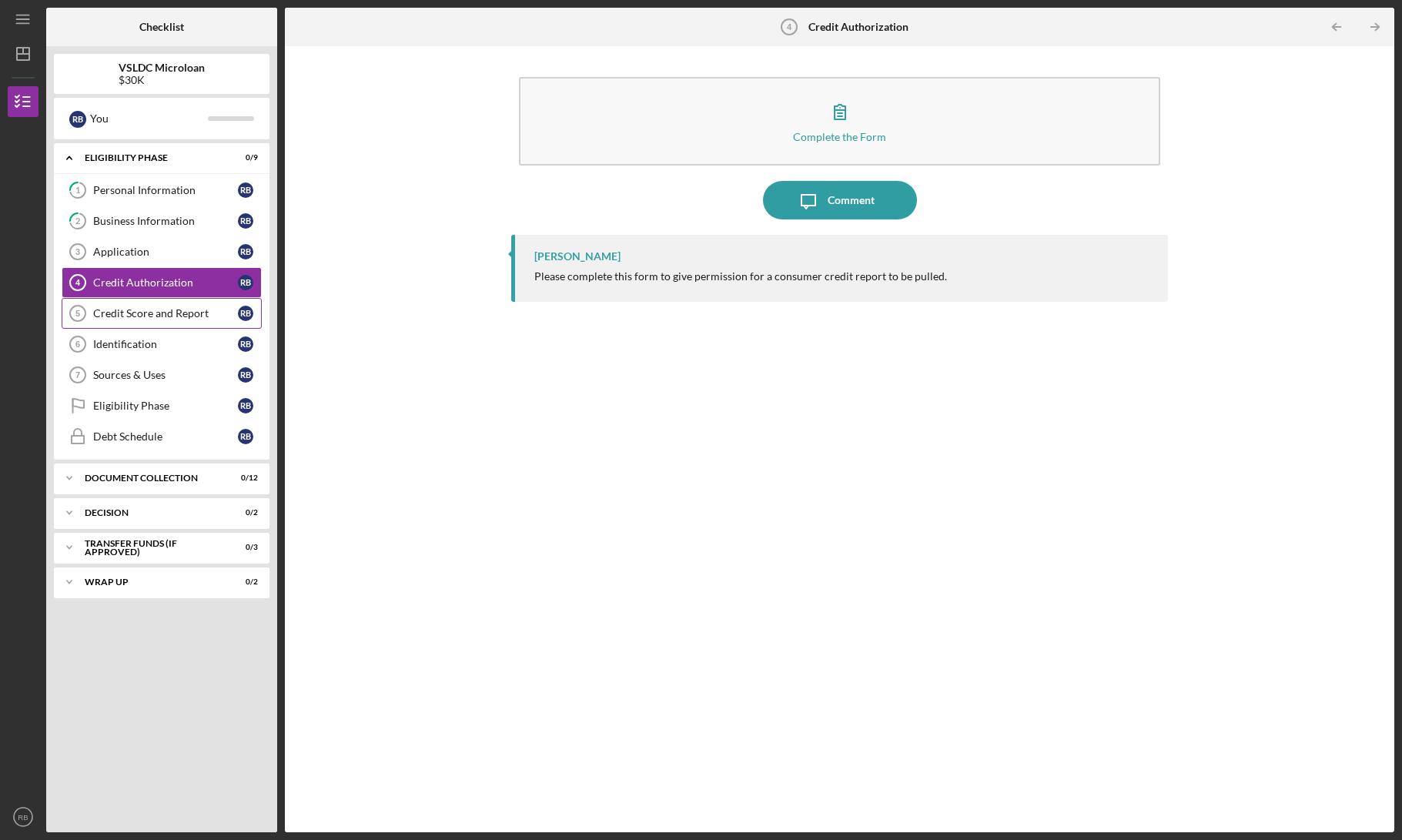
click at [151, 315] on div "Credit Score and Report" at bounding box center [166, 313] width 144 height 12
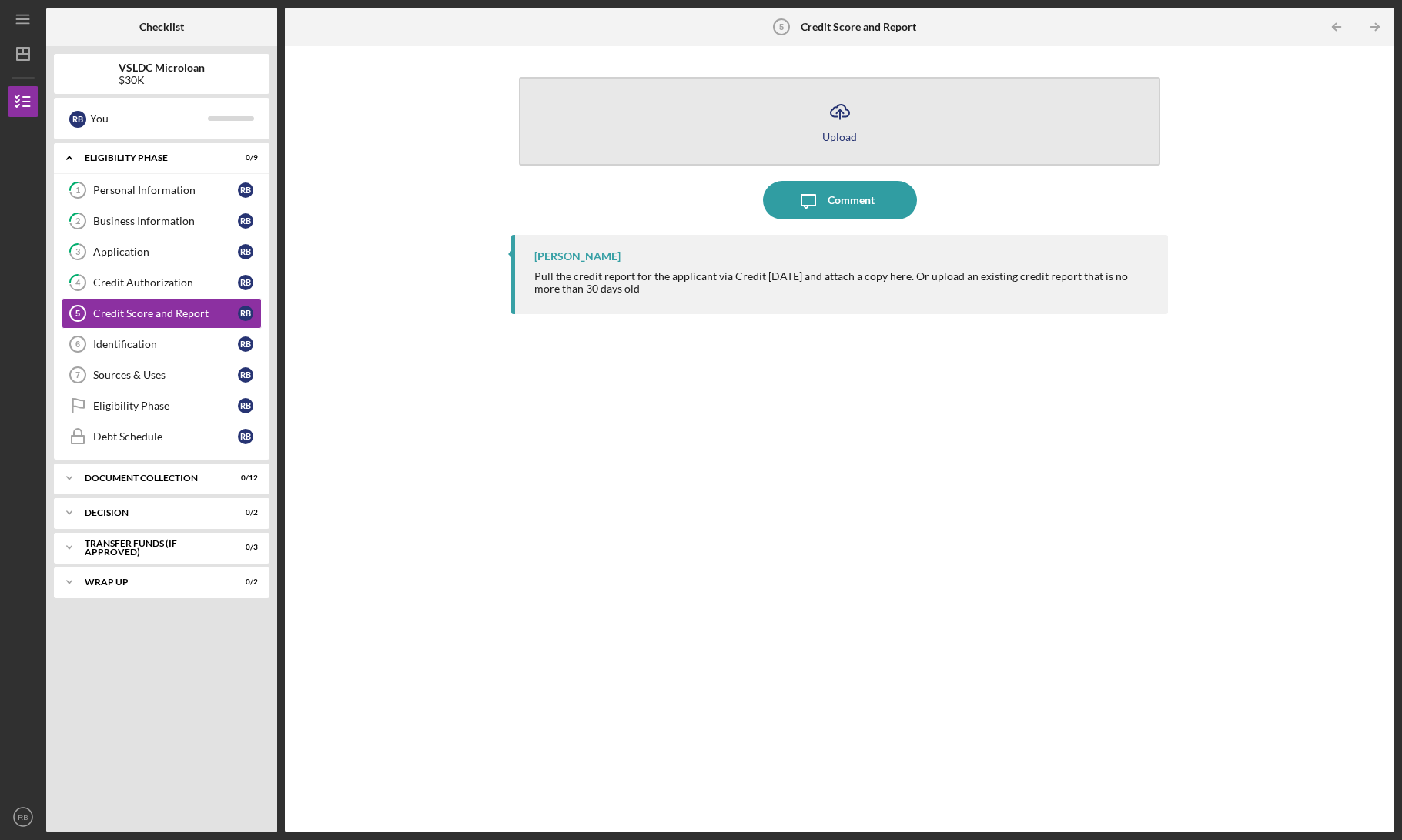
click at [815, 150] on button "Icon/Upload Upload" at bounding box center [839, 121] width 641 height 89
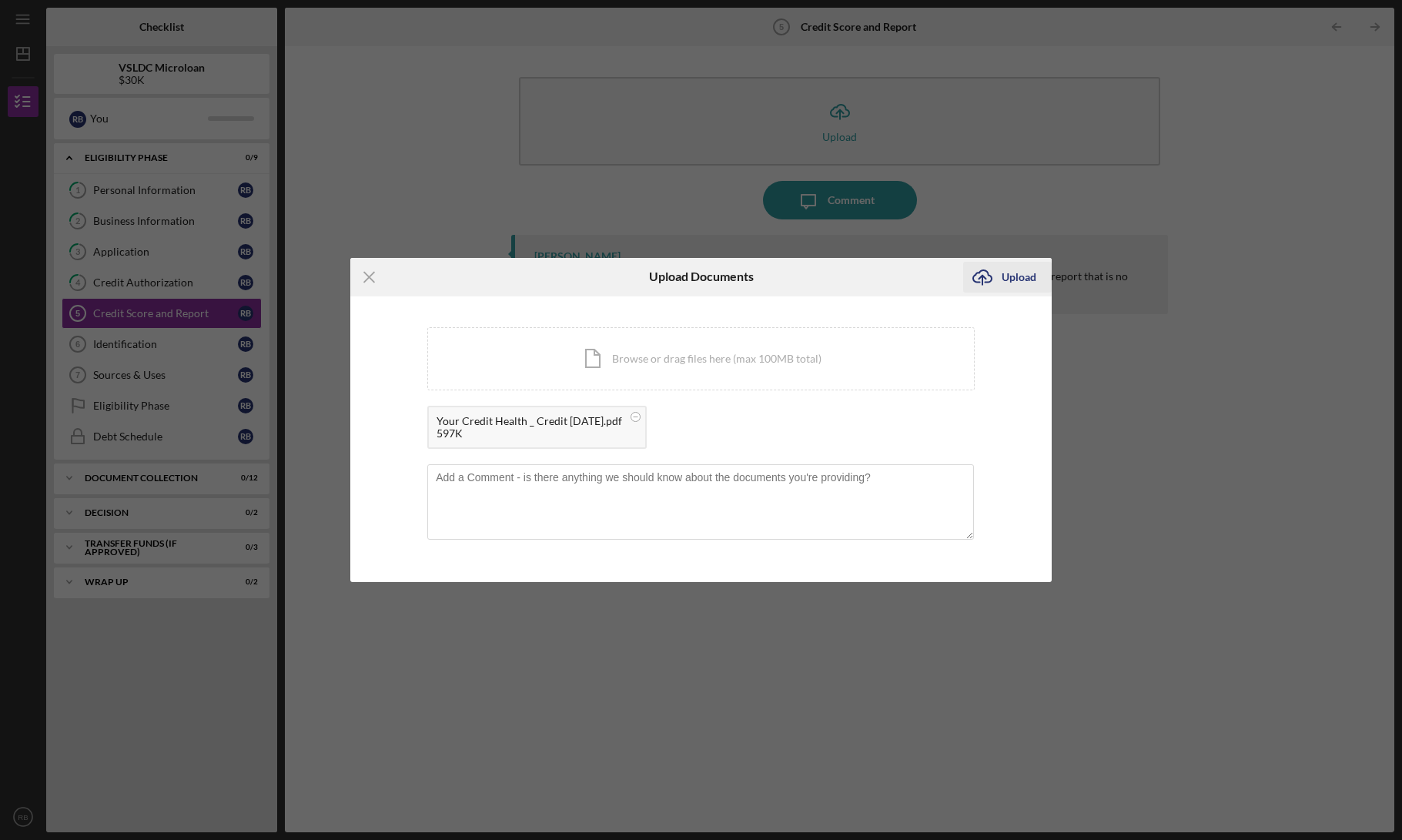
click at [1011, 271] on div "Upload" at bounding box center [1018, 276] width 34 height 31
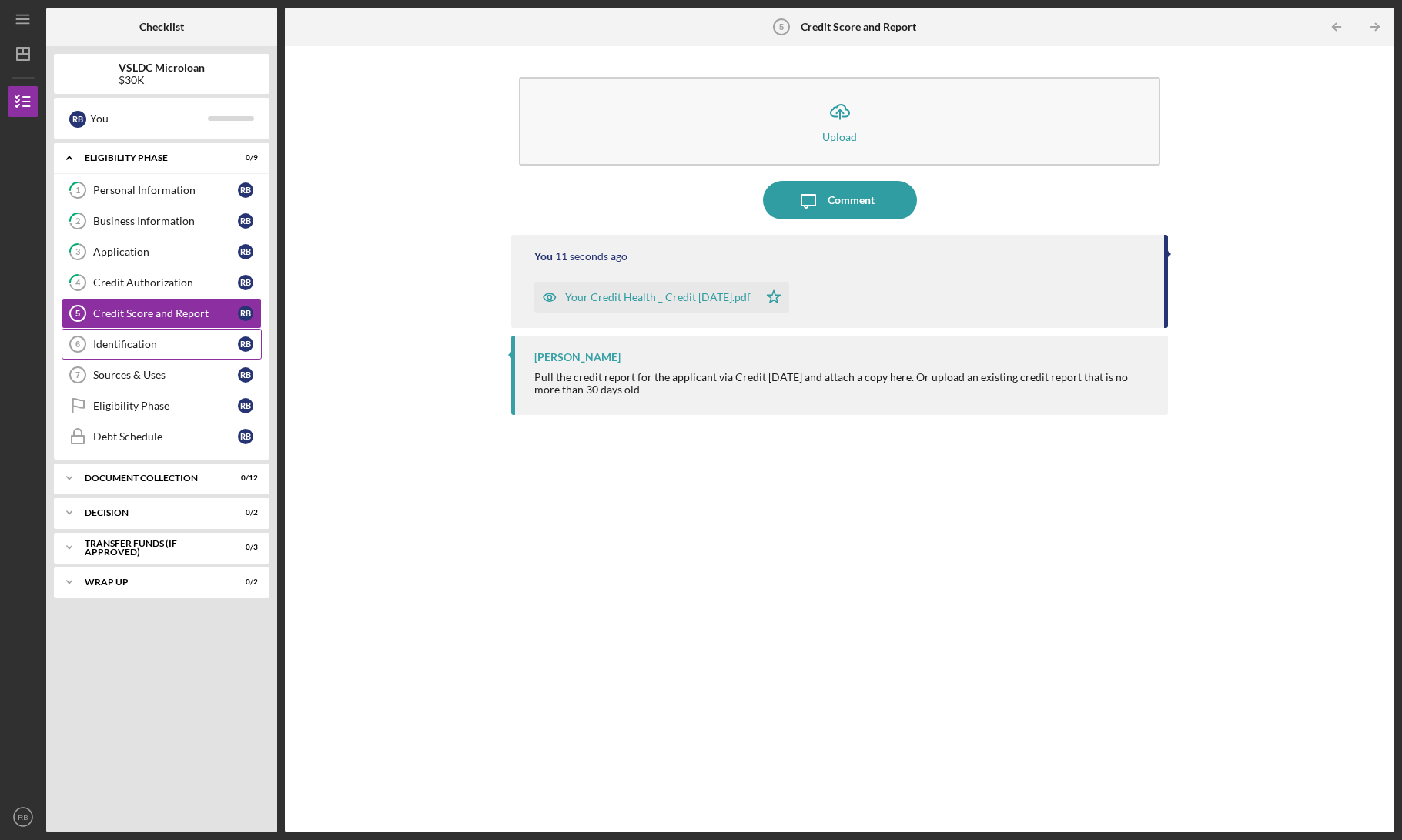
click at [136, 336] on link "Identification 6 Identification R B" at bounding box center [161, 343] width 200 height 31
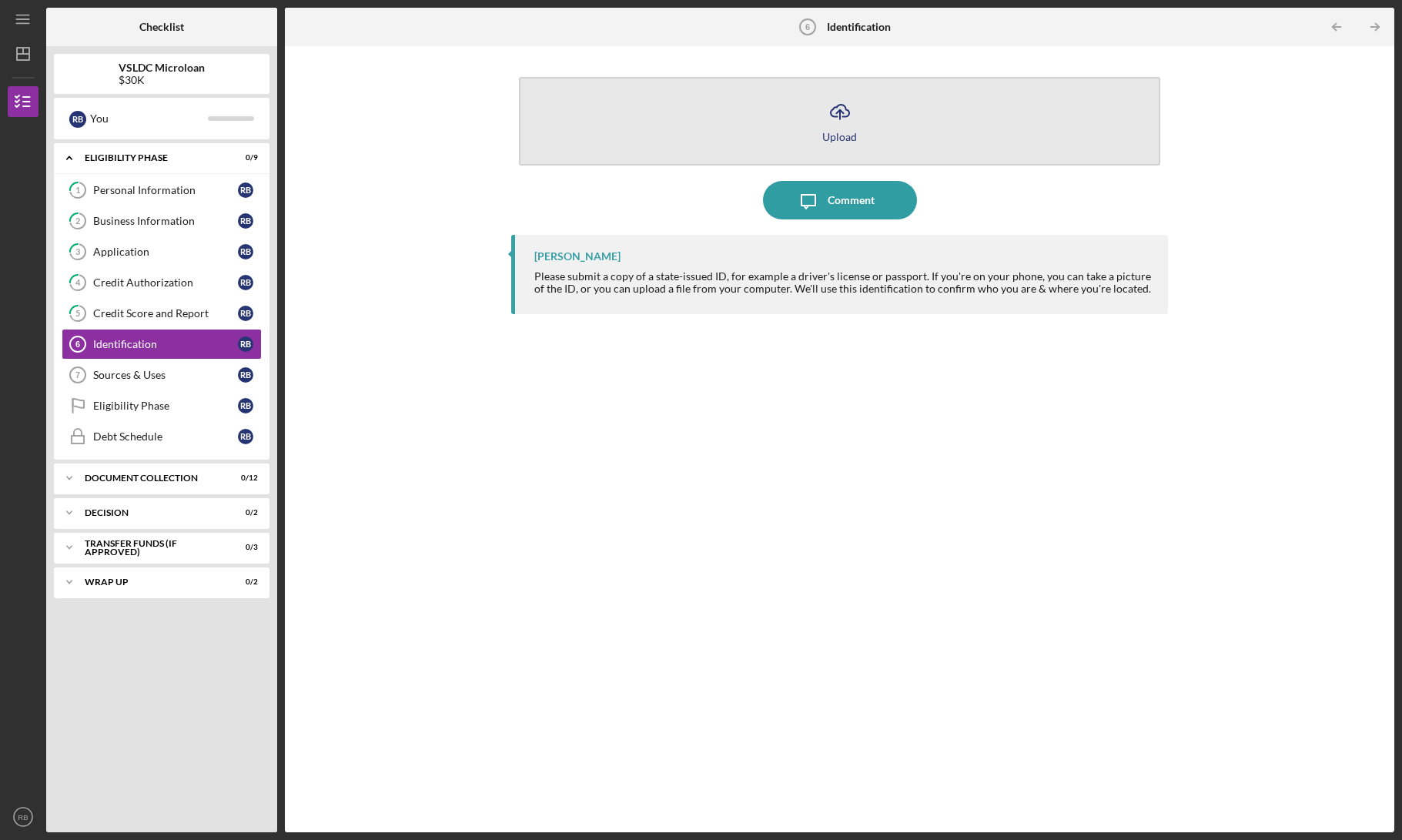
click at [841, 110] on icon "Icon/Upload" at bounding box center [840, 112] width 39 height 39
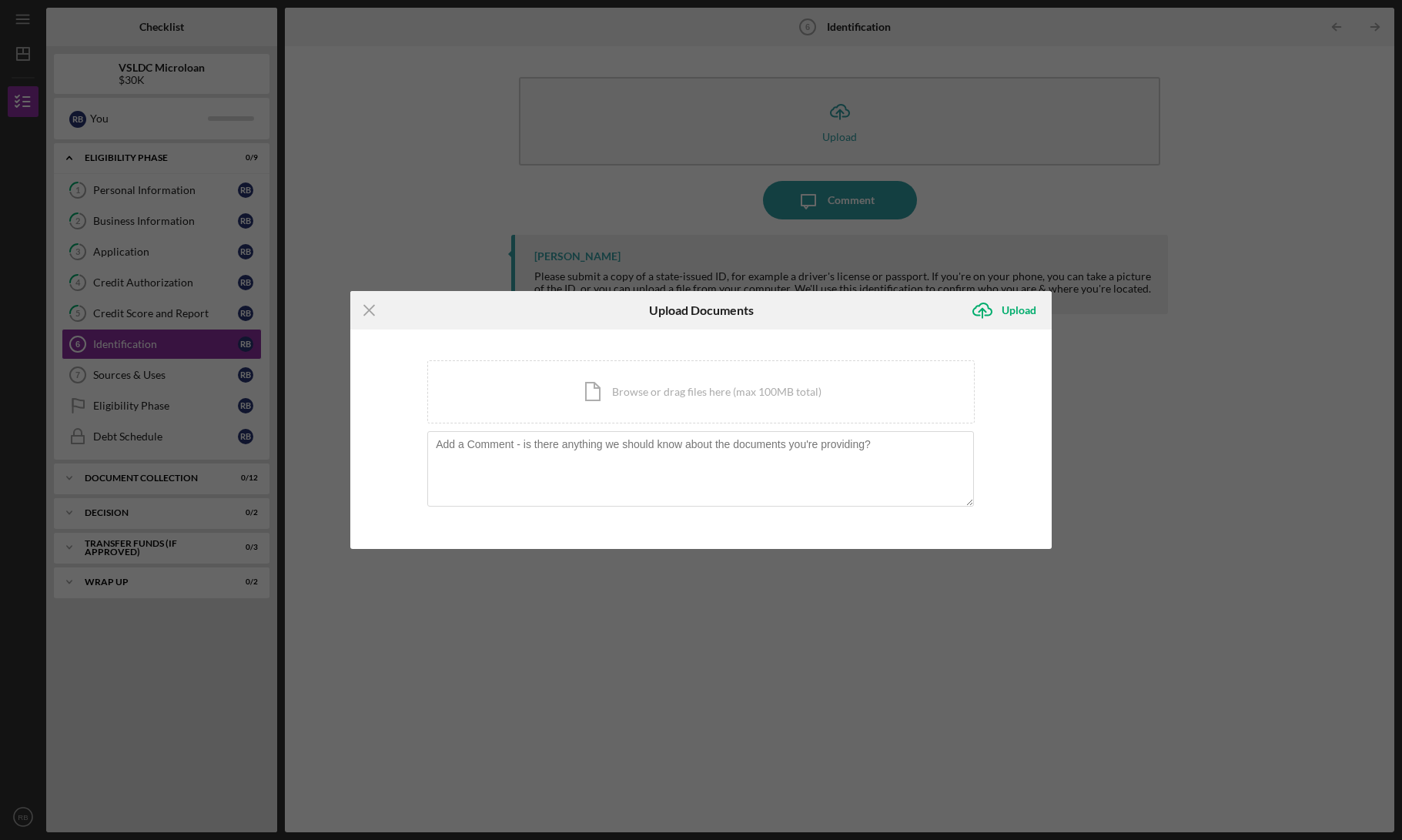
click at [725, 357] on div "You're uploading documents related to Identification . Icon/Document Browse or …" at bounding box center [701, 439] width 701 height 220
click at [655, 391] on div "Icon/Document Browse or drag files here (max 100MB total) Tap to choose files o…" at bounding box center [700, 392] width 547 height 63
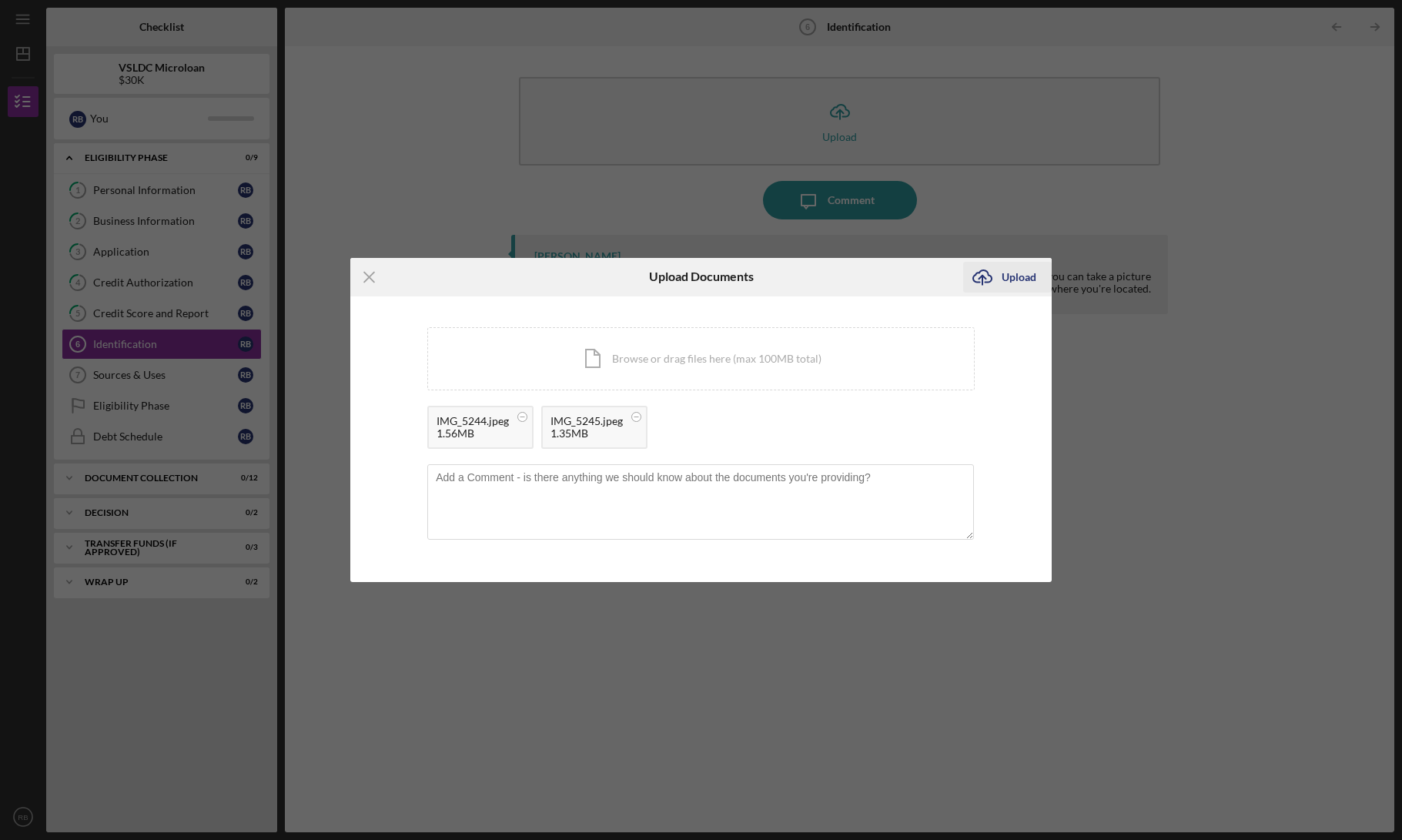
click at [1023, 272] on div "Upload" at bounding box center [1018, 276] width 34 height 31
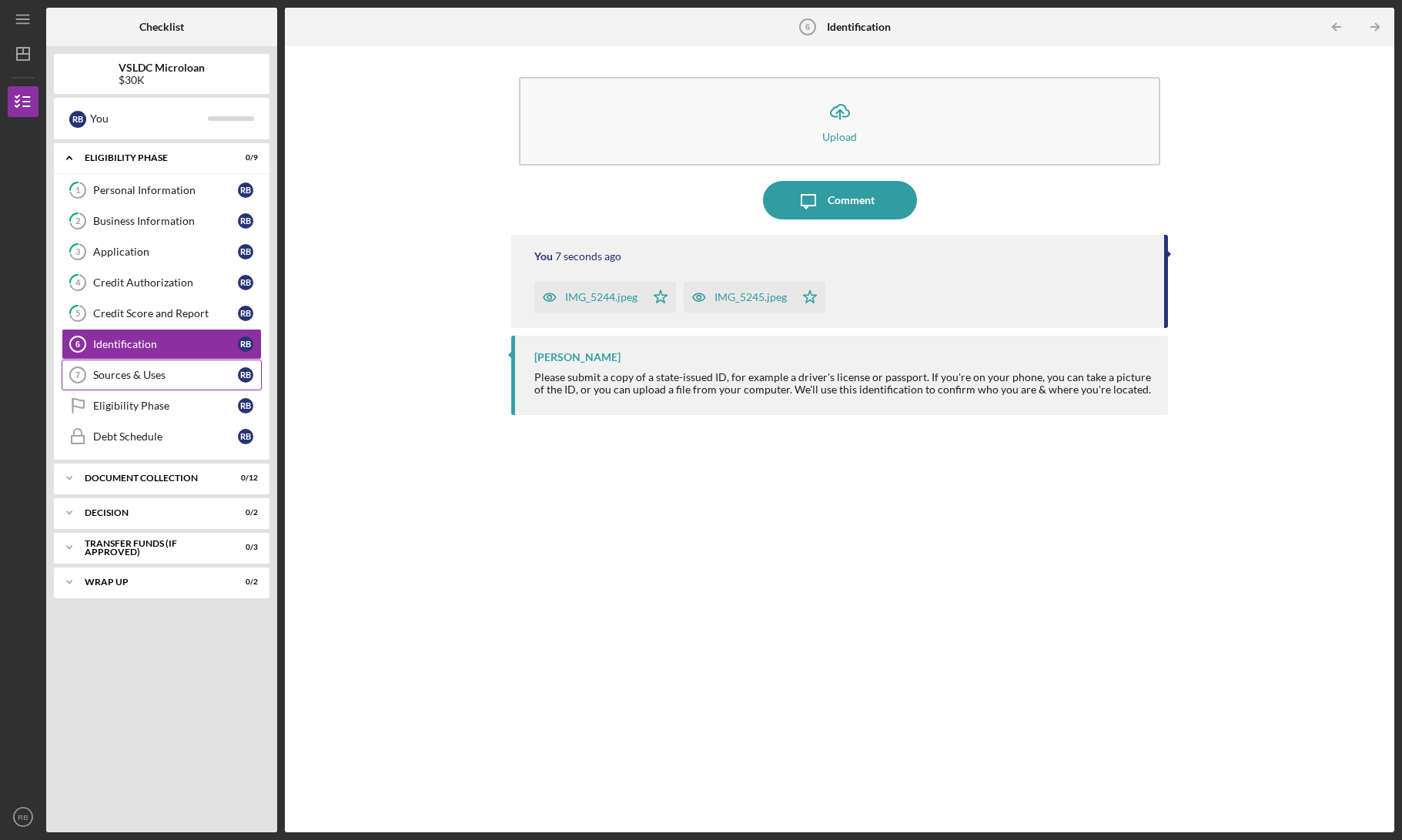
click at [143, 374] on div "Sources & Uses" at bounding box center [166, 375] width 144 height 12
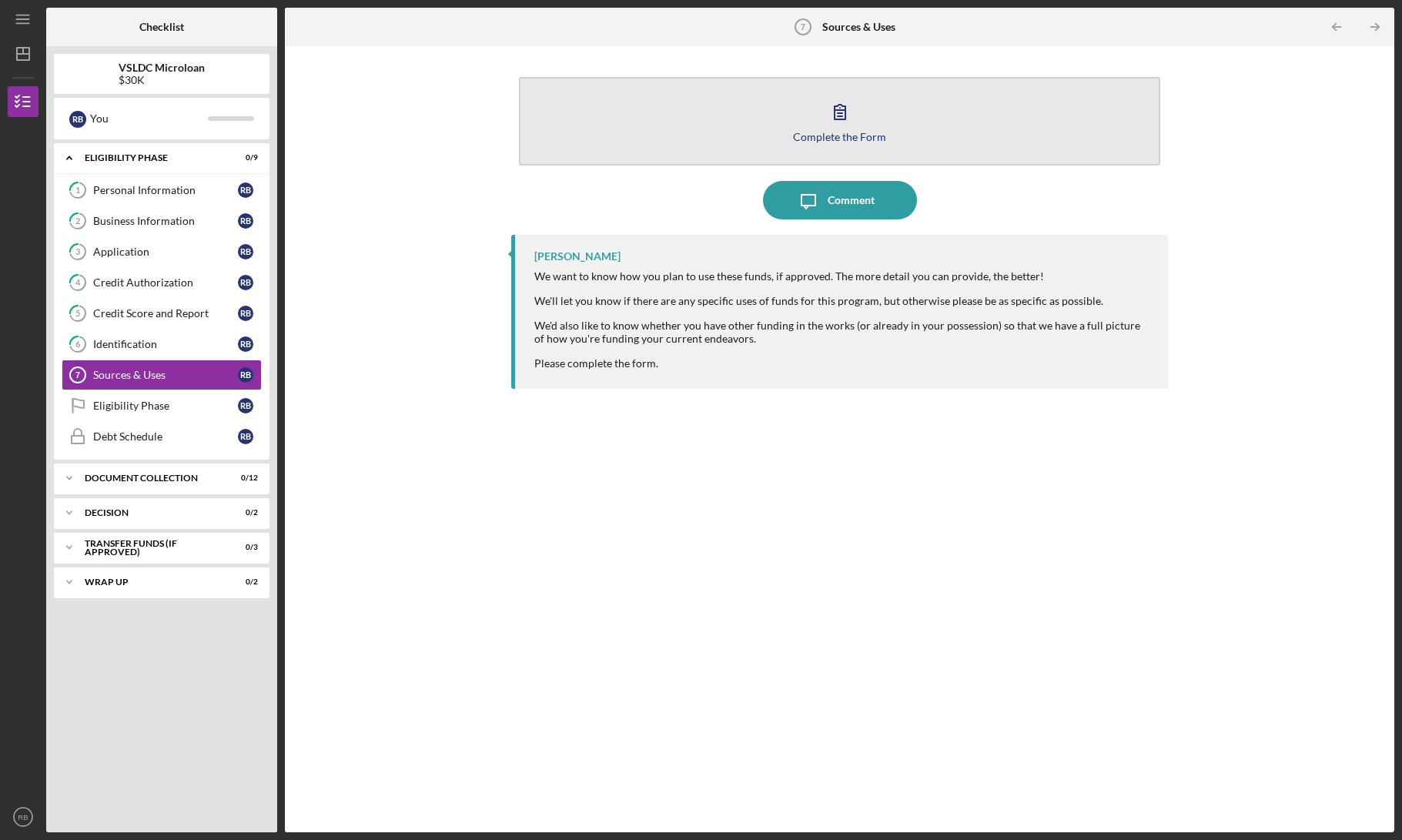
click at [840, 138] on div "Complete the Form" at bounding box center [839, 136] width 93 height 11
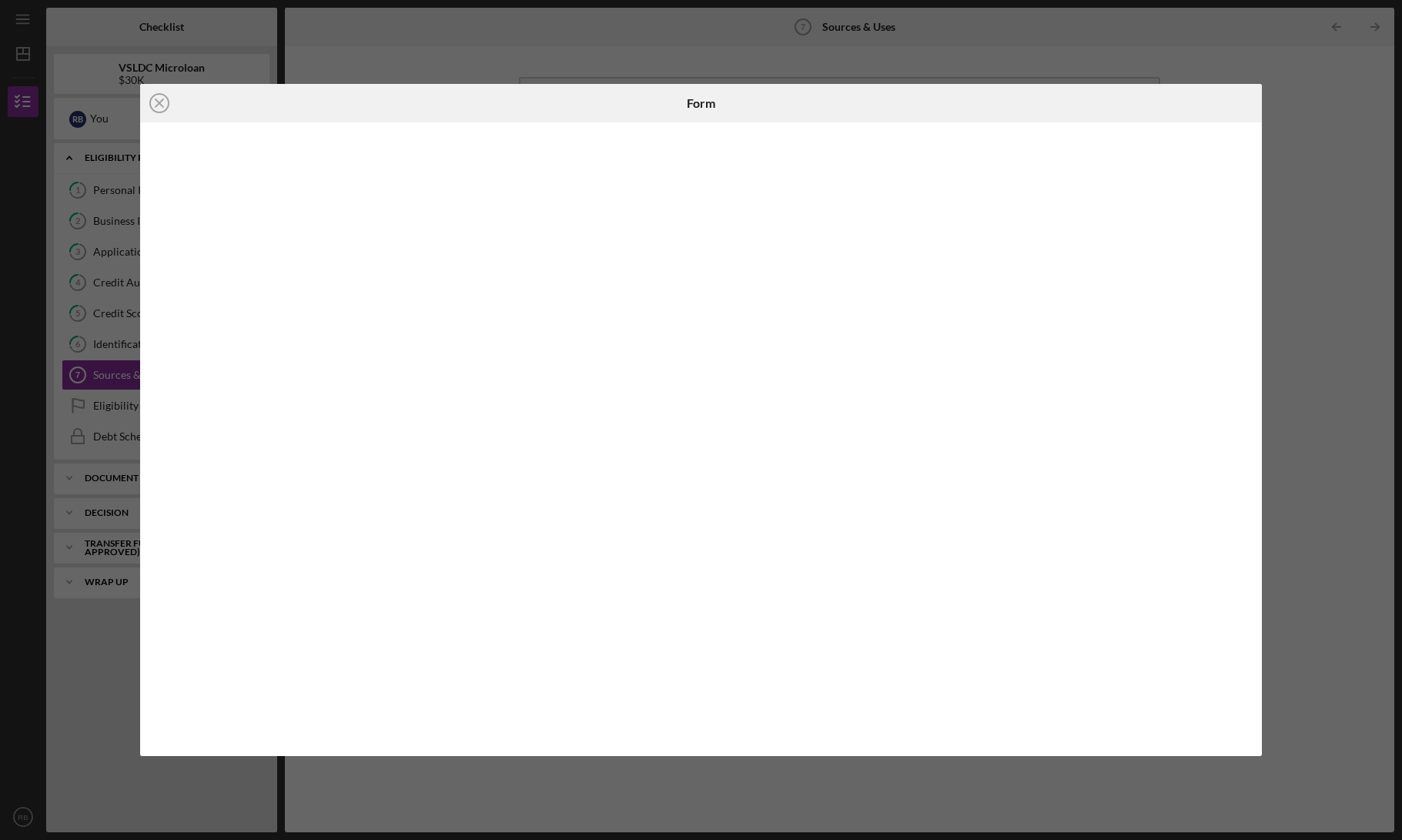
click at [1314, 192] on div "Icon/Close Form" at bounding box center [701, 420] width 1402 height 840
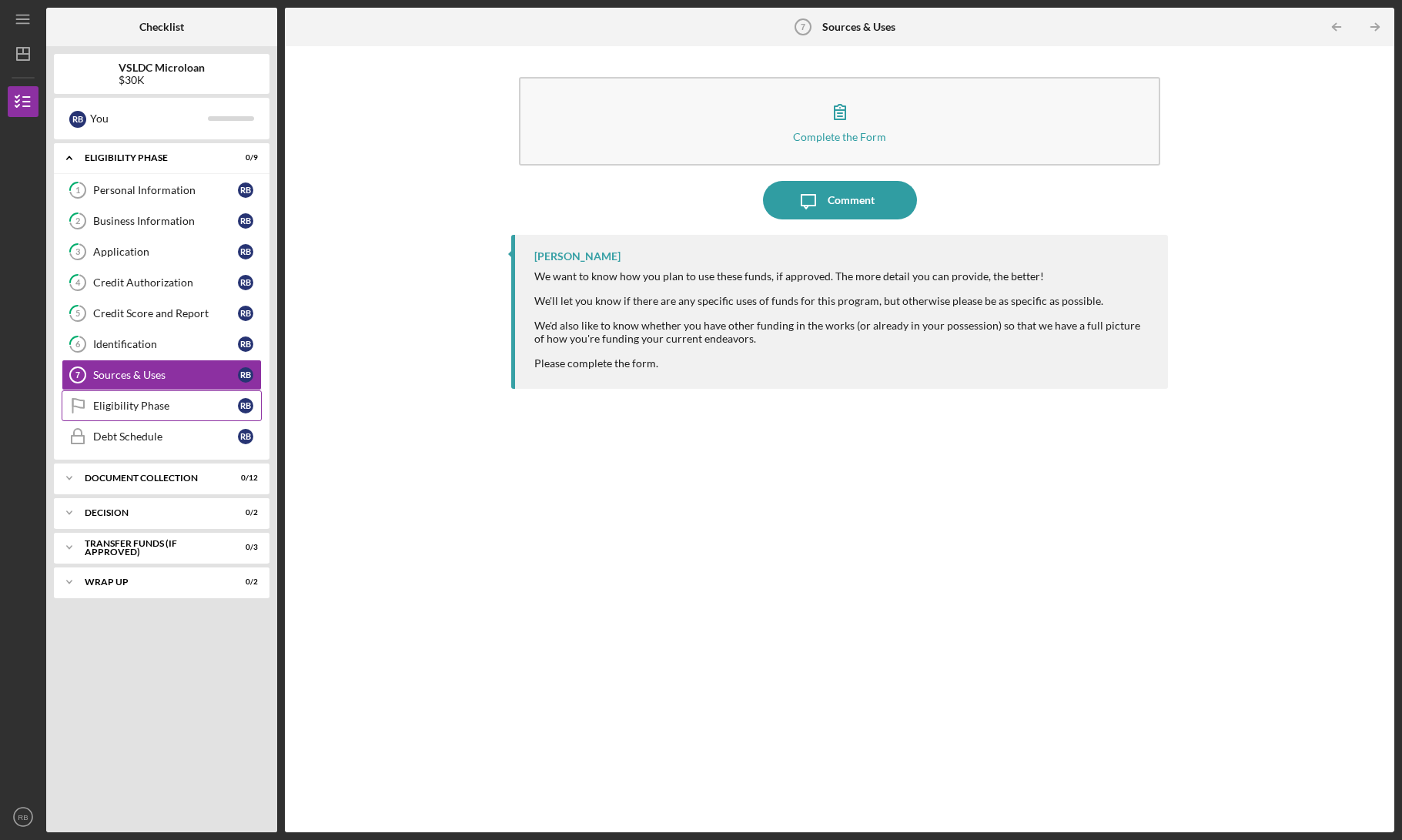
click at [186, 410] on div "Eligibility Phase" at bounding box center [166, 406] width 144 height 12
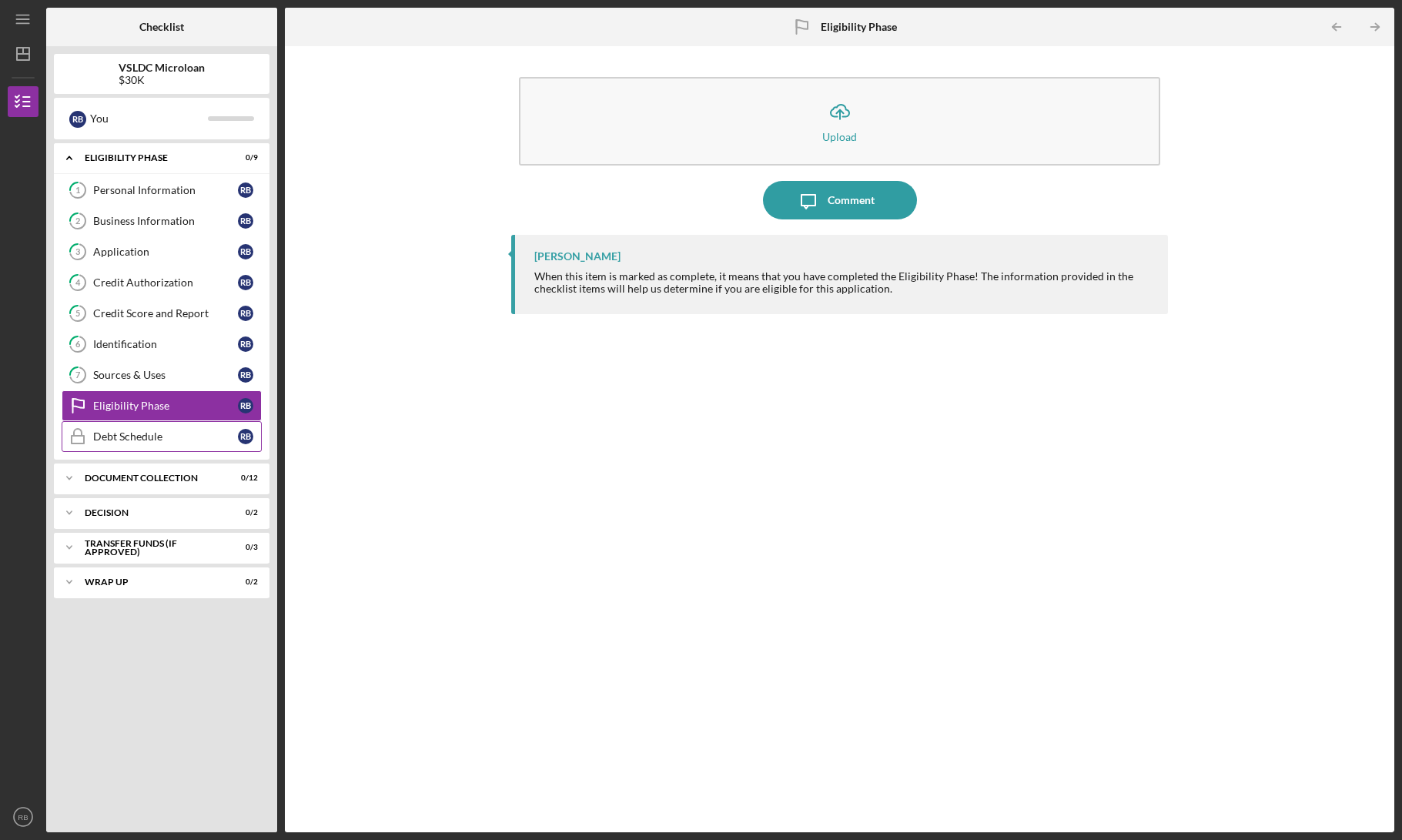
click at [193, 443] on link "Debt Schedule Debt Schedule R B" at bounding box center [161, 436] width 200 height 31
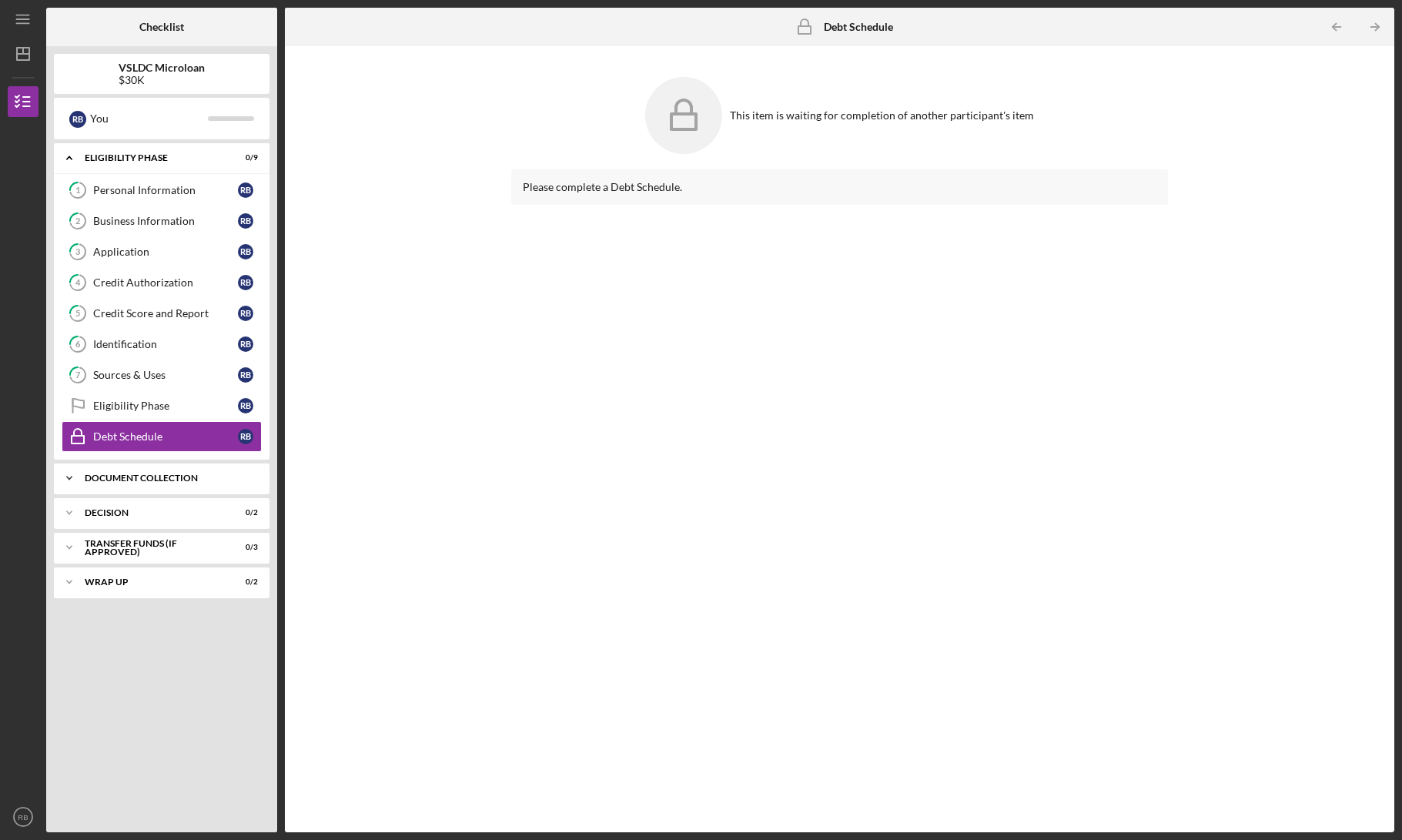
click at [166, 480] on div "Document Collection" at bounding box center [167, 478] width 166 height 9
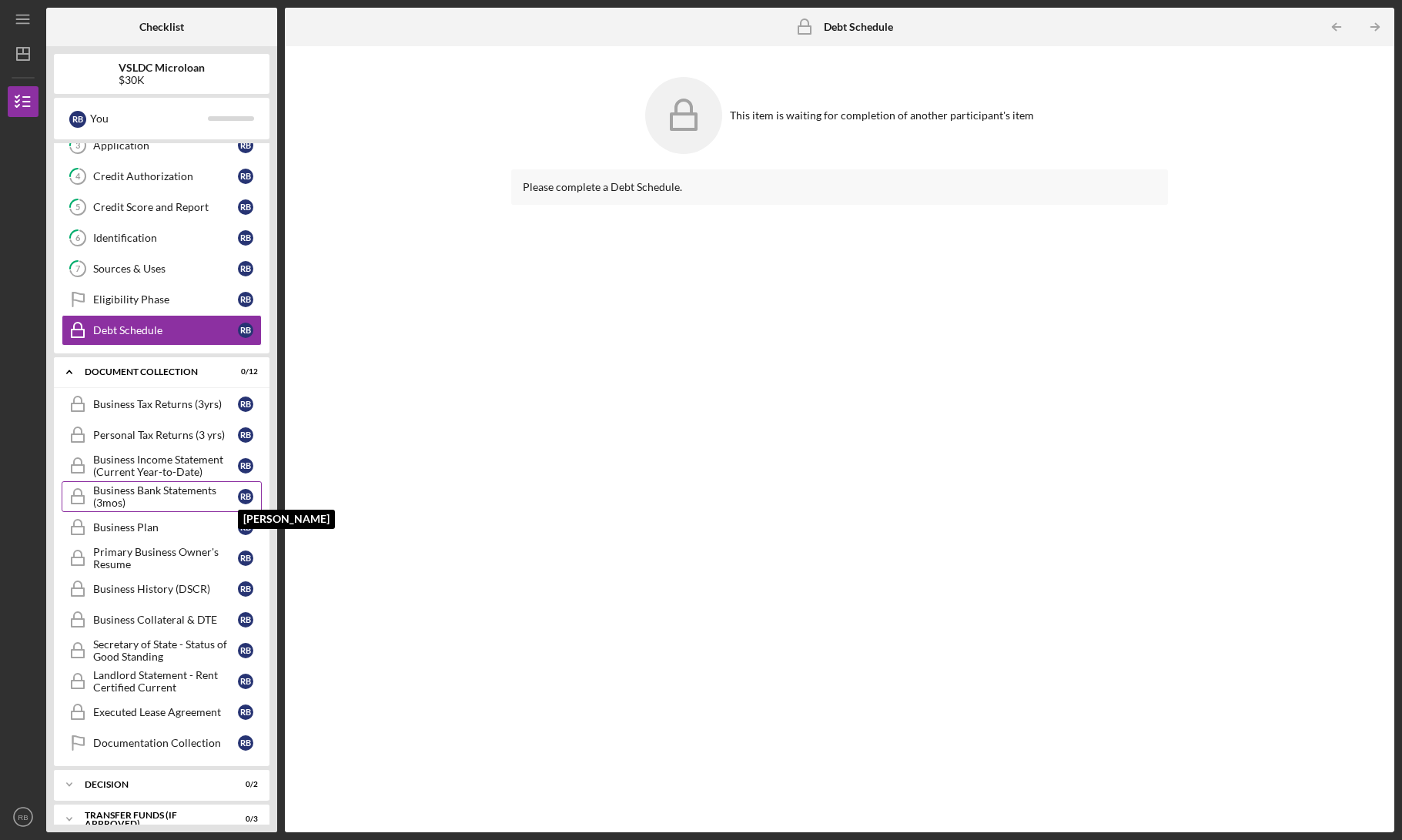
scroll to position [109, 0]
